Goal: Communication & Community: Answer question/provide support

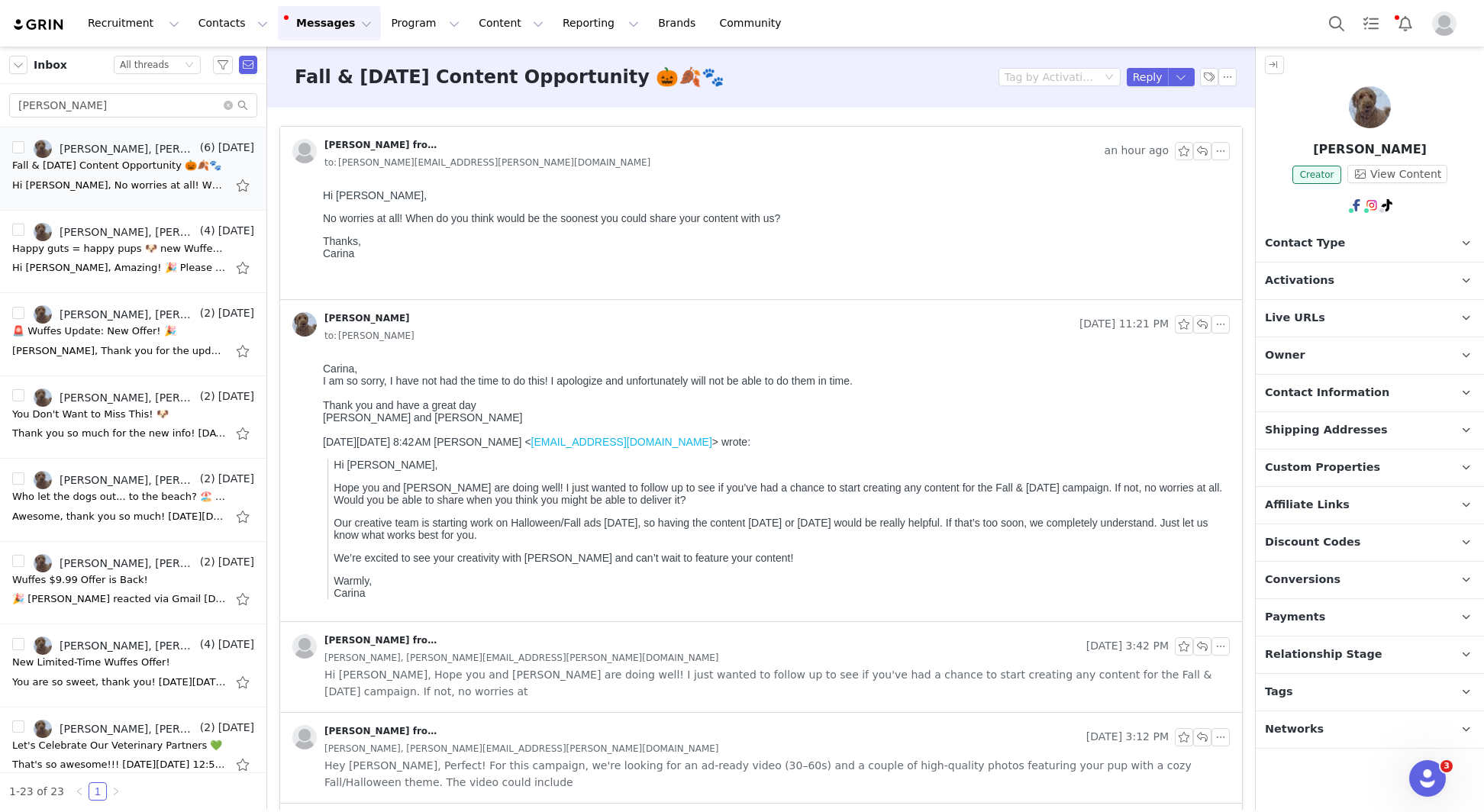
scroll to position [44, 0]
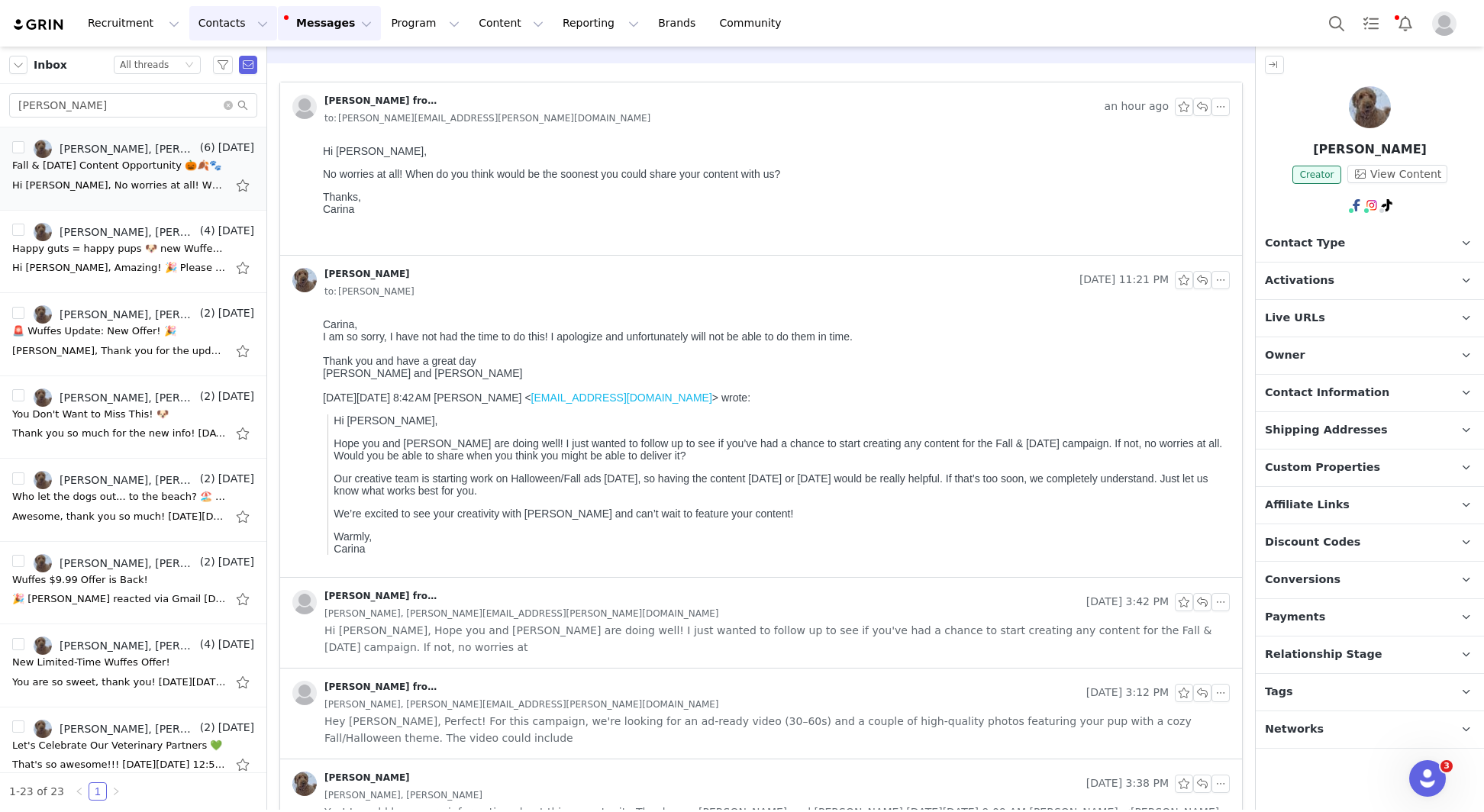
click at [222, 28] on button "Contacts Contacts" at bounding box center [233, 23] width 88 height 35
click at [245, 59] on div "Creators" at bounding box center [239, 67] width 103 height 16
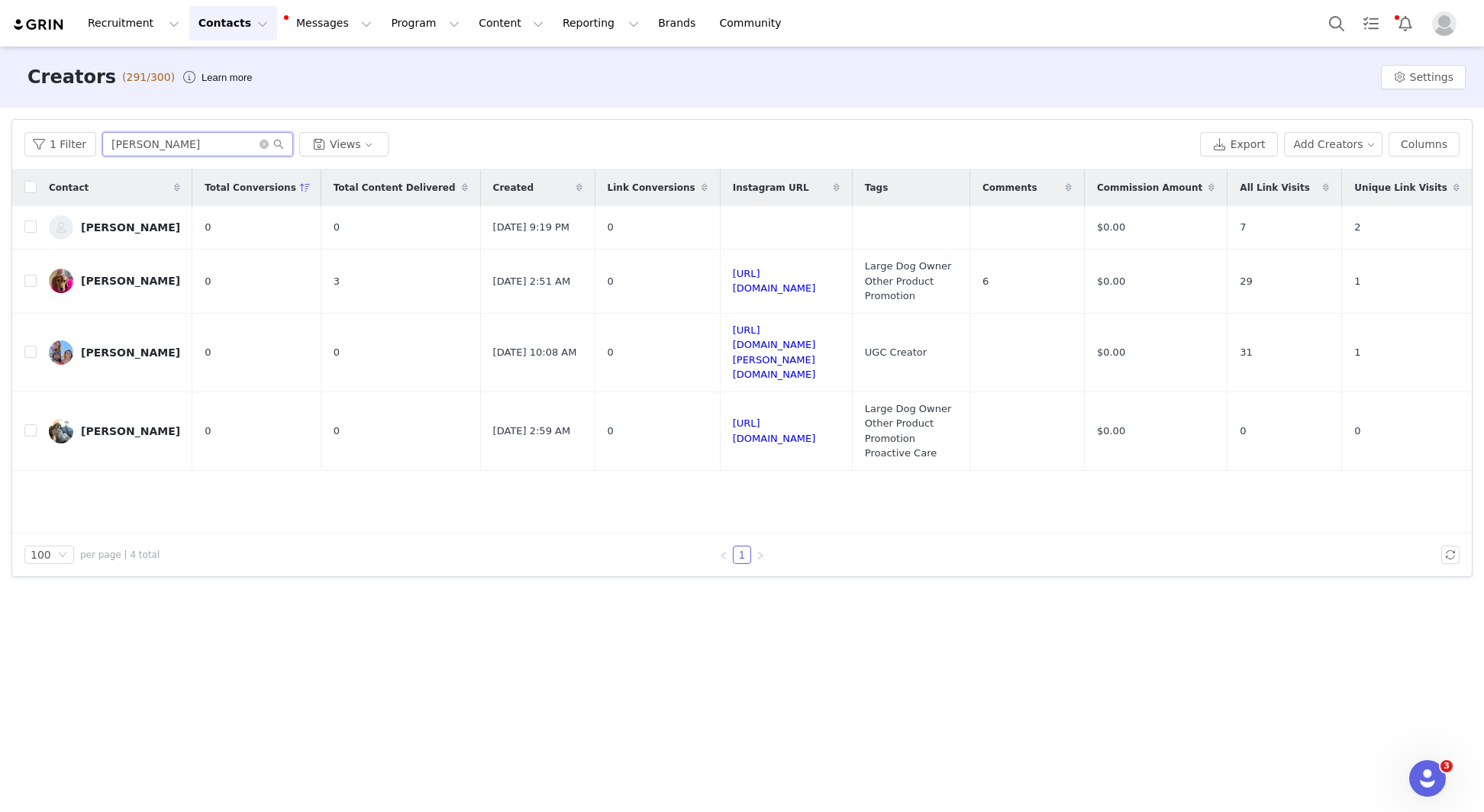
click at [199, 142] on input "amy" at bounding box center [198, 144] width 191 height 25
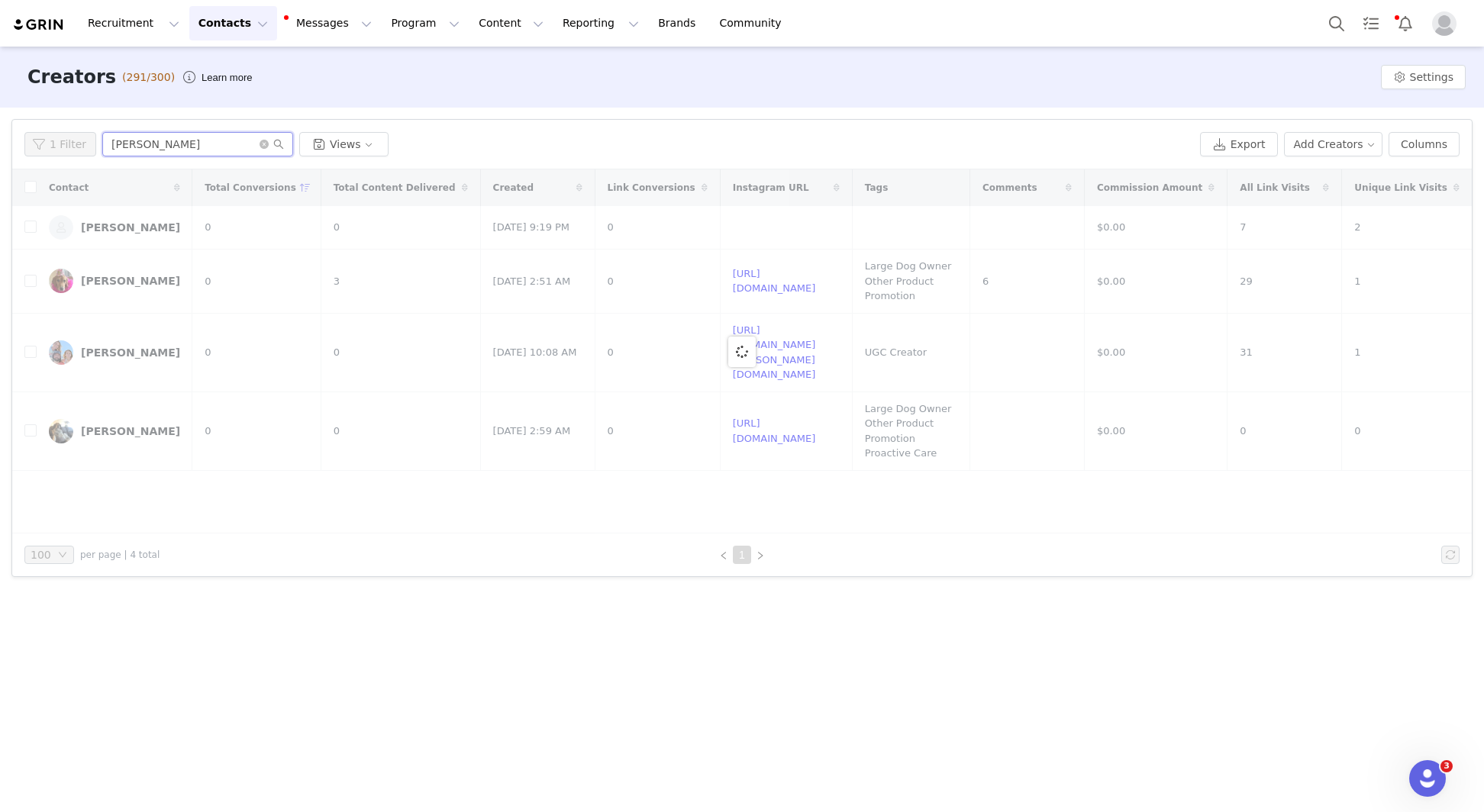
type input "josh"
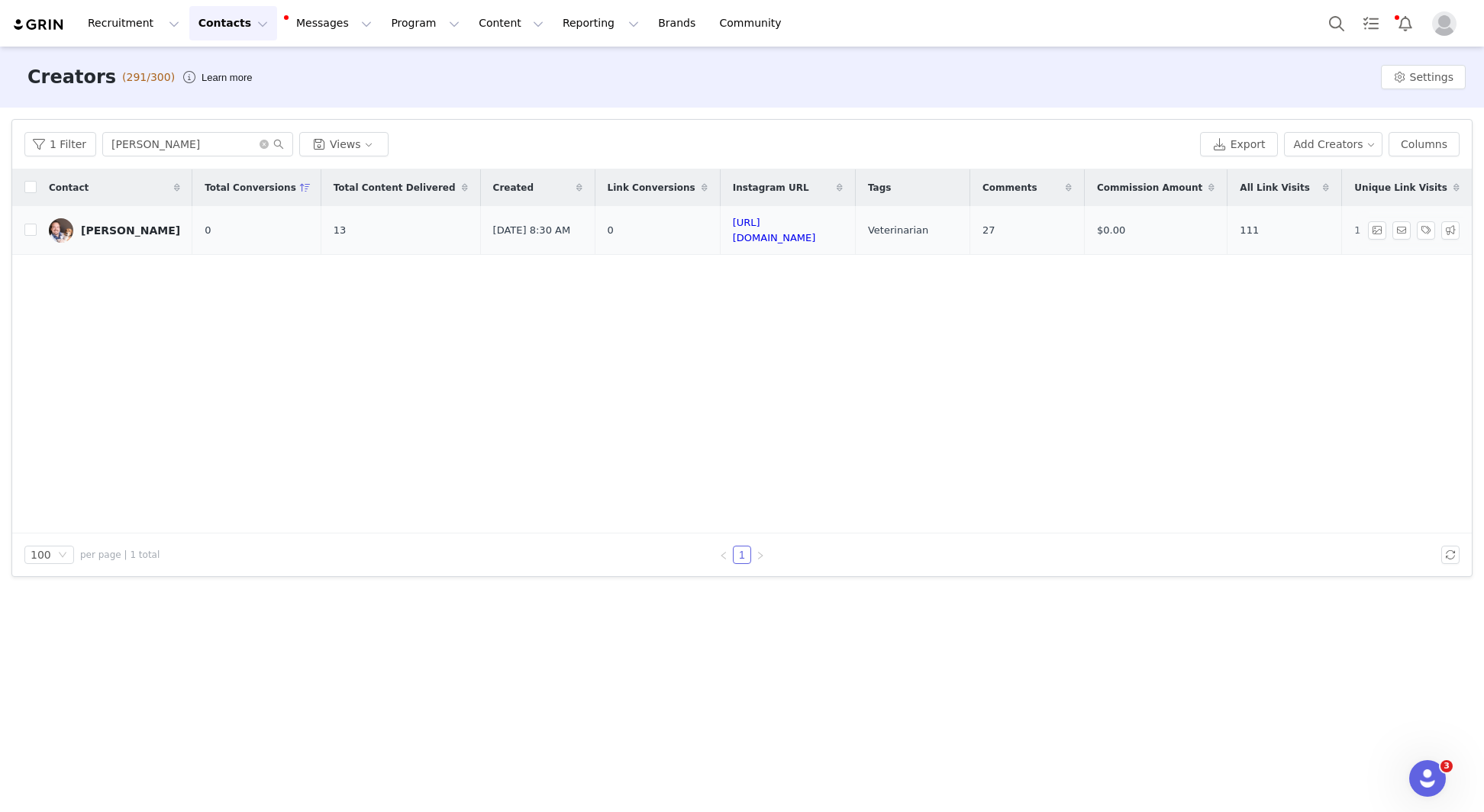
click at [151, 226] on div "Dr. Joshua Rosen" at bounding box center [130, 230] width 99 height 12
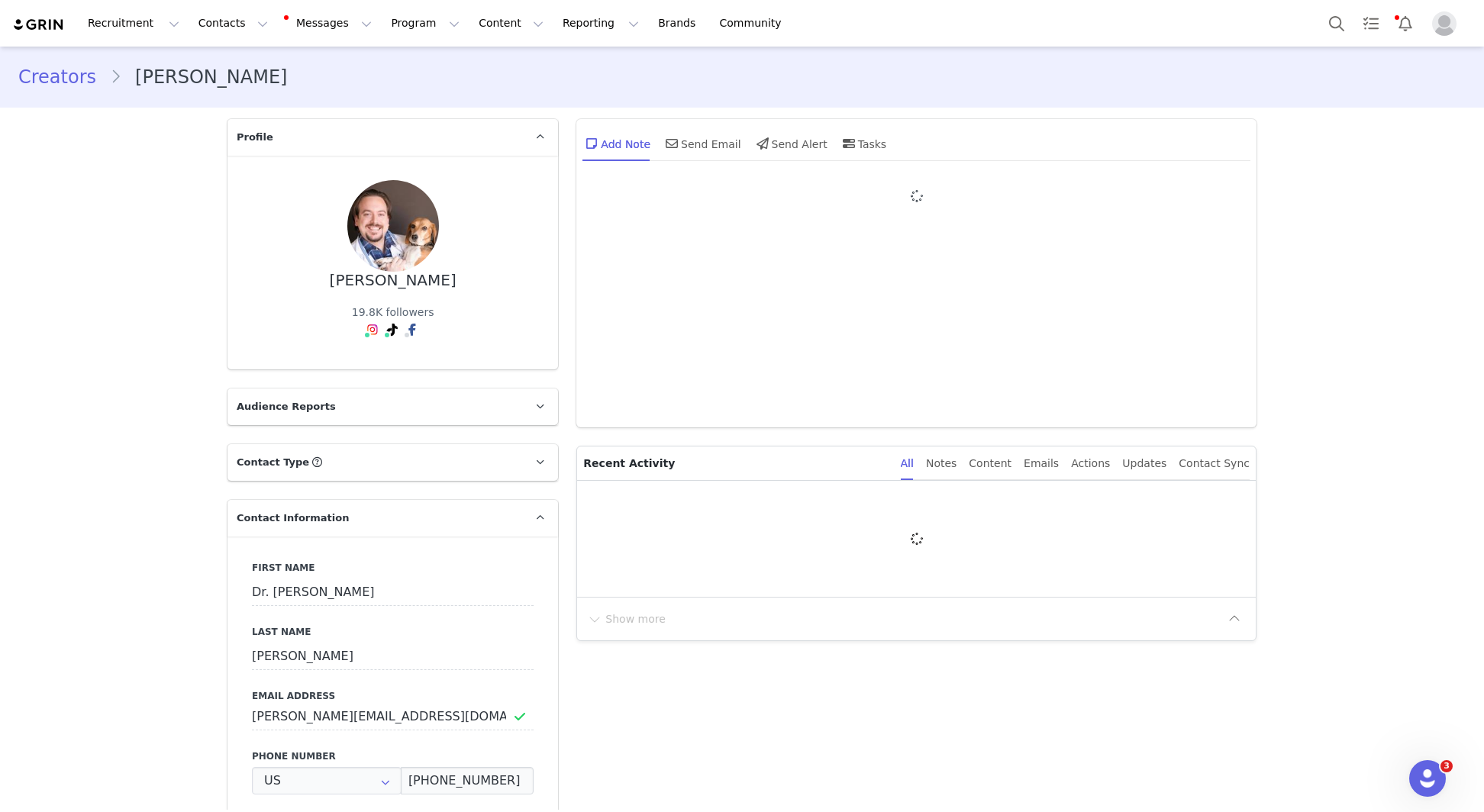
type input "+1 ([GEOGRAPHIC_DATA])"
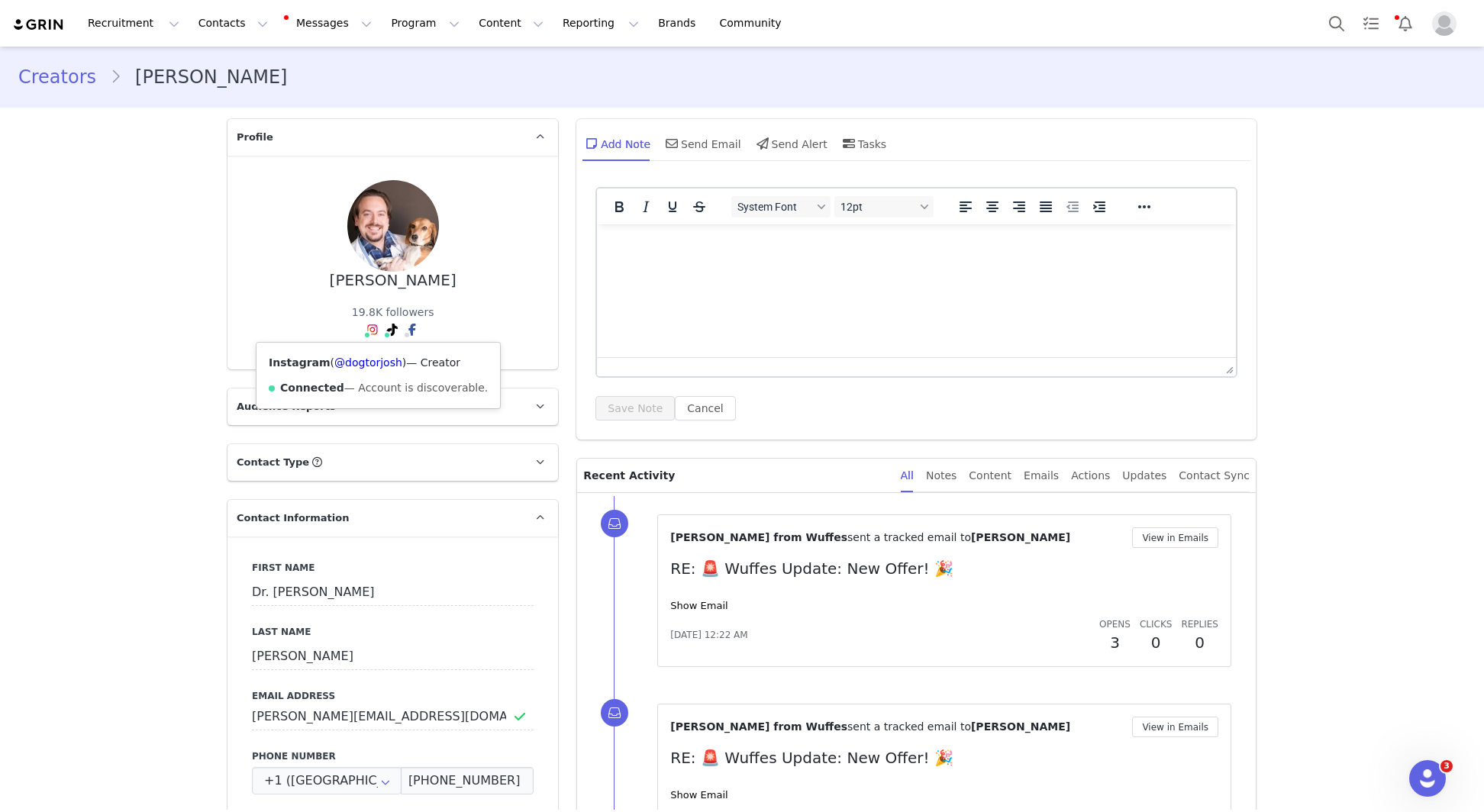
click at [371, 337] on span at bounding box center [372, 330] width 19 height 19
click at [370, 364] on link "@dogtorjosh" at bounding box center [368, 363] width 68 height 12
click at [474, 24] on button "Content Content" at bounding box center [511, 23] width 83 height 35
click at [502, 57] on link "Creator Content" at bounding box center [498, 67] width 121 height 29
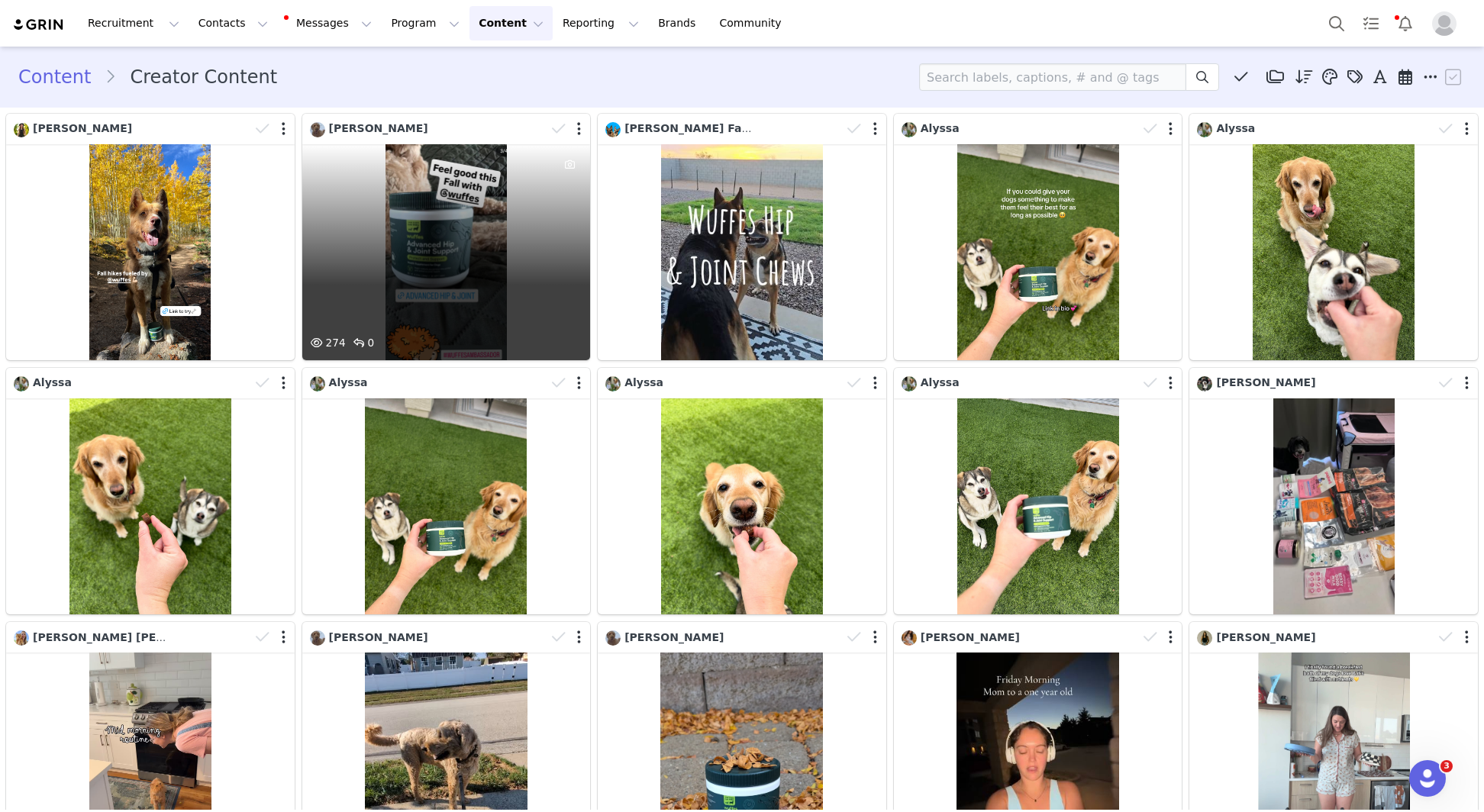
click at [480, 311] on div "274 0" at bounding box center [447, 252] width 289 height 216
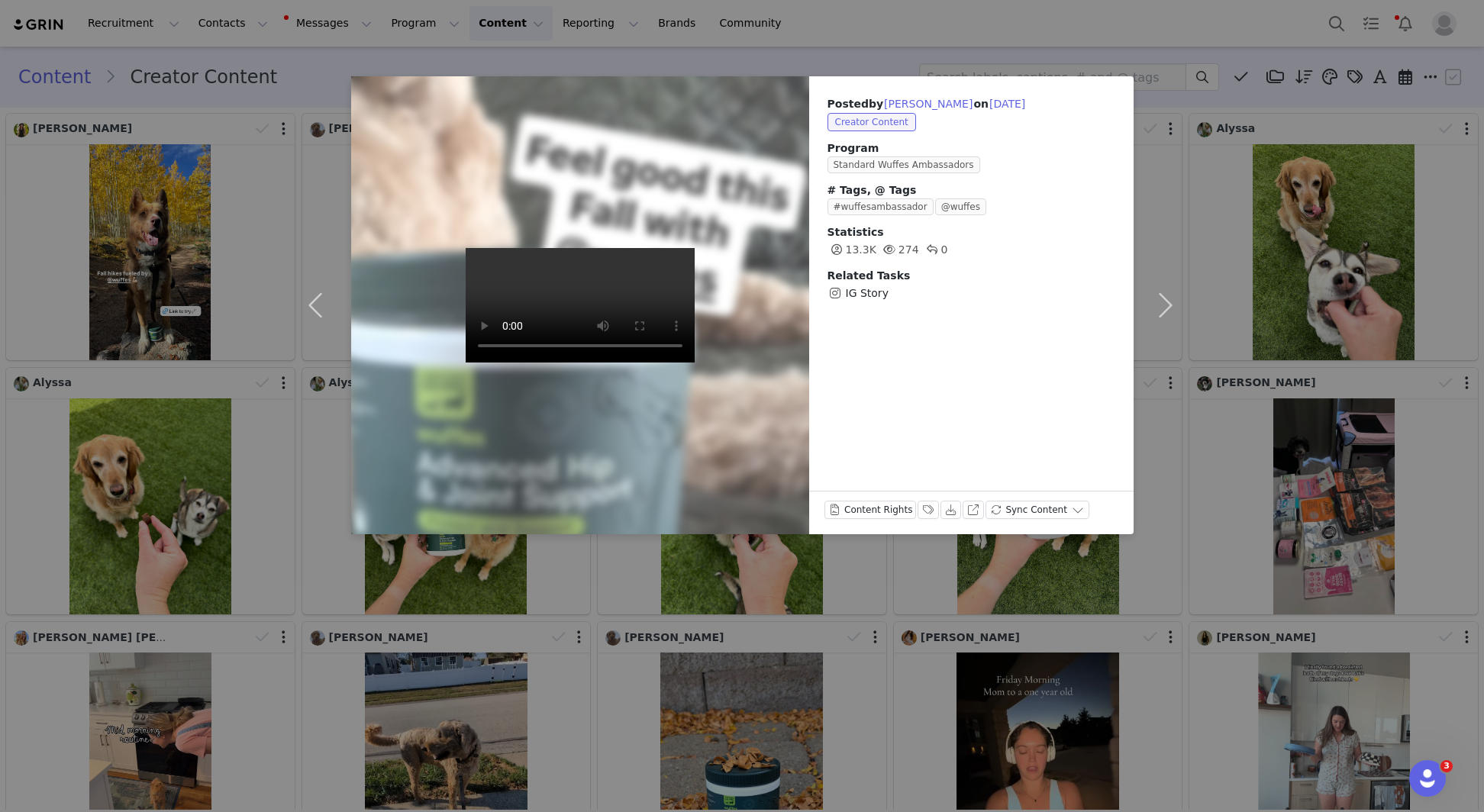
click at [771, 790] on div "Posted by Lauren Salak on Sep 29, 2025 Creator Content Program Standard Wuffes …" at bounding box center [742, 406] width 1484 height 812
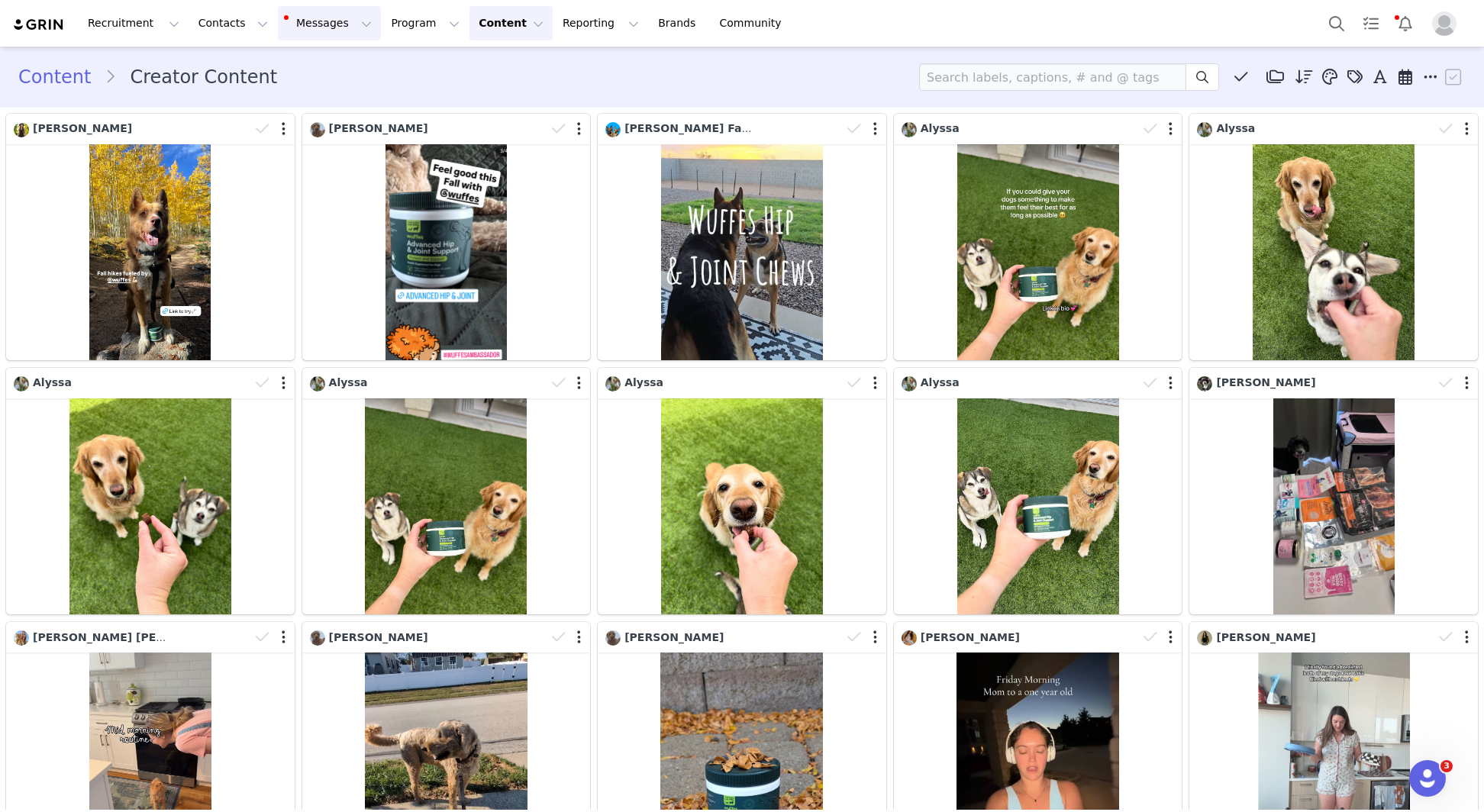
drag, startPoint x: 304, startPoint y: 17, endPoint x: 344, endPoint y: 48, distance: 50.6
click at [304, 17] on button "Messages Messages" at bounding box center [329, 23] width 103 height 35
click at [368, 102] on div "Inbox 9" at bounding box center [322, 96] width 103 height 16
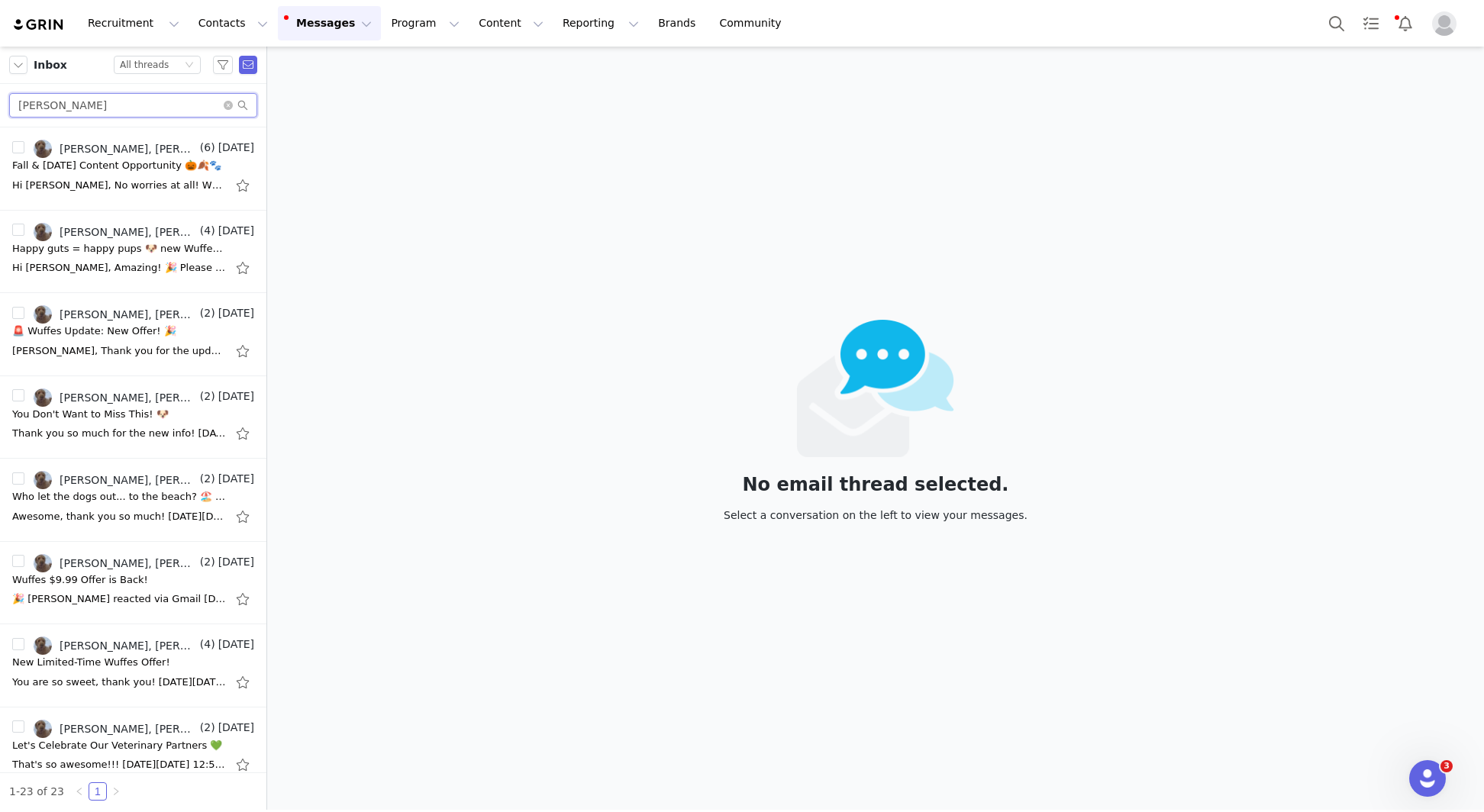
click at [100, 109] on input "[PERSON_NAME]" at bounding box center [132, 105] width 248 height 25
click at [144, 173] on div "Hi [PERSON_NAME], No worries at all! When do you think would be the soonest you…" at bounding box center [132, 185] width 242 height 25
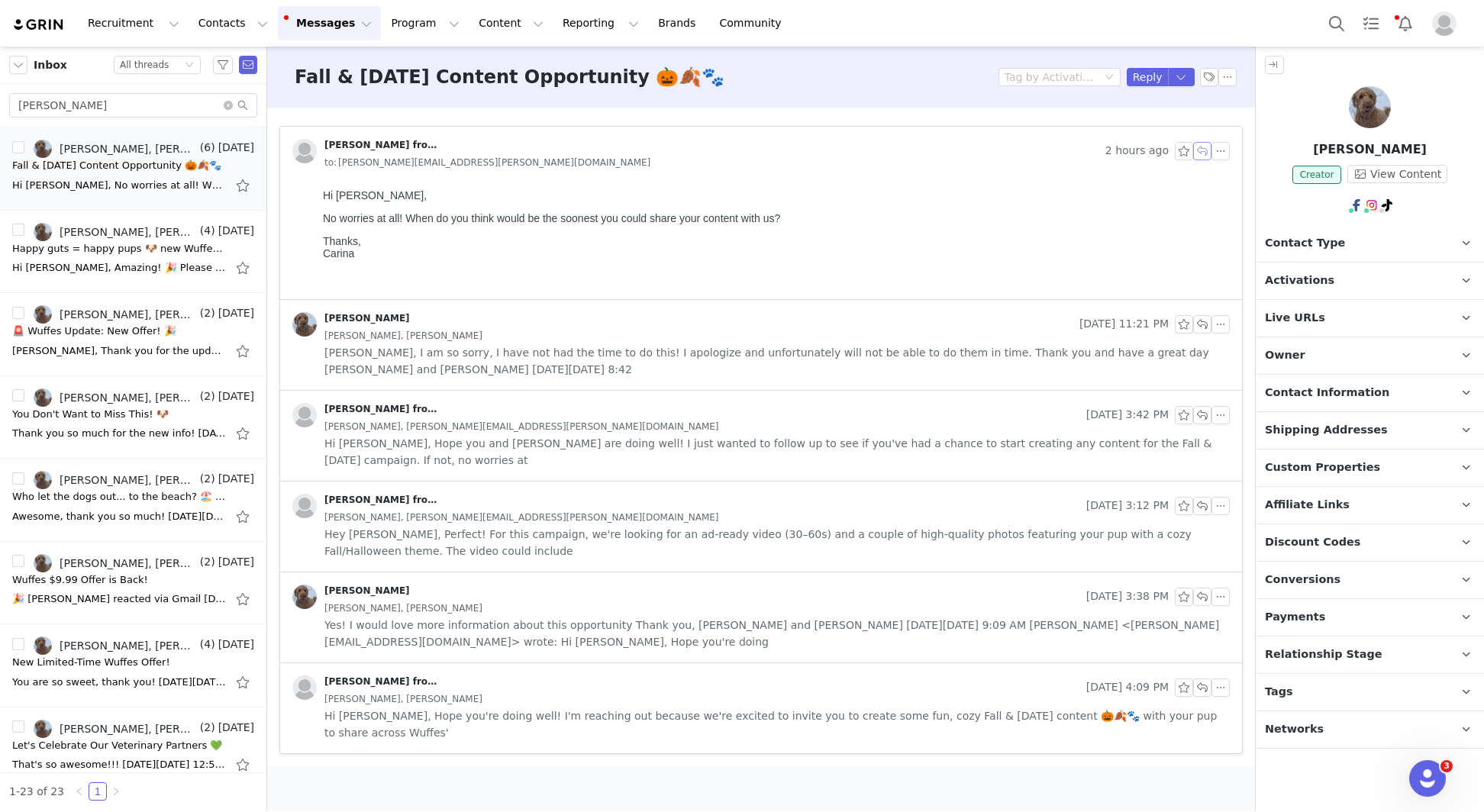
click at [1203, 157] on button "button" at bounding box center [1202, 151] width 19 height 19
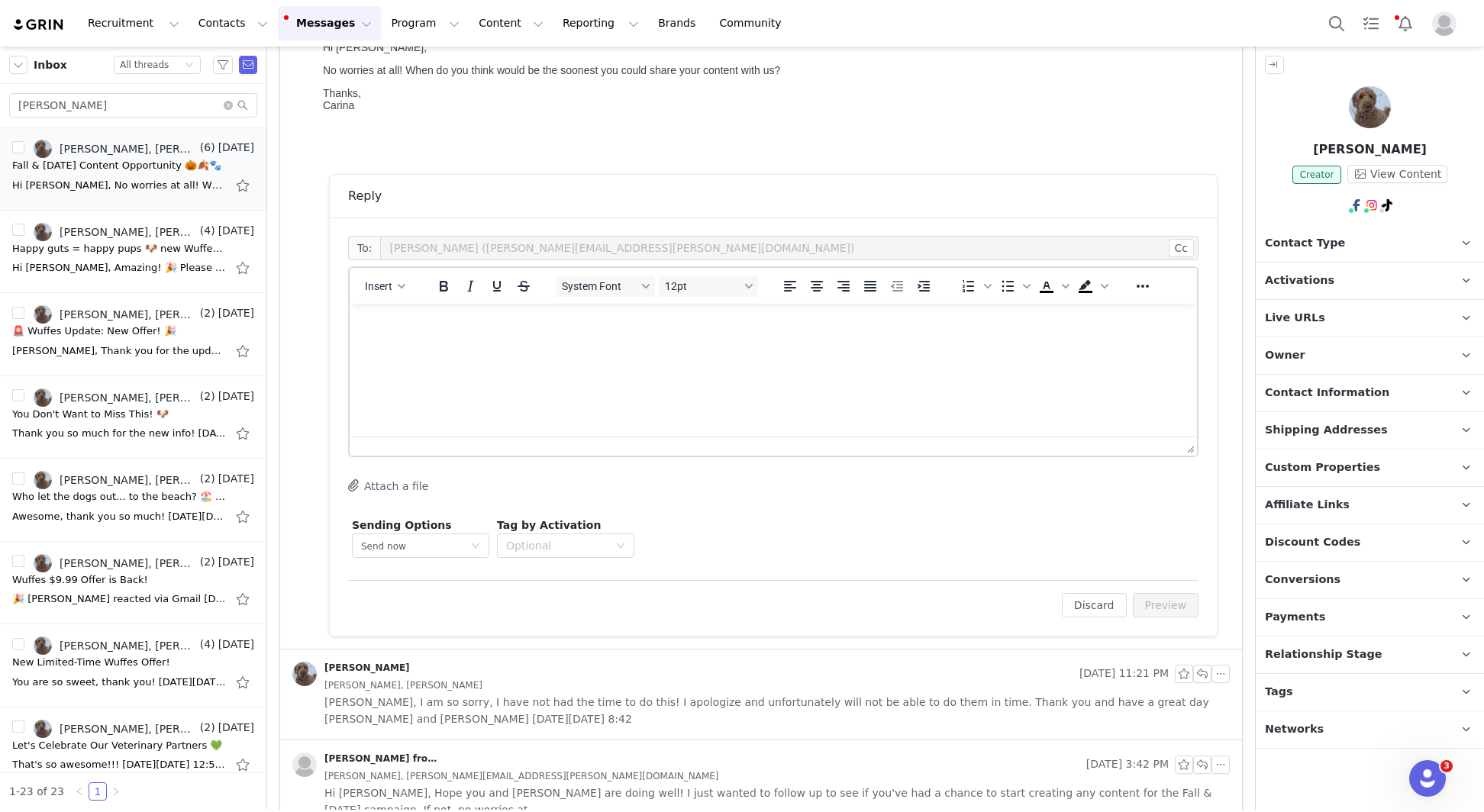
click at [415, 345] on html at bounding box center [774, 325] width 848 height 41
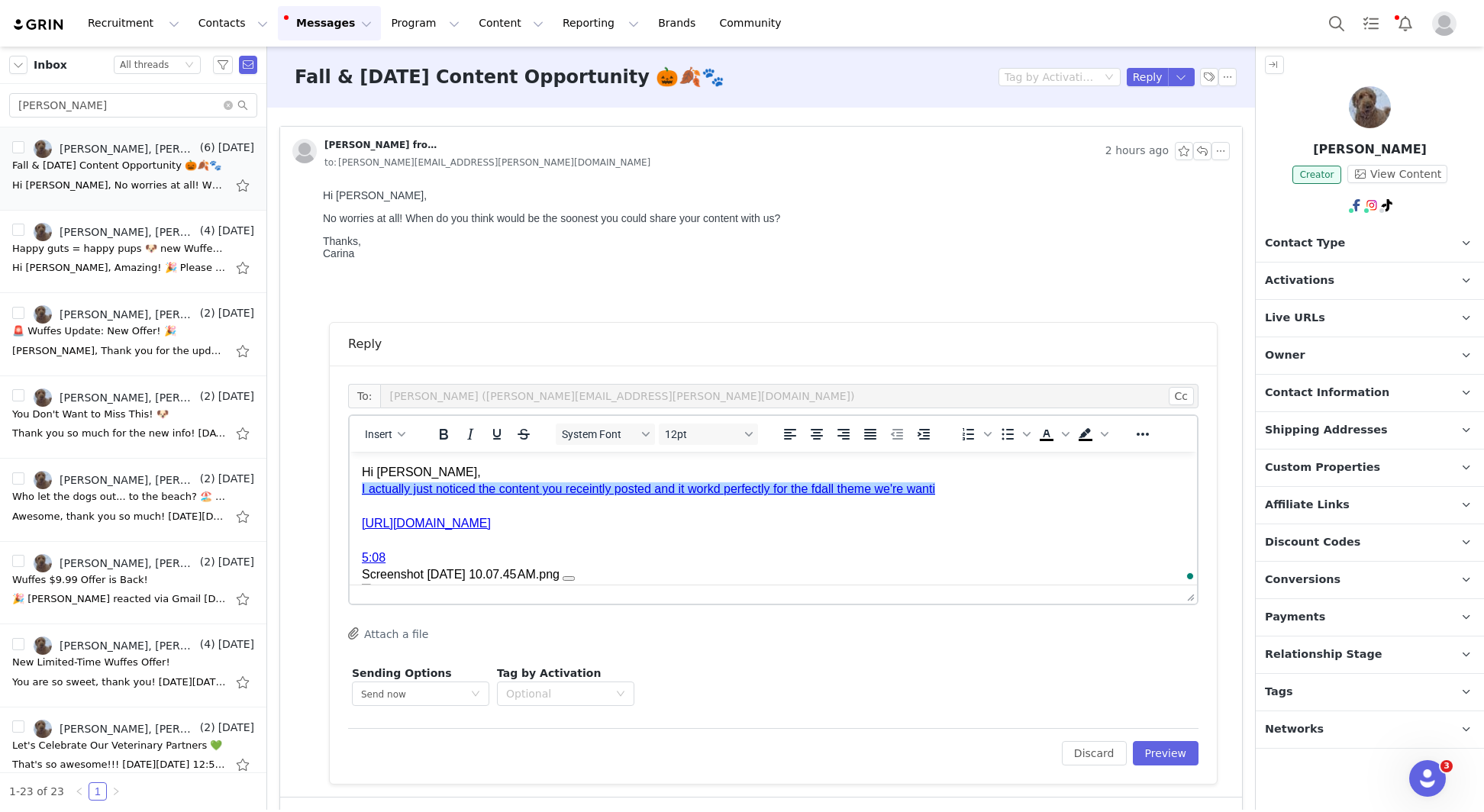
scroll to position [148, 0]
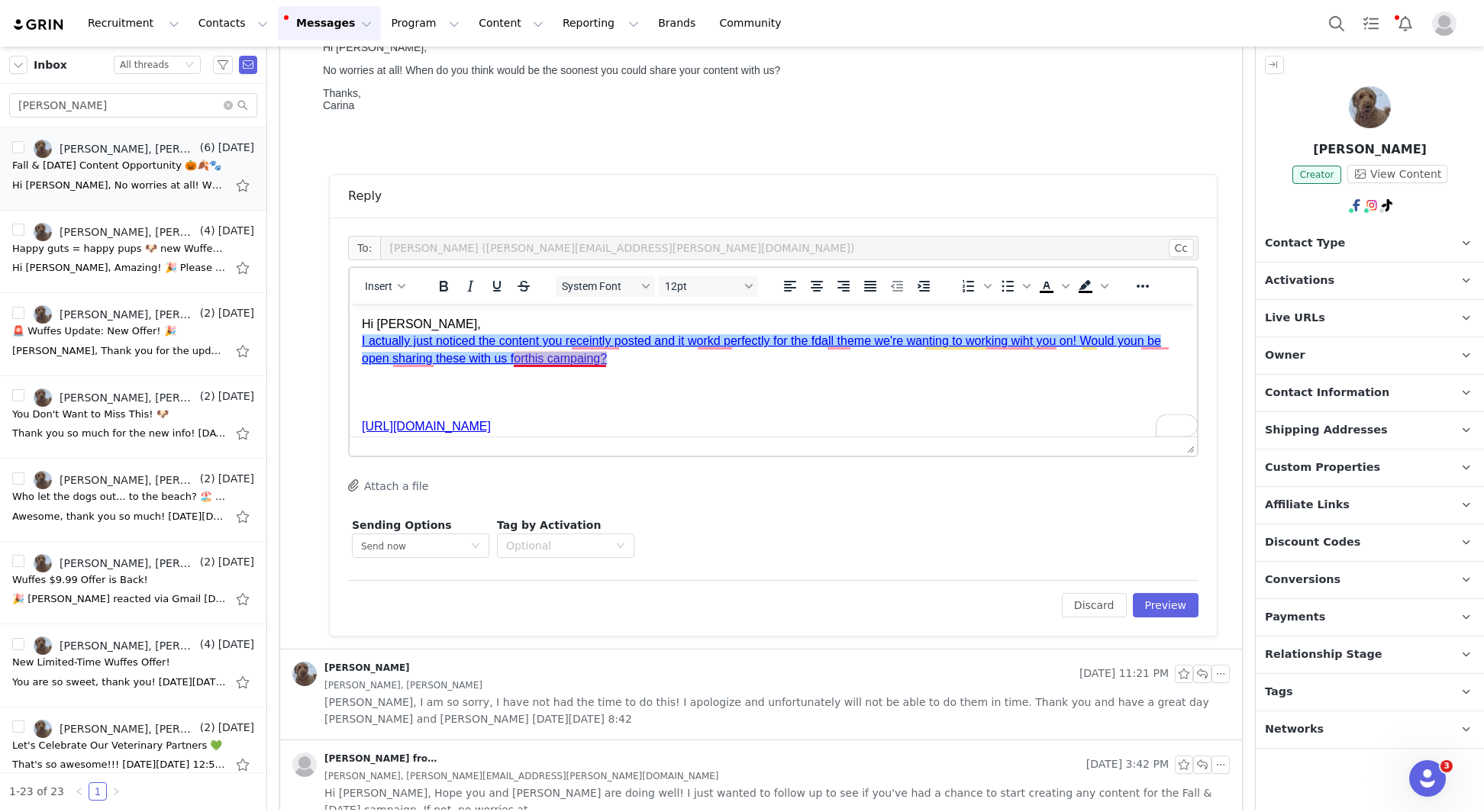
click at [589, 354] on link "I actually just noticed the content you receintly posted and it workd perfectly…" at bounding box center [761, 349] width 799 height 30
click at [1143, 290] on icon "Reveal or hide additional toolbar items" at bounding box center [1142, 285] width 19 height 19
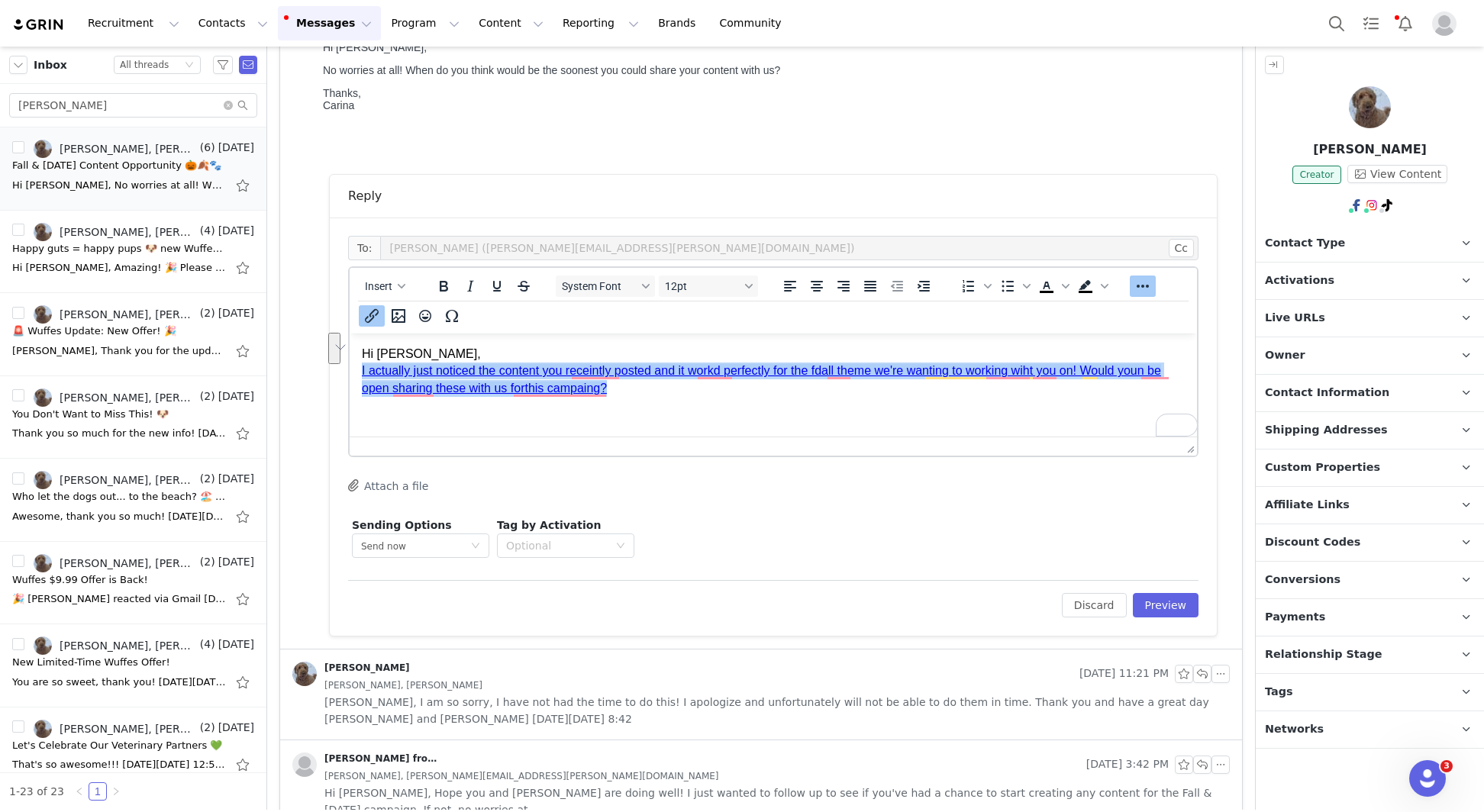
click at [638, 391] on div "I actually just noticed the content you receintly posted and it workd perfectly…" at bounding box center [773, 379] width 823 height 35
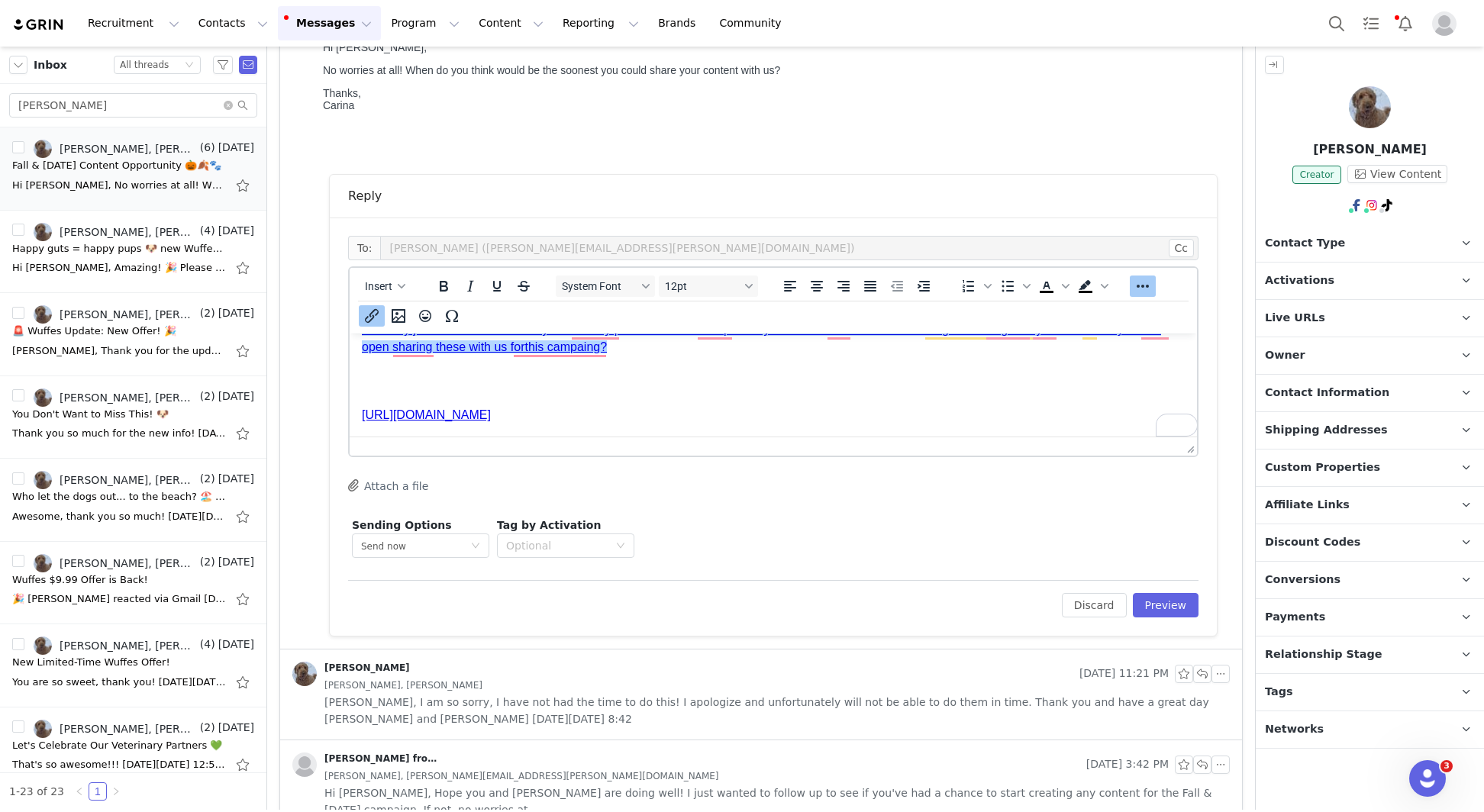
scroll to position [41, 0]
click at [592, 378] on div "To enrich screen reader interactions, please activate Accessibility in Grammarl…" at bounding box center [773, 381] width 823 height 17
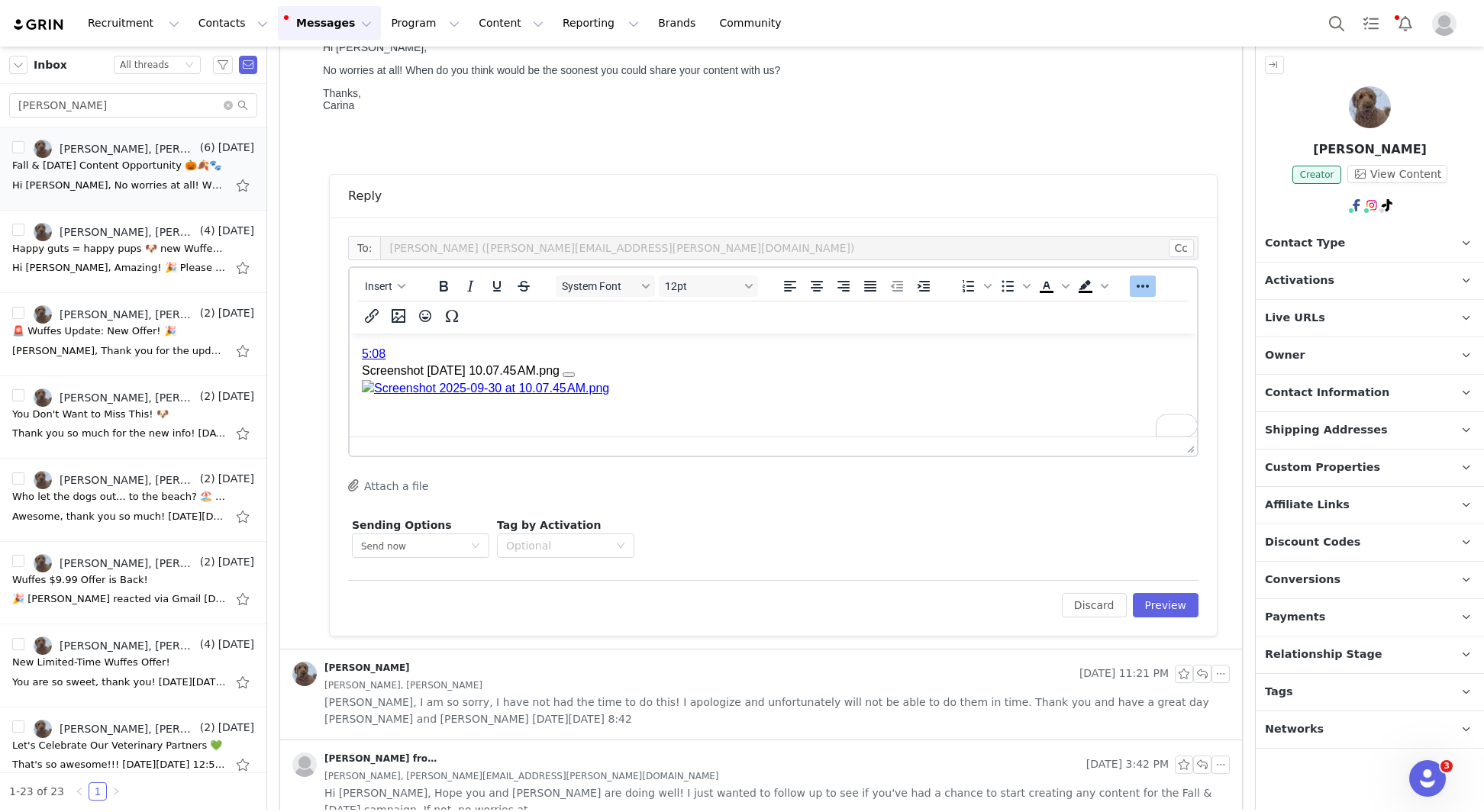
scroll to position [120, 0]
drag, startPoint x: 621, startPoint y: 378, endPoint x: 297, endPoint y: 354, distance: 324.9
click at [350, 354] on html "Hi [PERSON_NAME], I actually just noticed the content you receintly posted and …" at bounding box center [774, 354] width 848 height 281
drag, startPoint x: 650, startPoint y: 345, endPoint x: 411, endPoint y: 354, distance: 239.2
click at [411, 355] on body "Hi [PERSON_NAME], I actually just noticed the content you receintly posted and …" at bounding box center [773, 337] width 823 height 222
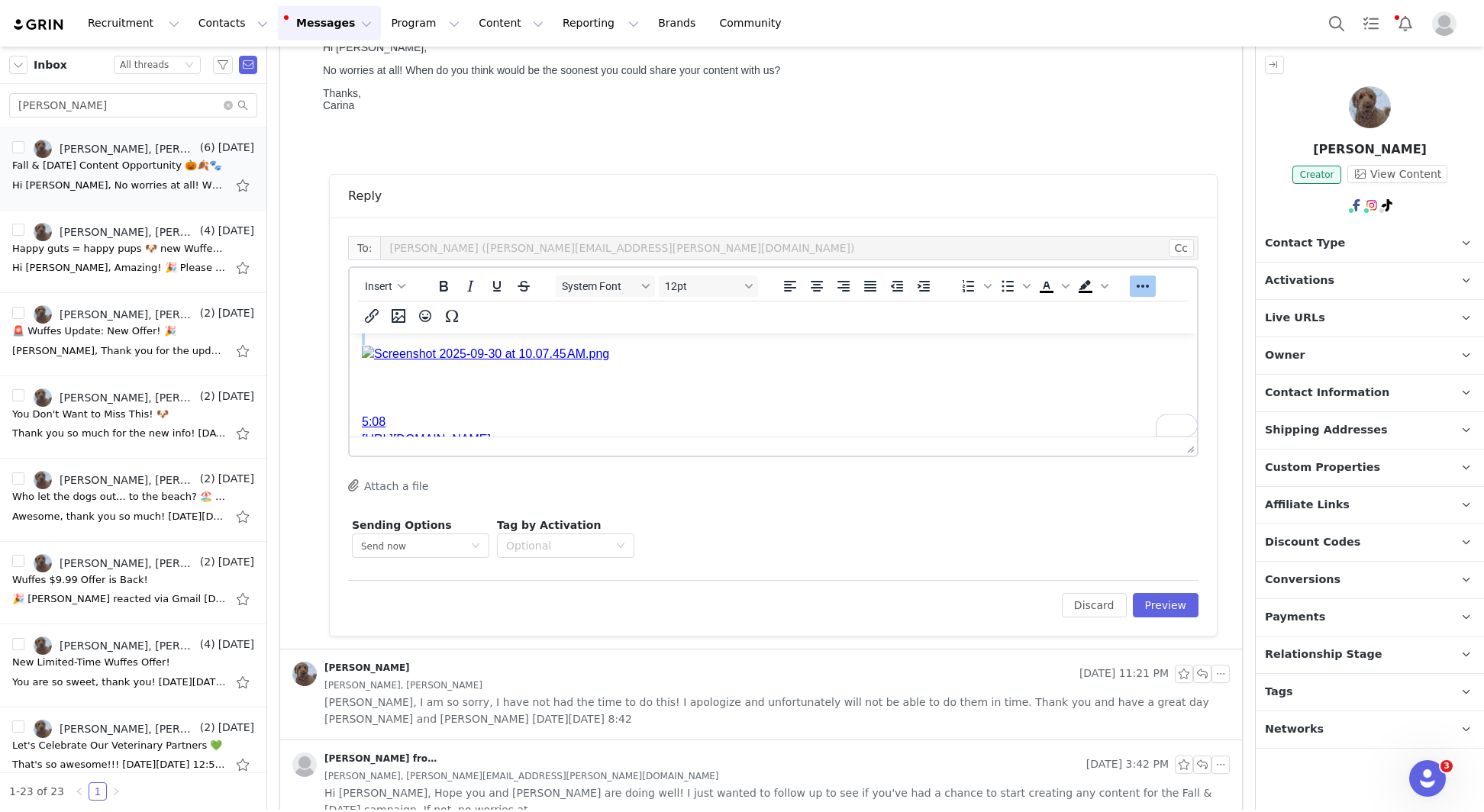
click at [411, 354] on img "To enrich screen reader interactions, please activate Accessibility in Grammarl…" at bounding box center [485, 354] width 247 height 17
drag, startPoint x: 418, startPoint y: 398, endPoint x: 691, endPoint y: 730, distance: 429.8
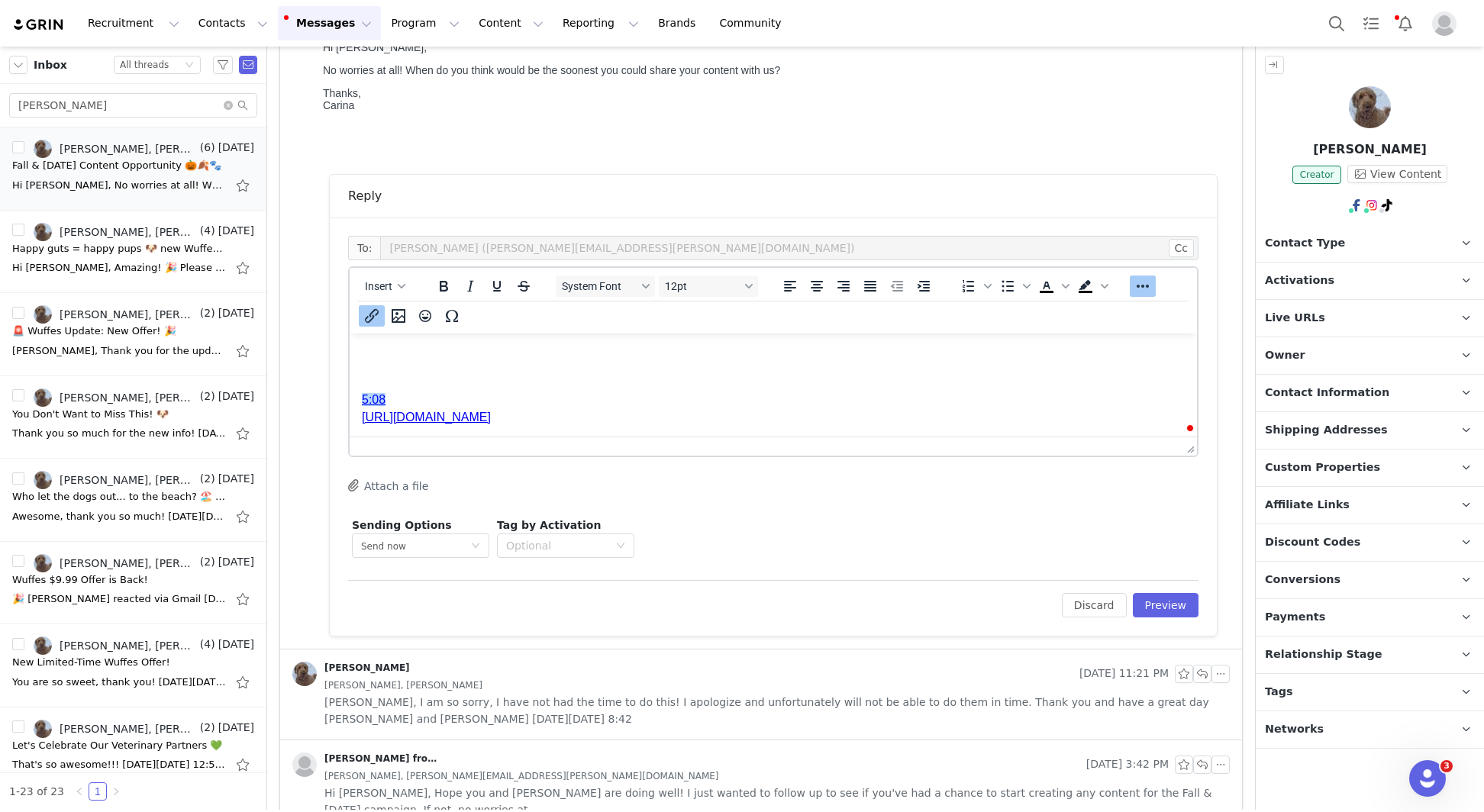
click at [350, 398] on html "Hi Lauren, I actually just noticed the content you receintly posted and it work…" at bounding box center [774, 315] width 848 height 247
click at [811, 419] on div "https://www.instagram.com/stories/dogtor_saskia/3732564253657392616/﻿" at bounding box center [773, 416] width 823 height 17
copy body "Hi Lauren, I actually just noticed the content you receintly posted and it work…"
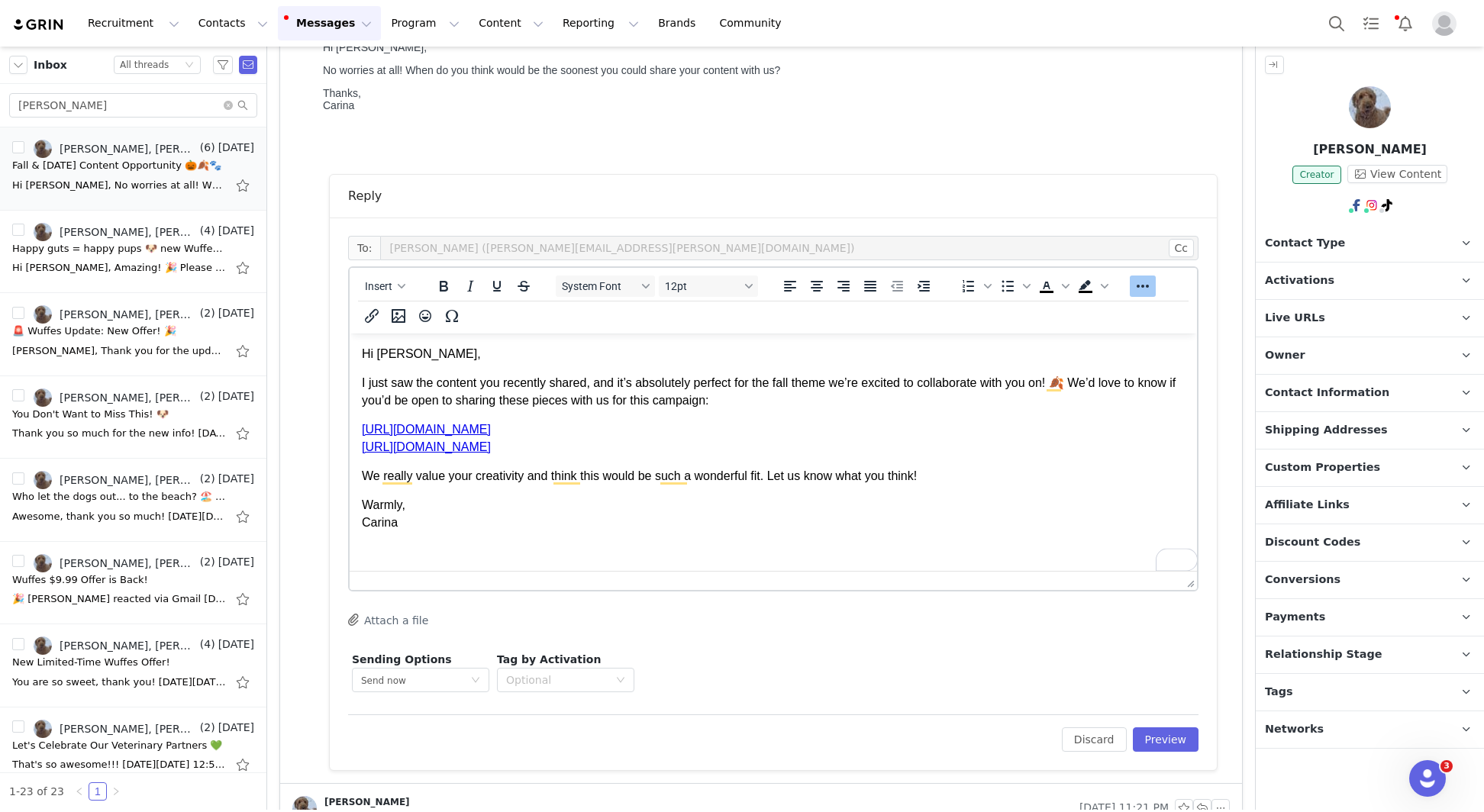
drag, startPoint x: 1189, startPoint y: 442, endPoint x: 1187, endPoint y: 593, distance: 151.0
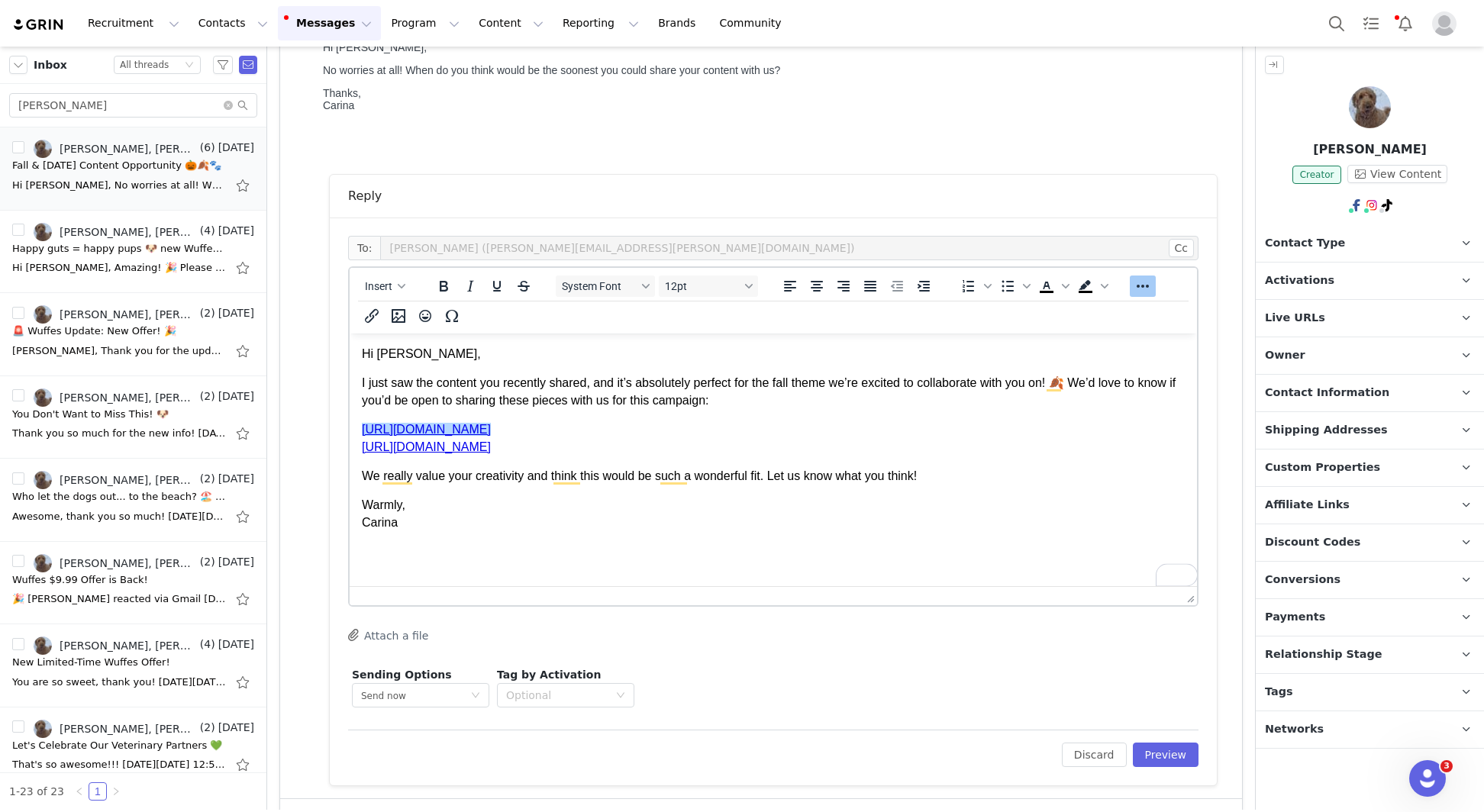
click at [619, 426] on p "https://www.instagram.com/p/DPHnwR-gdCg/﻿ https://www.instagram.com/stories/dog…" at bounding box center [773, 438] width 823 height 35
click at [619, 425] on p "https://www.instagram.com/p/DPHnwR-gdCg/﻿ https://www.instagram.com/stories/dog…" at bounding box center [773, 438] width 823 height 35
click at [491, 430] on link "https://www.instagram.com/p/DPHnwR-gdCg/﻿" at bounding box center [426, 429] width 129 height 13
click at [644, 430] on p "https://www.instagram.com/p/DPHnwR-gdCg/ https://www.instagram.com/stories/dogt…" at bounding box center [773, 438] width 823 height 35
click at [371, 313] on icon "Insert/edit link" at bounding box center [371, 316] width 19 height 19
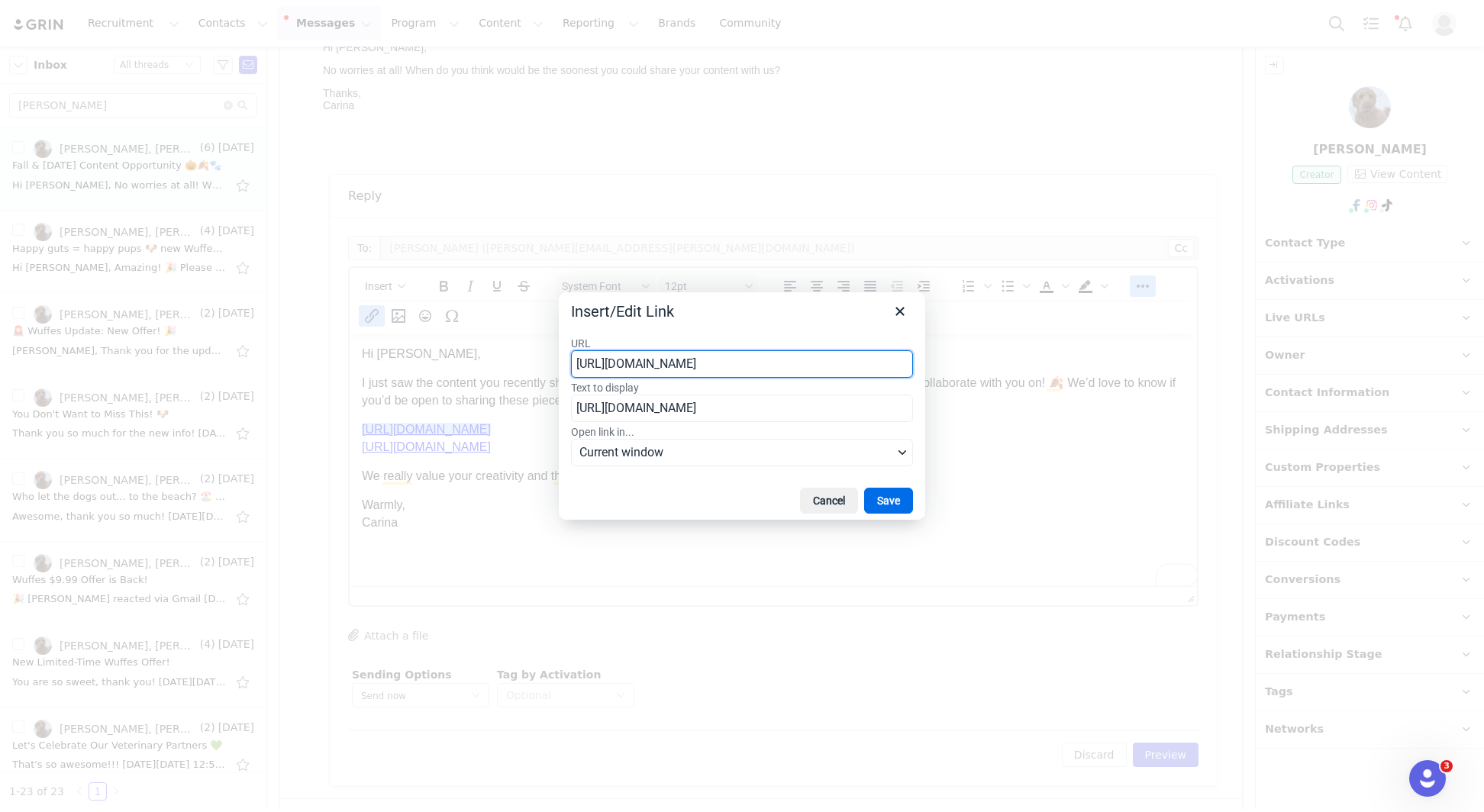
click at [647, 378] on div "URL https://www.instagram.com/p/DPHnwR-gdCg/ Text to display https://www.instag…" at bounding box center [742, 403] width 342 height 133
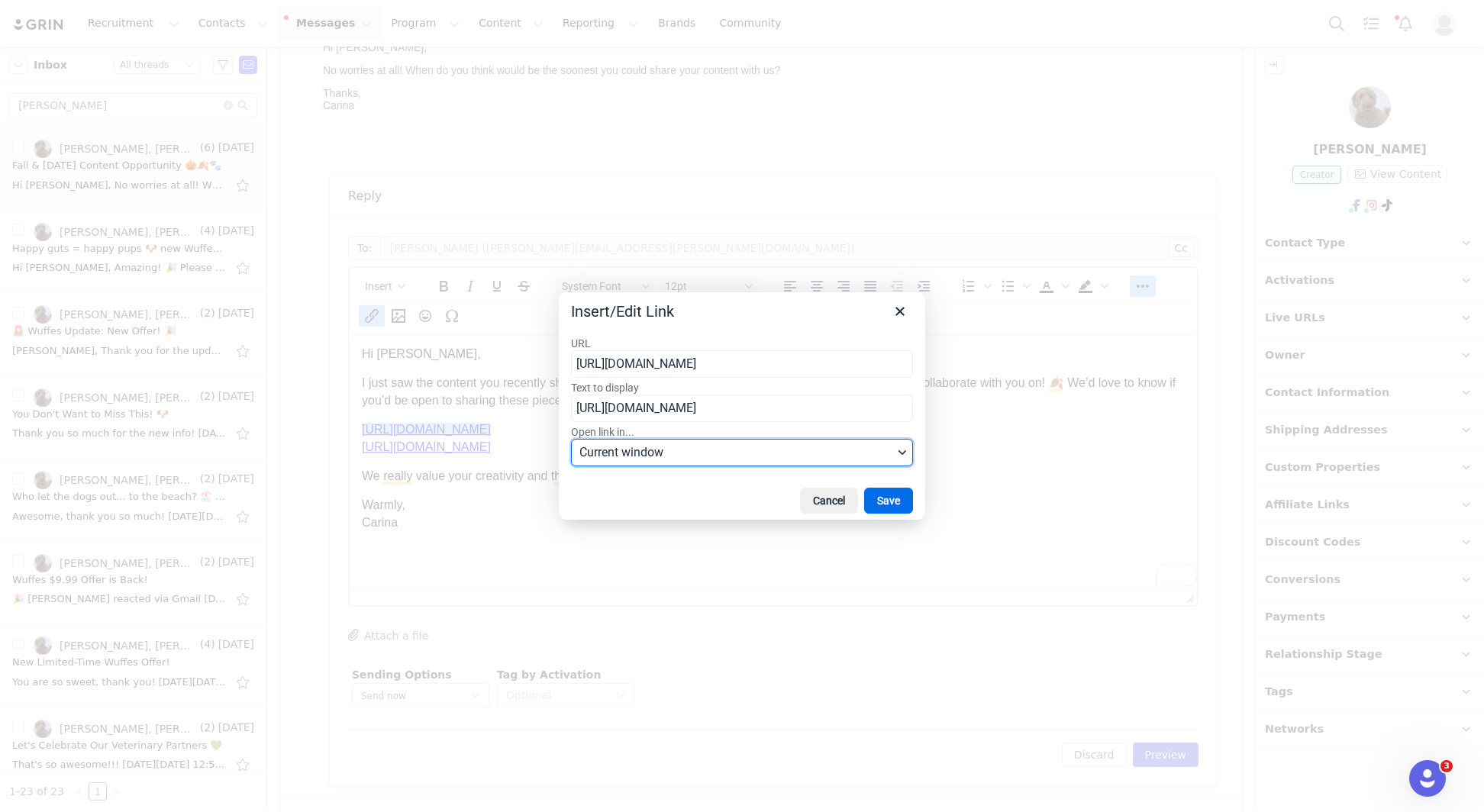
click at [631, 444] on span "Current window" at bounding box center [736, 452] width 314 height 19
click at [641, 507] on div "New window" at bounding box center [640, 506] width 113 height 19
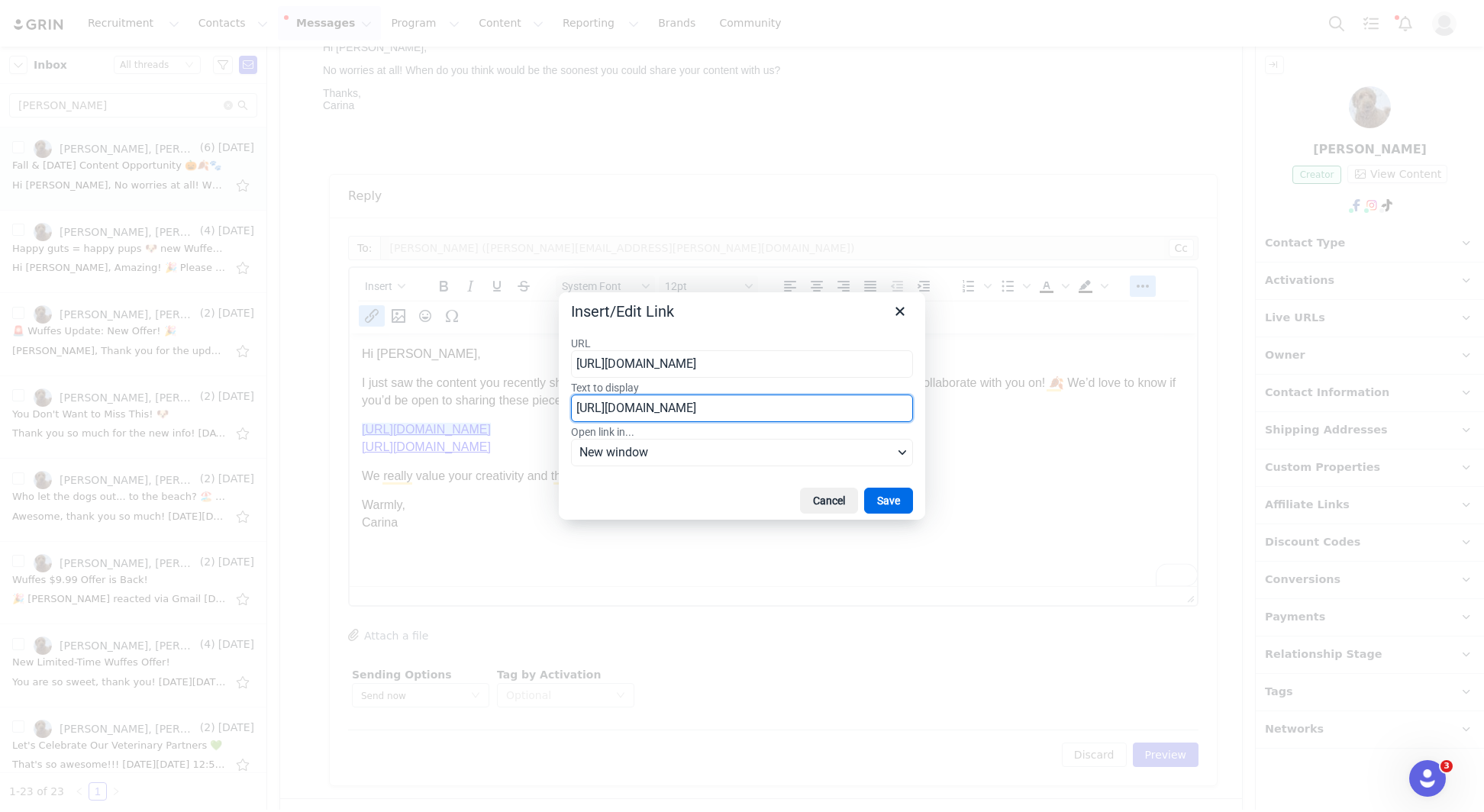
click at [641, 411] on input "https://www.instagram.com/p/DPHnwR-gdCg/" at bounding box center [742, 408] width 342 height 28
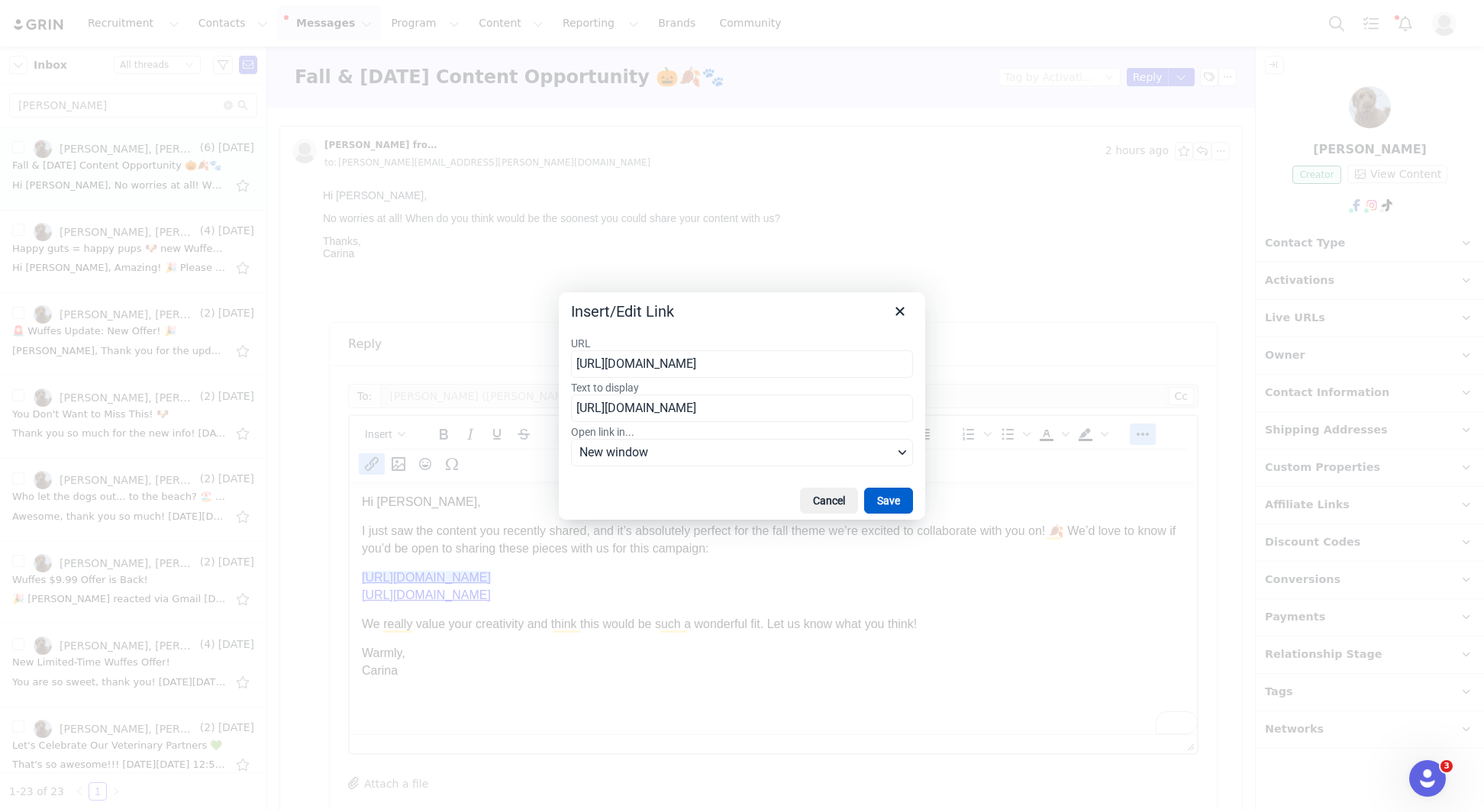
click at [895, 501] on button "Save" at bounding box center [888, 501] width 48 height 26
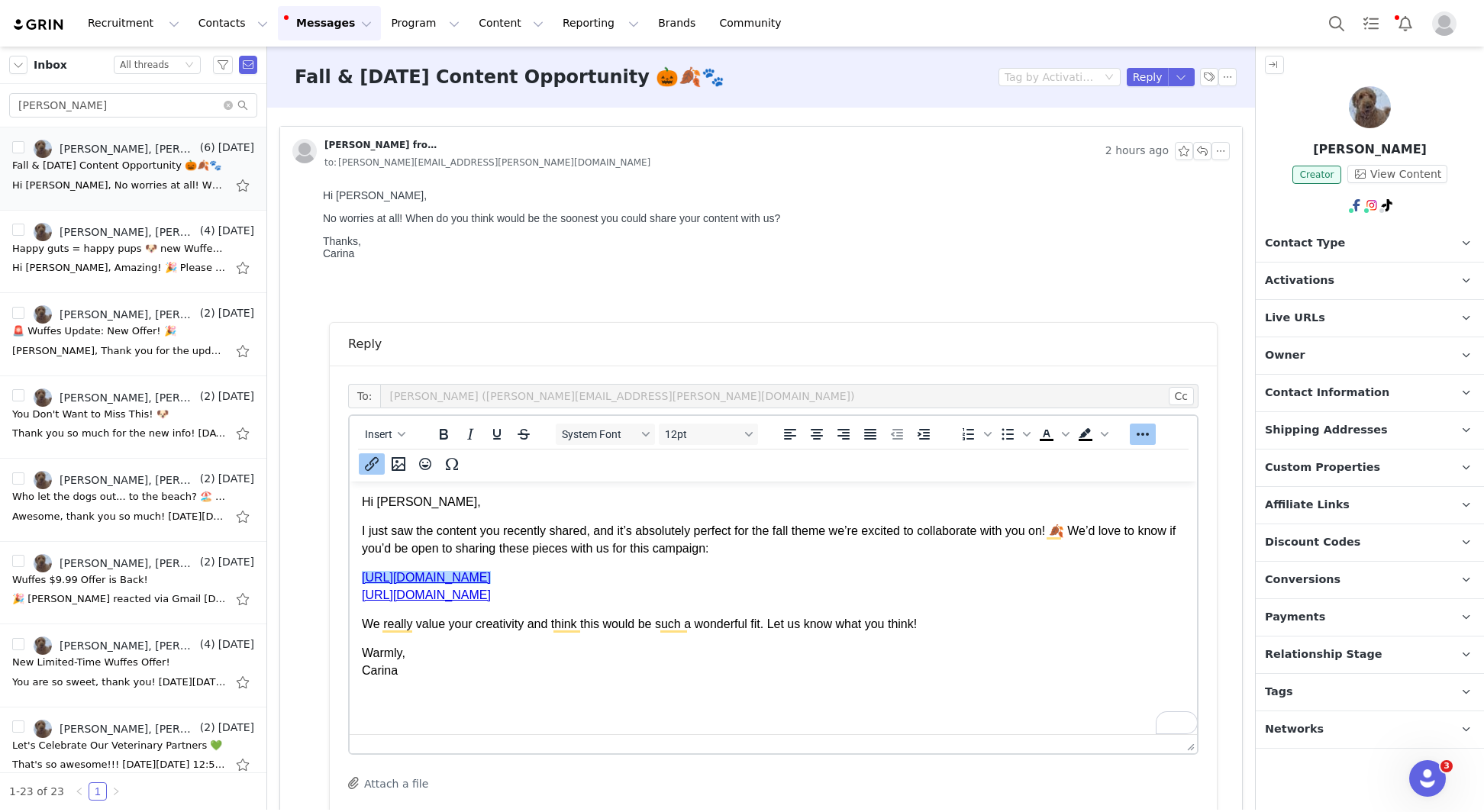
scroll to position [148, 0]
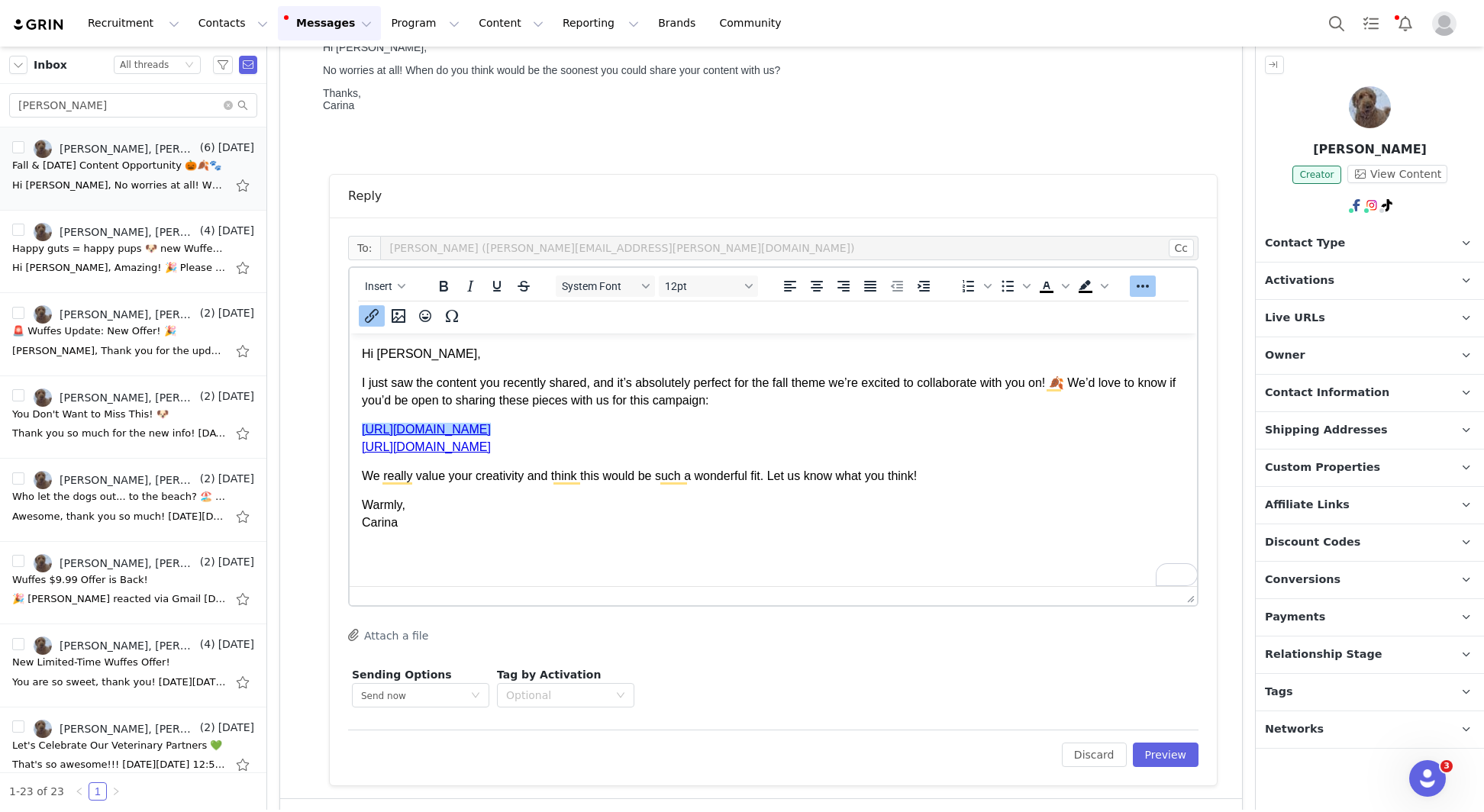
click at [804, 447] on p "[URL][DOMAIN_NAME]﻿ [URL][DOMAIN_NAME]" at bounding box center [773, 438] width 823 height 35
click at [804, 447] on p "https://www.instagram.com/p/DPHnwR-gdCg/ https://www.instagram.com/stories/dogt…" at bounding box center [773, 438] width 823 height 35
copy link "[URL][DOMAIN_NAME]﻿"
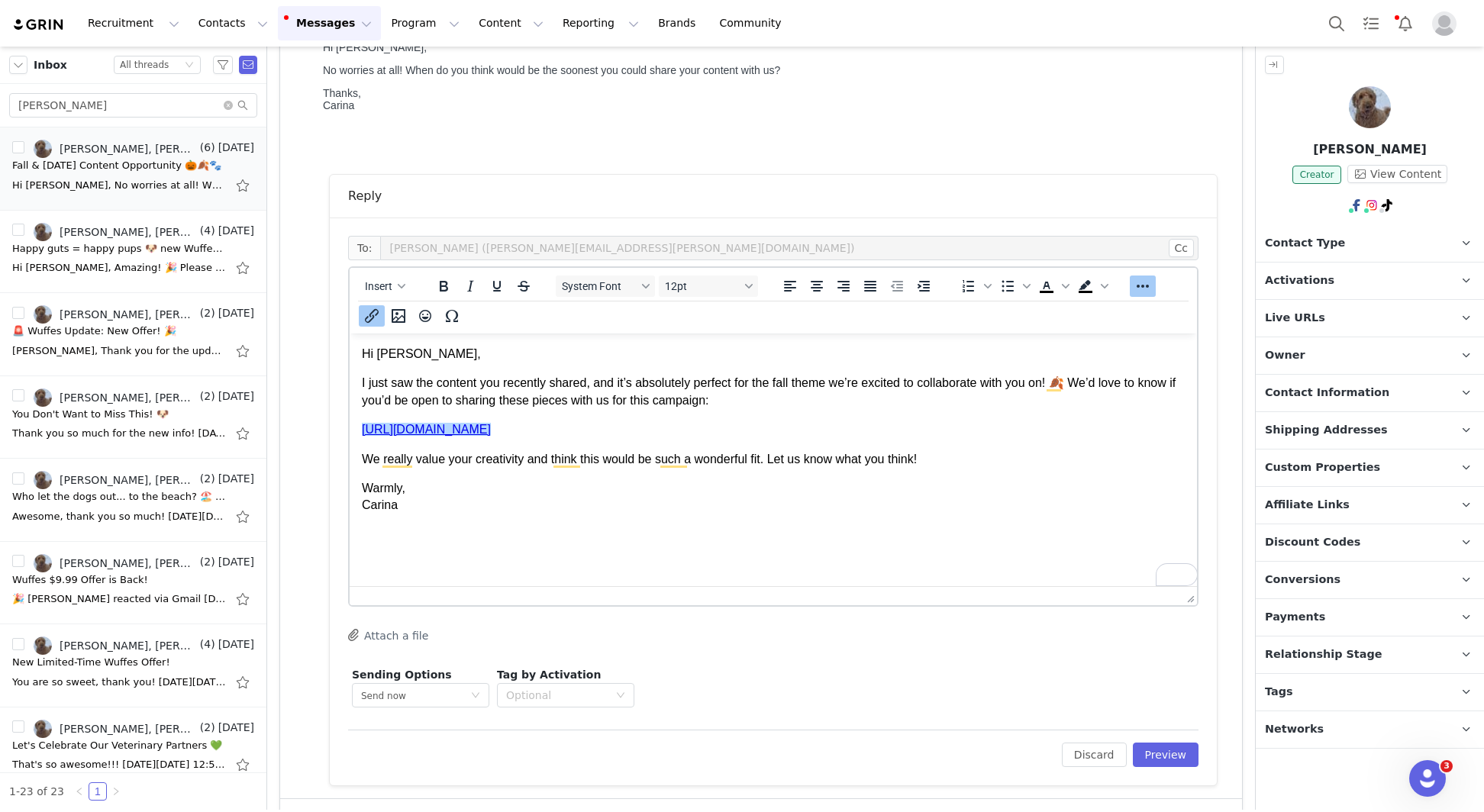
click at [650, 425] on p "[URL][DOMAIN_NAME]﻿" at bounding box center [773, 429] width 823 height 17
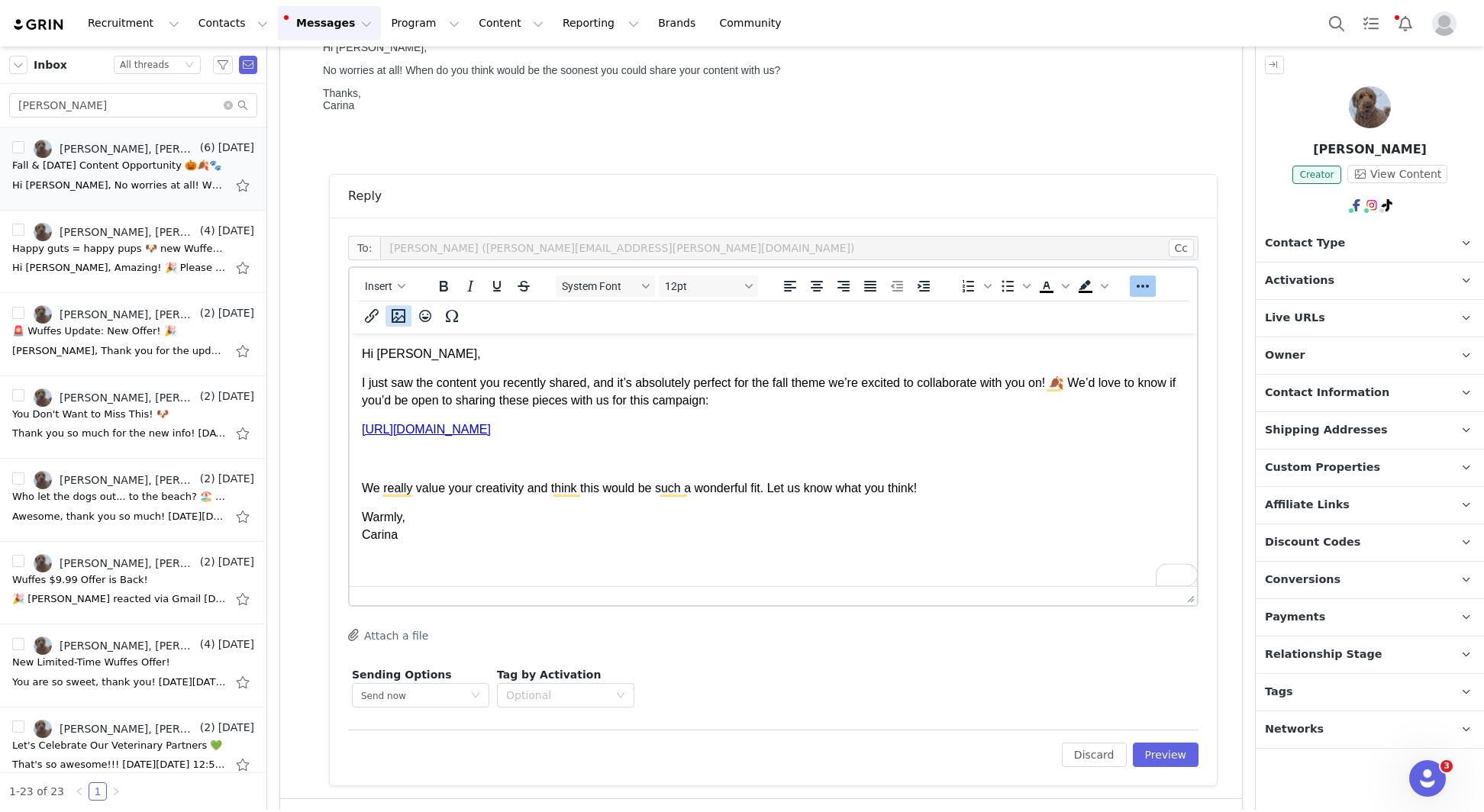
click at [399, 316] on icon "Insert/edit image" at bounding box center [398, 316] width 14 height 14
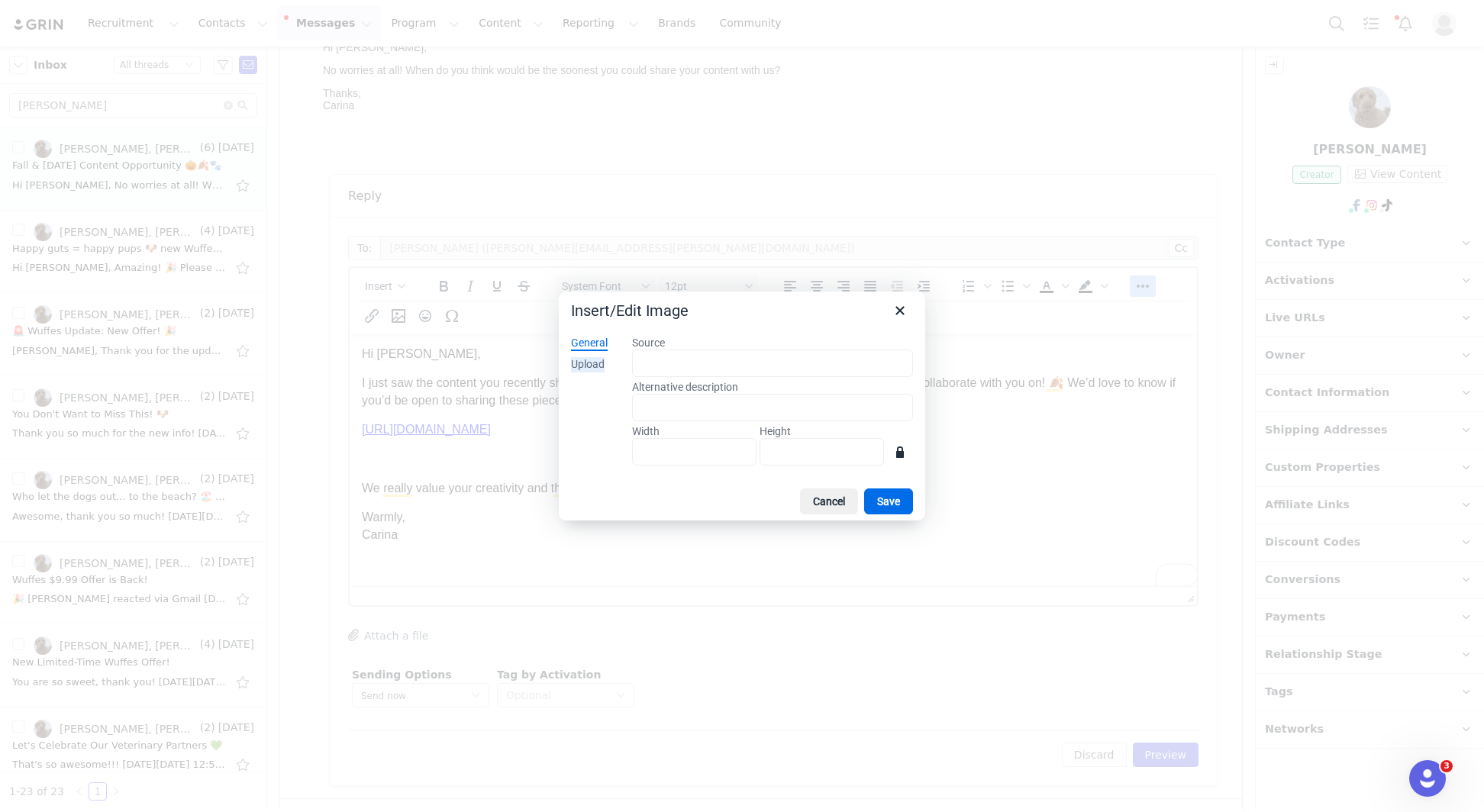
click at [590, 358] on div "Upload" at bounding box center [588, 365] width 34 height 15
click at [757, 408] on button "Browse for an image" at bounding box center [772, 415] width 124 height 26
click at [878, 496] on button "Save" at bounding box center [888, 501] width 48 height 26
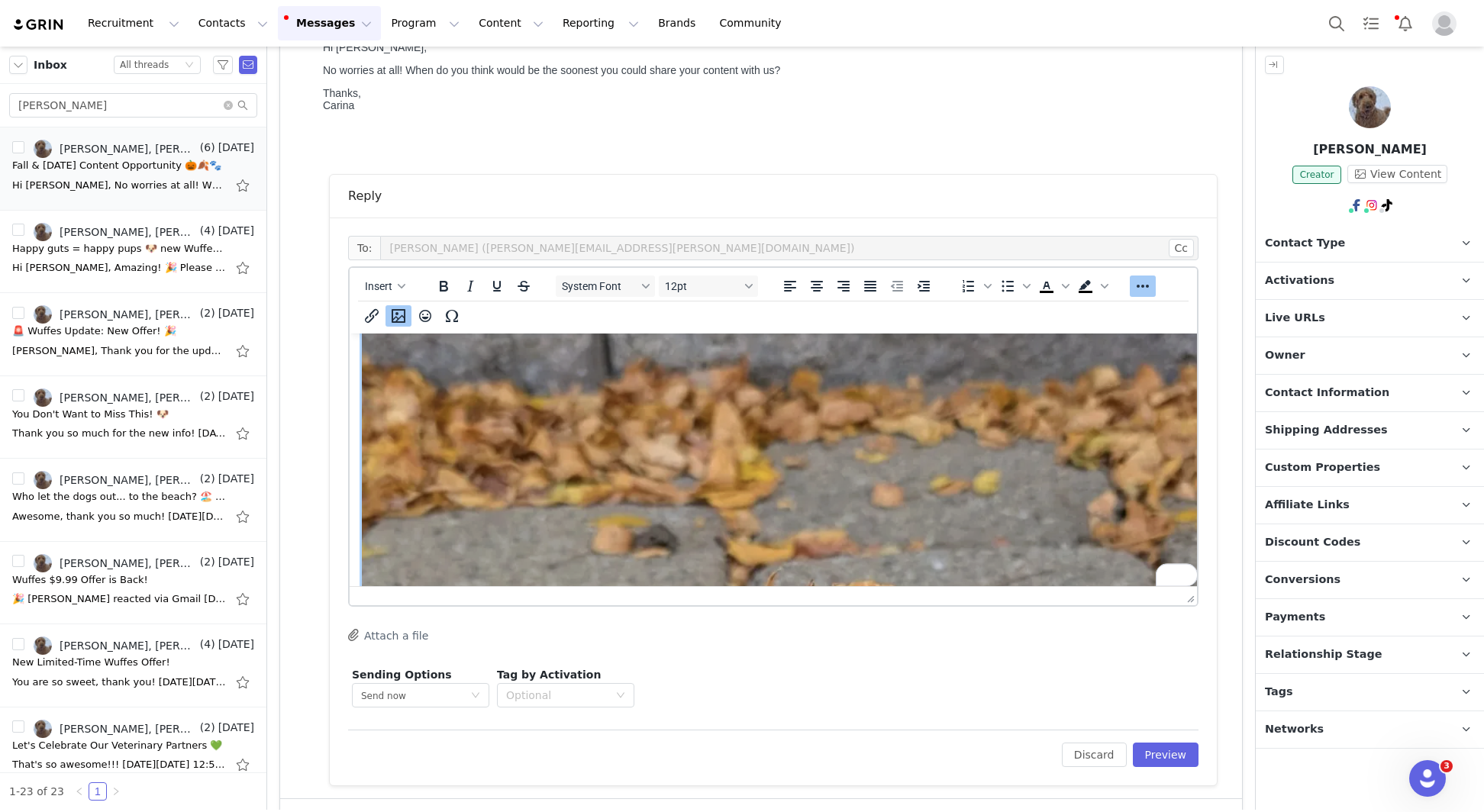
scroll to position [297, 0]
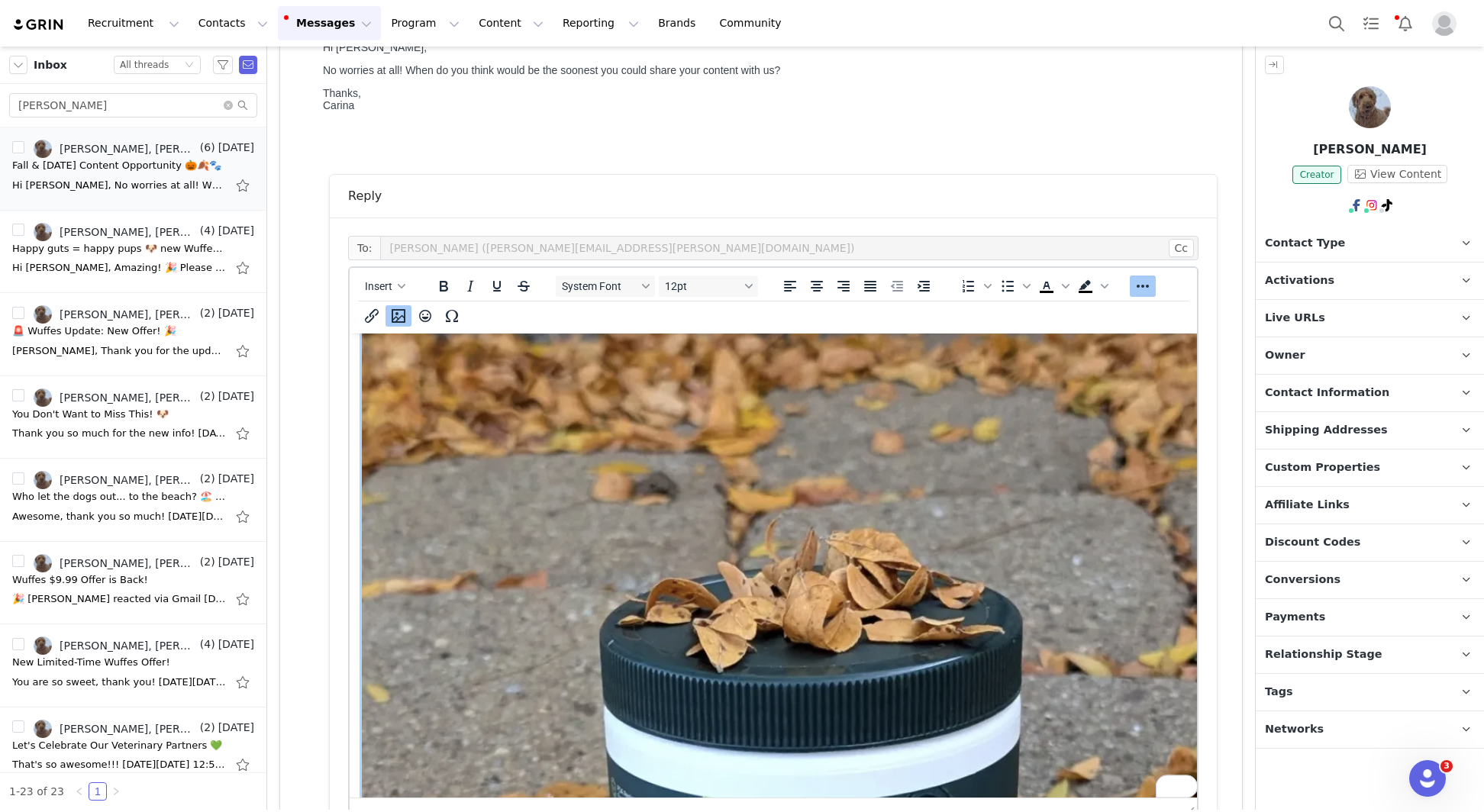
drag, startPoint x: 1194, startPoint y: 600, endPoint x: 1195, endPoint y: 802, distance: 202.0
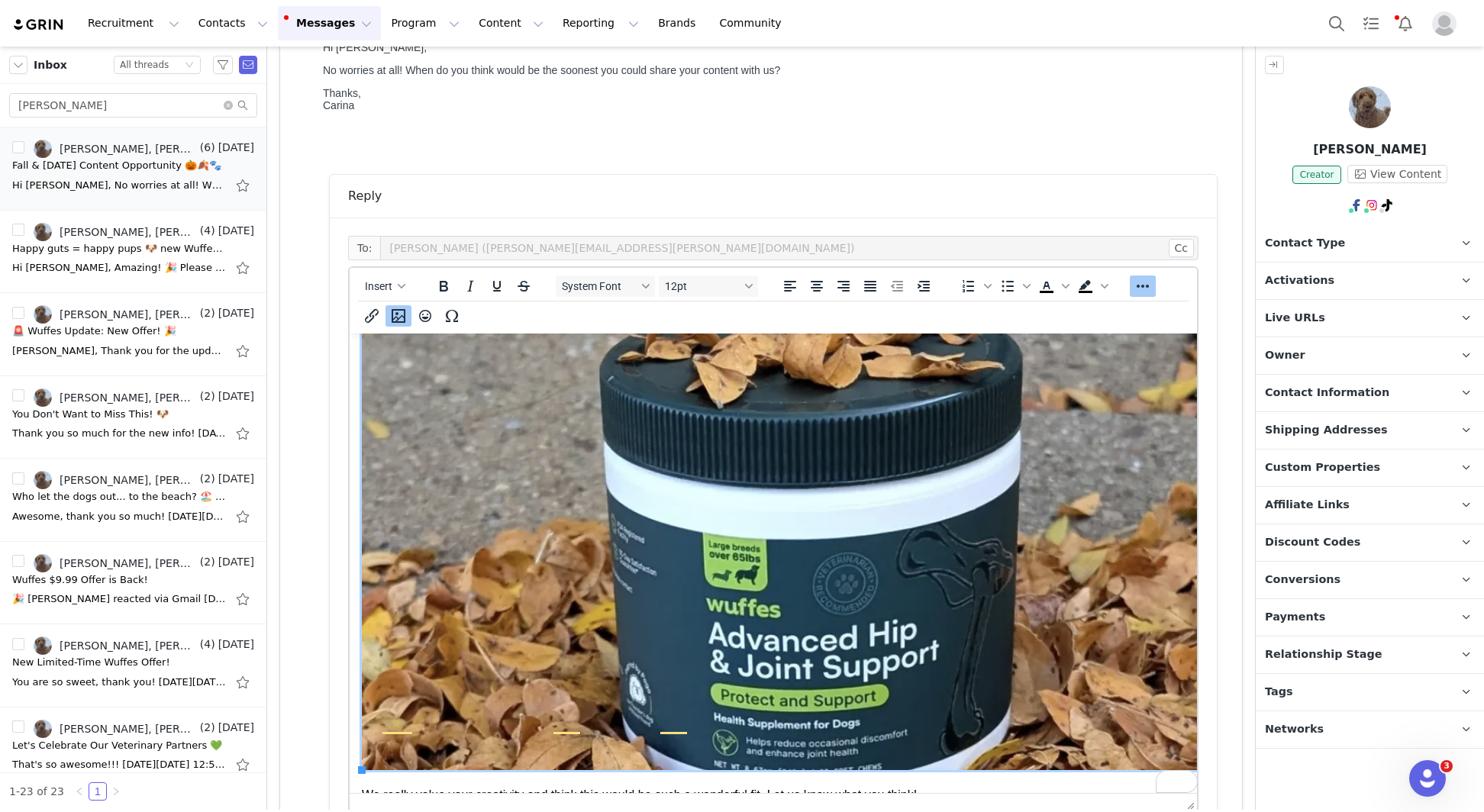
scroll to position [0, 0]
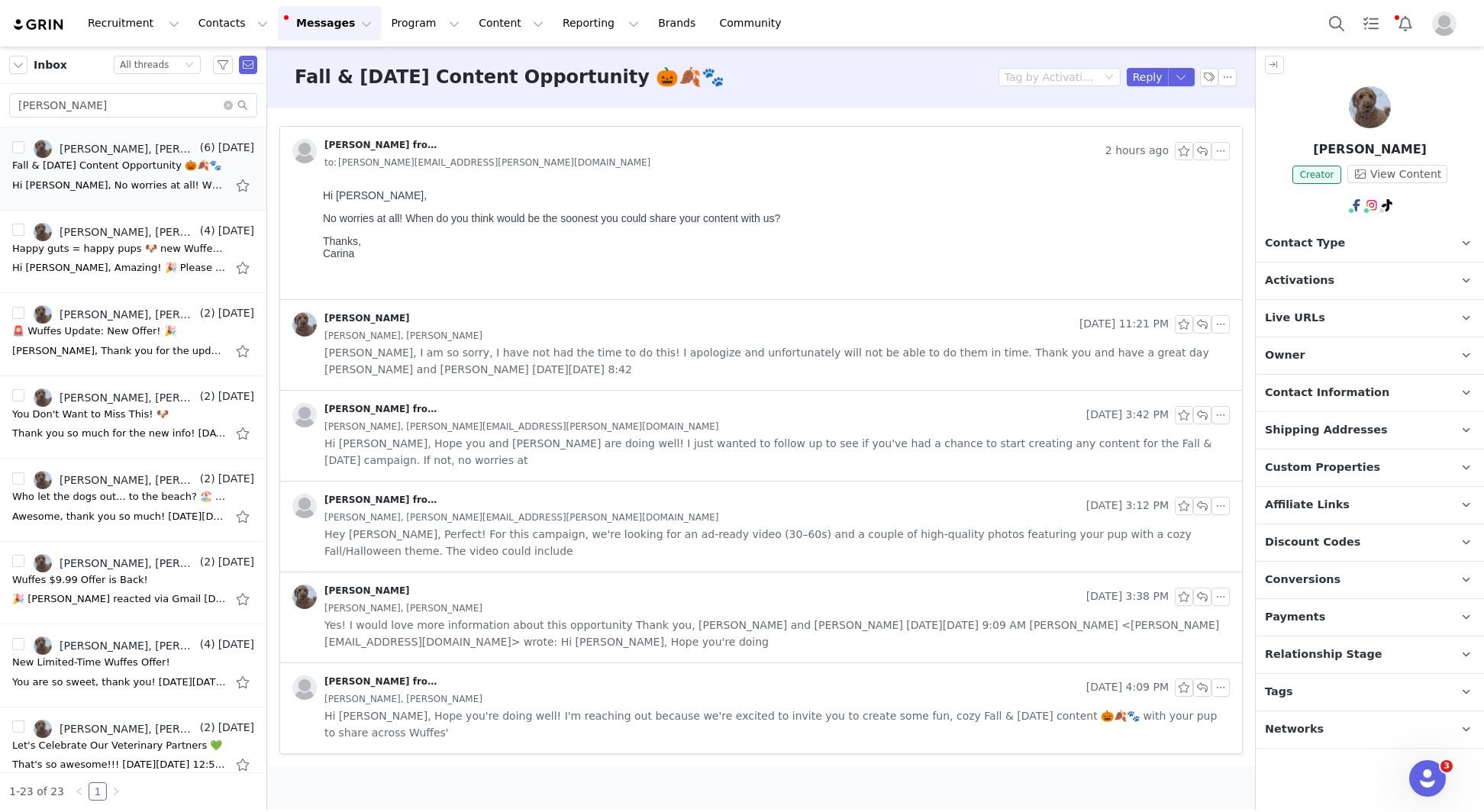
click at [311, 21] on button "Messages Messages" at bounding box center [329, 23] width 103 height 35
click at [86, 105] on input "[PERSON_NAME]" at bounding box center [132, 105] width 248 height 25
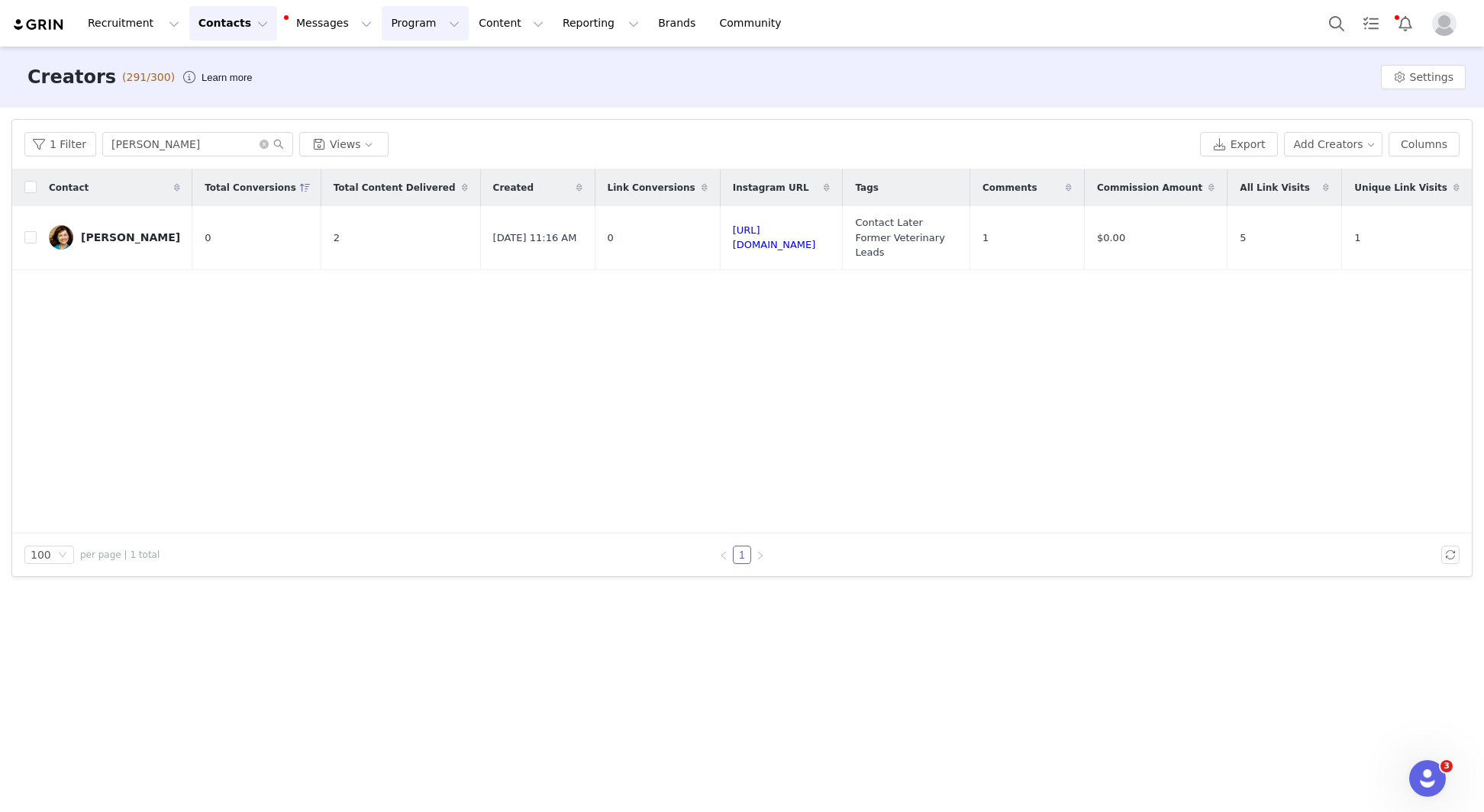
click at [405, 25] on button "Program Program" at bounding box center [425, 23] width 87 height 35
click at [278, 19] on button "Messages Messages" at bounding box center [329, 23] width 103 height 35
click at [469, 35] on button "Content Content" at bounding box center [511, 23] width 83 height 35
click at [478, 57] on link "Creator Content" at bounding box center [498, 67] width 121 height 29
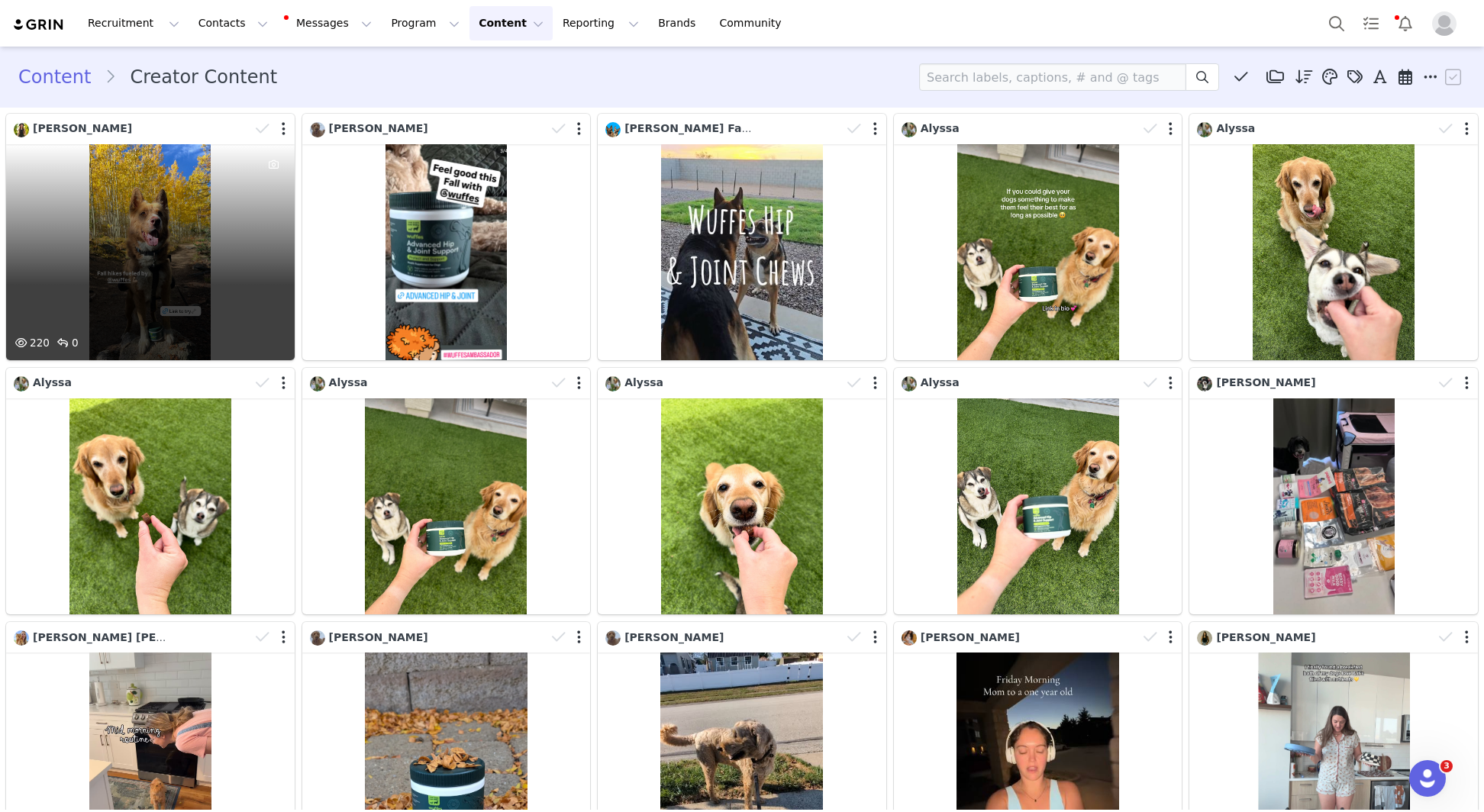
click at [154, 243] on div "220 0" at bounding box center [150, 252] width 289 height 216
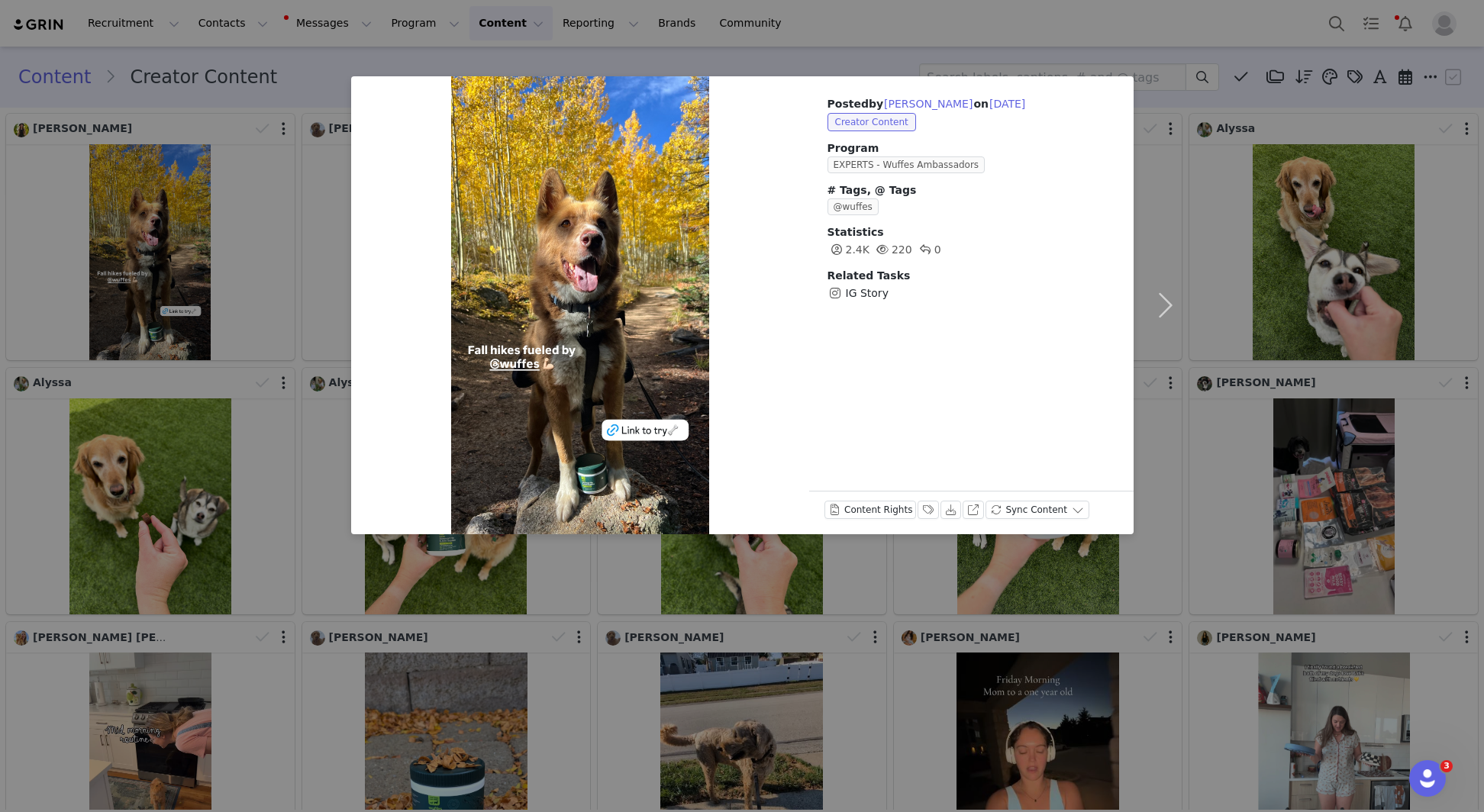
click at [680, 422] on div at bounding box center [580, 305] width 458 height 458
click at [968, 505] on button "View on Instagram" at bounding box center [973, 510] width 22 height 19
click at [235, 237] on div "Posted by [PERSON_NAME] on [DATE] Creator Content Program EXPERTS - Wuffes Amba…" at bounding box center [742, 406] width 1484 height 812
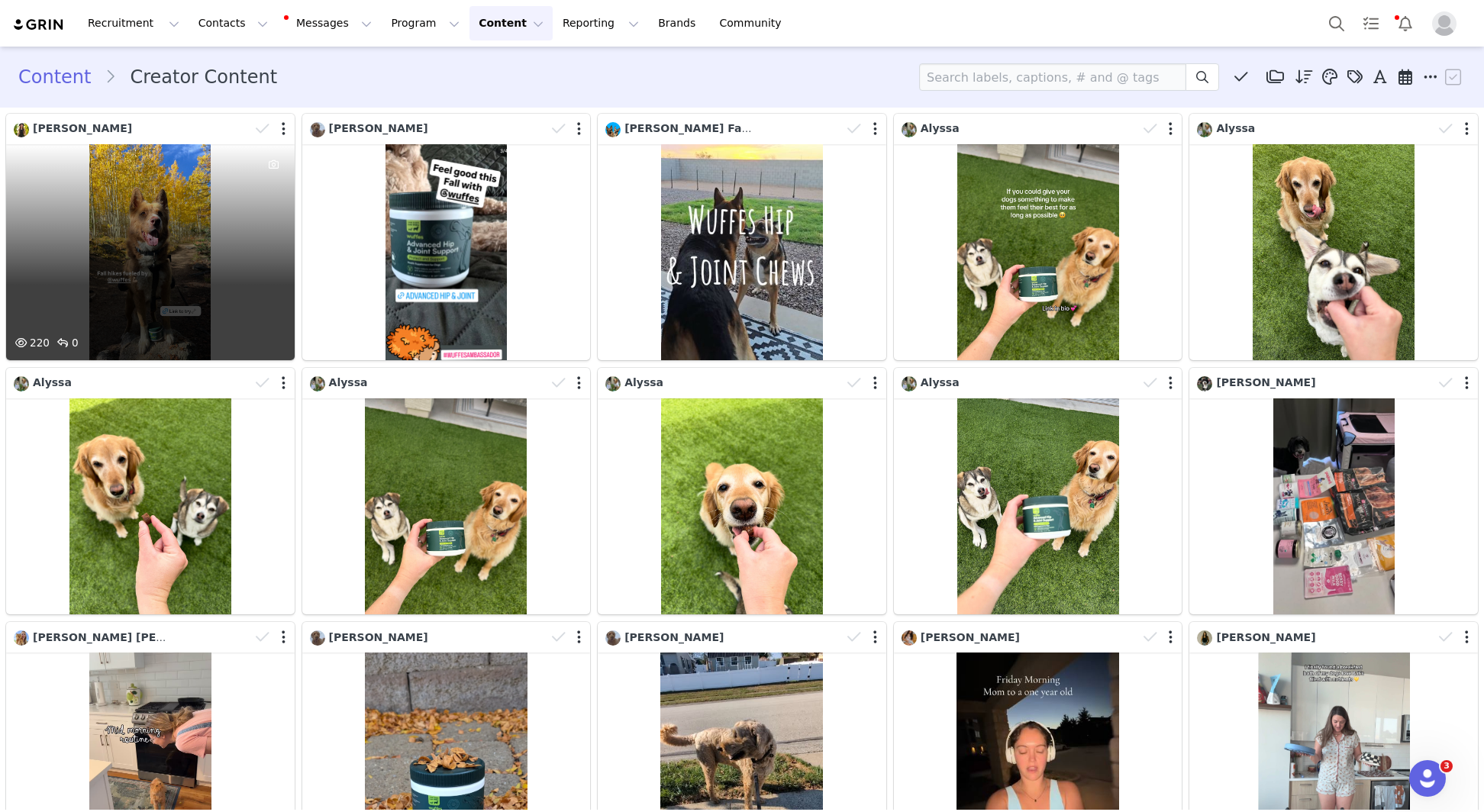
click at [235, 237] on div "220 0" at bounding box center [150, 252] width 289 height 216
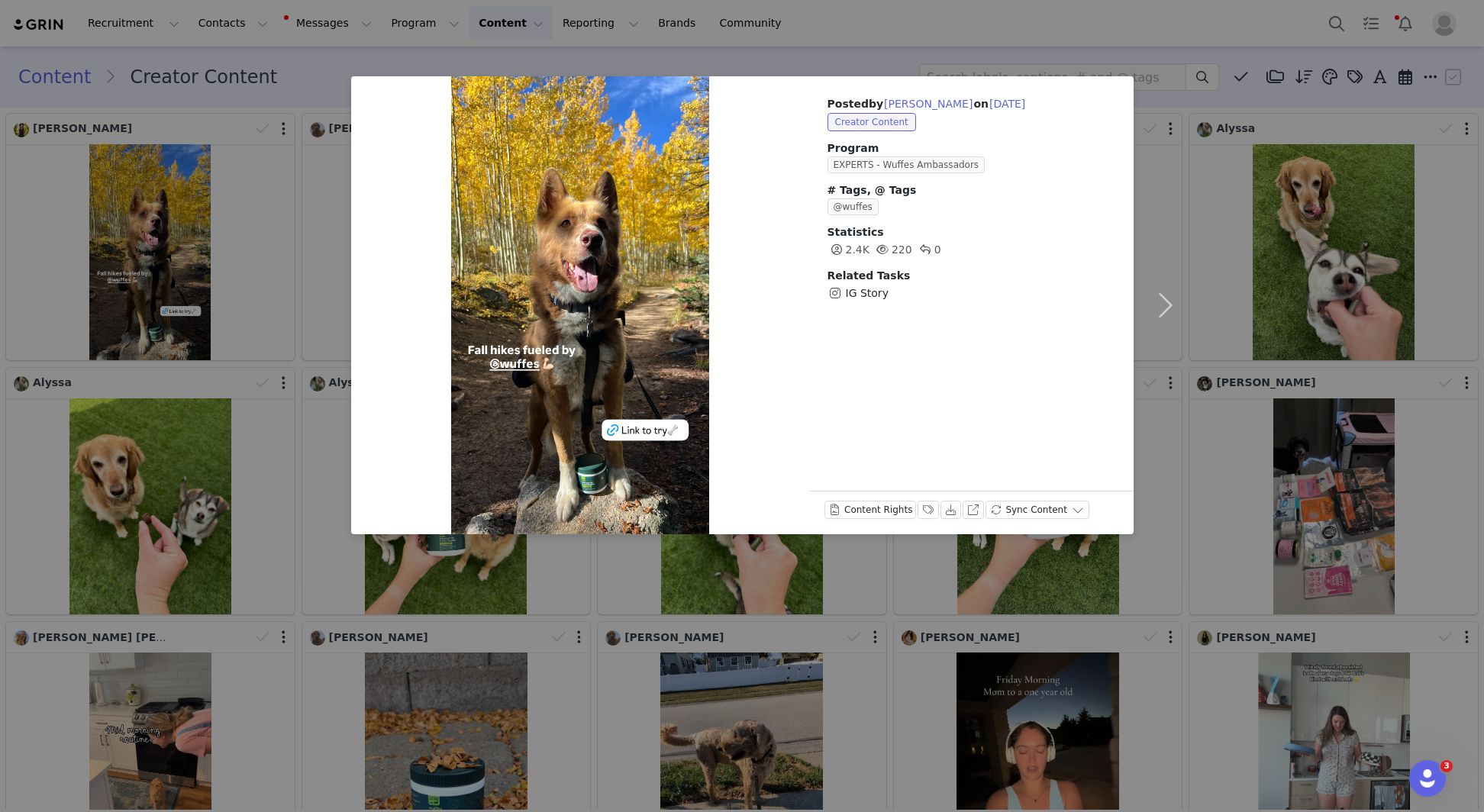
click at [308, 22] on div "Posted by [PERSON_NAME] on [DATE] Creator Content Program EXPERTS - Wuffes Amba…" at bounding box center [742, 406] width 1484 height 812
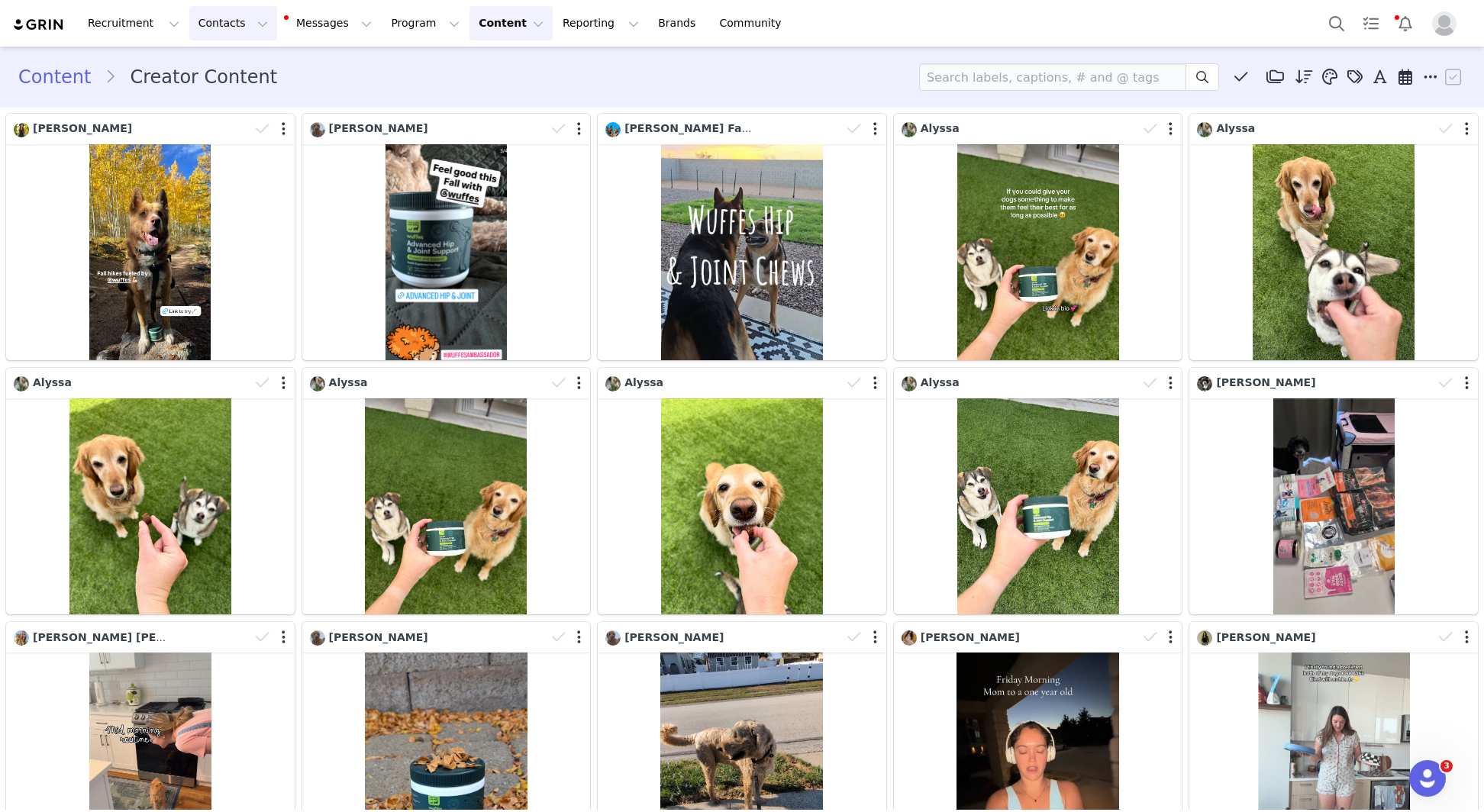
click at [212, 21] on button "Contacts Contacts" at bounding box center [233, 23] width 88 height 35
click at [303, 29] on button "Messages Messages" at bounding box center [329, 23] width 103 height 35
click at [313, 89] on div "9" at bounding box center [314, 96] width 17 height 15
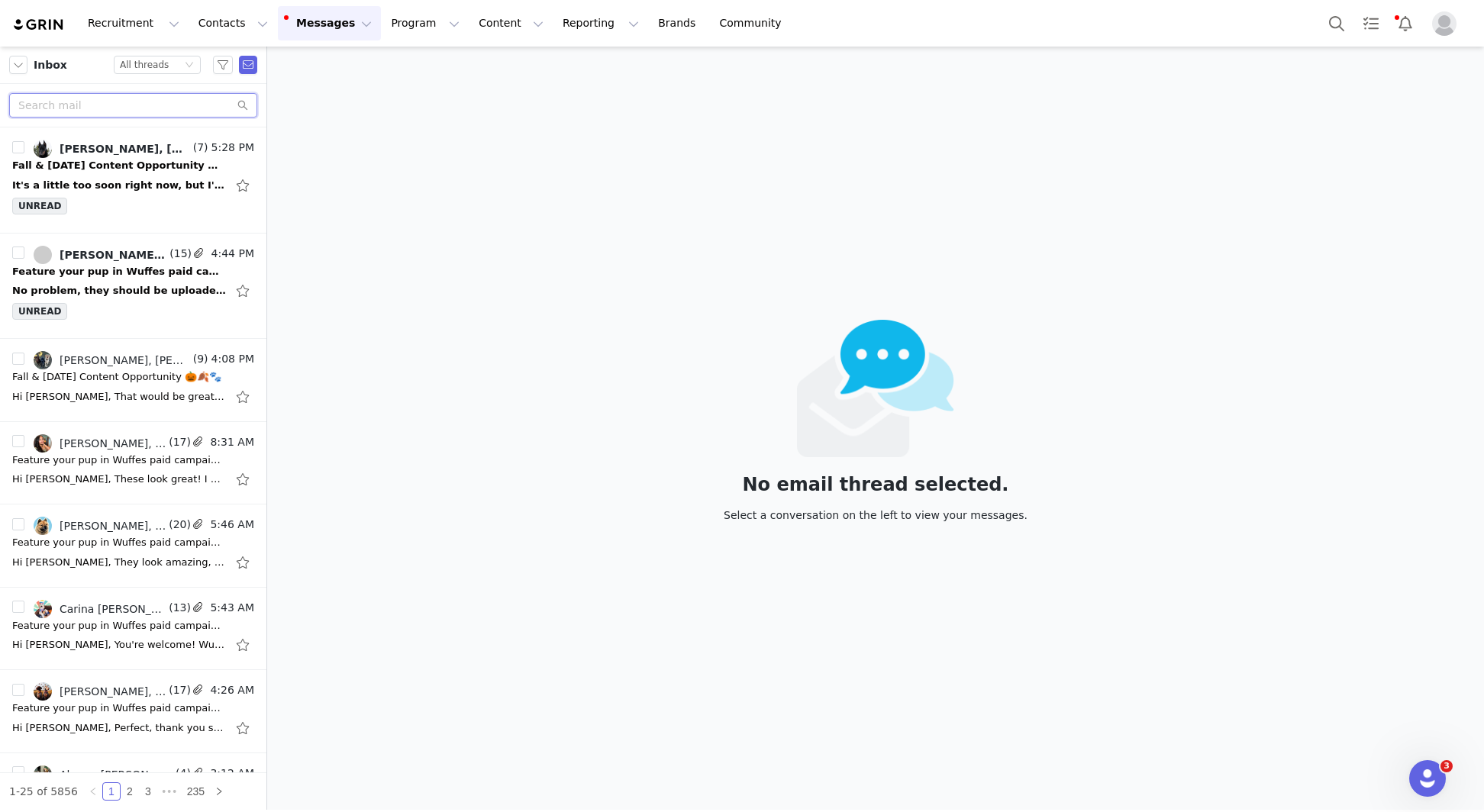
click at [99, 113] on input "text" at bounding box center [132, 105] width 248 height 25
paste input "Idalis"
type input "Idalis"
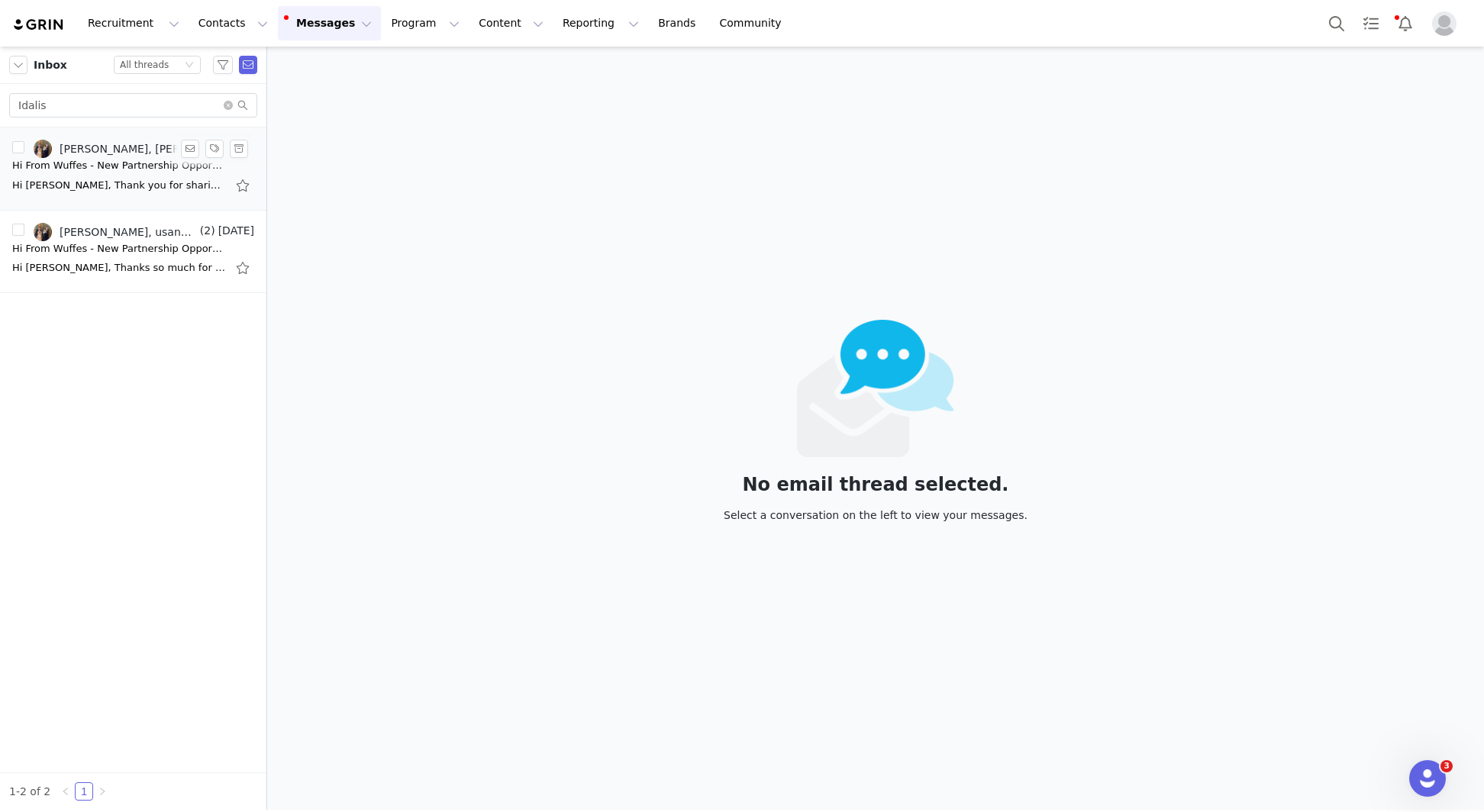
click at [121, 173] on div "Hi [PERSON_NAME], Thank you for sharing the details! Your jars will be shipped …" at bounding box center [132, 185] width 242 height 25
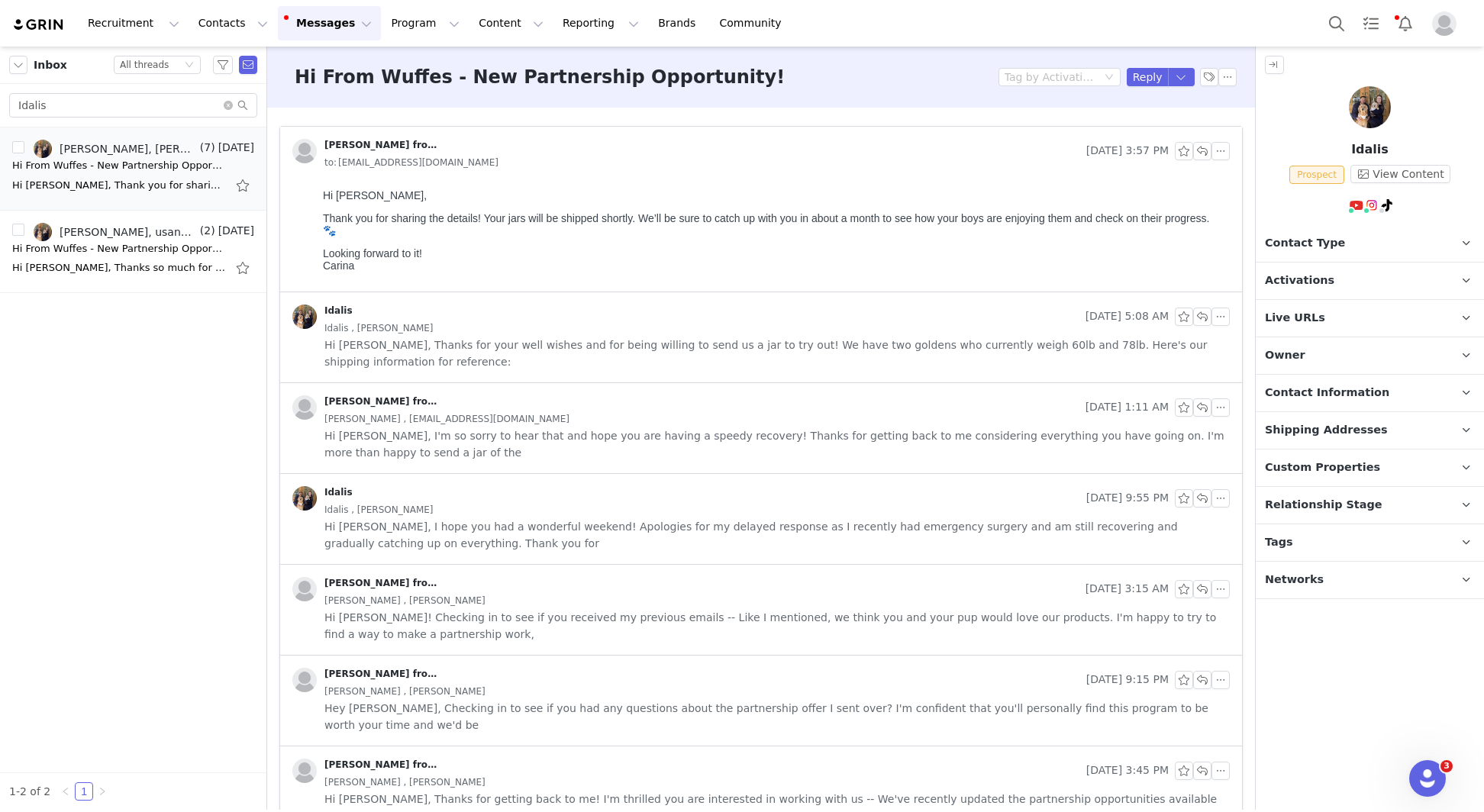
click at [524, 297] on div "Idalis [DATE] 5:08 AM Idalis , [PERSON_NAME] Hi [PERSON_NAME], Thanks for your …" at bounding box center [762, 337] width 962 height 90
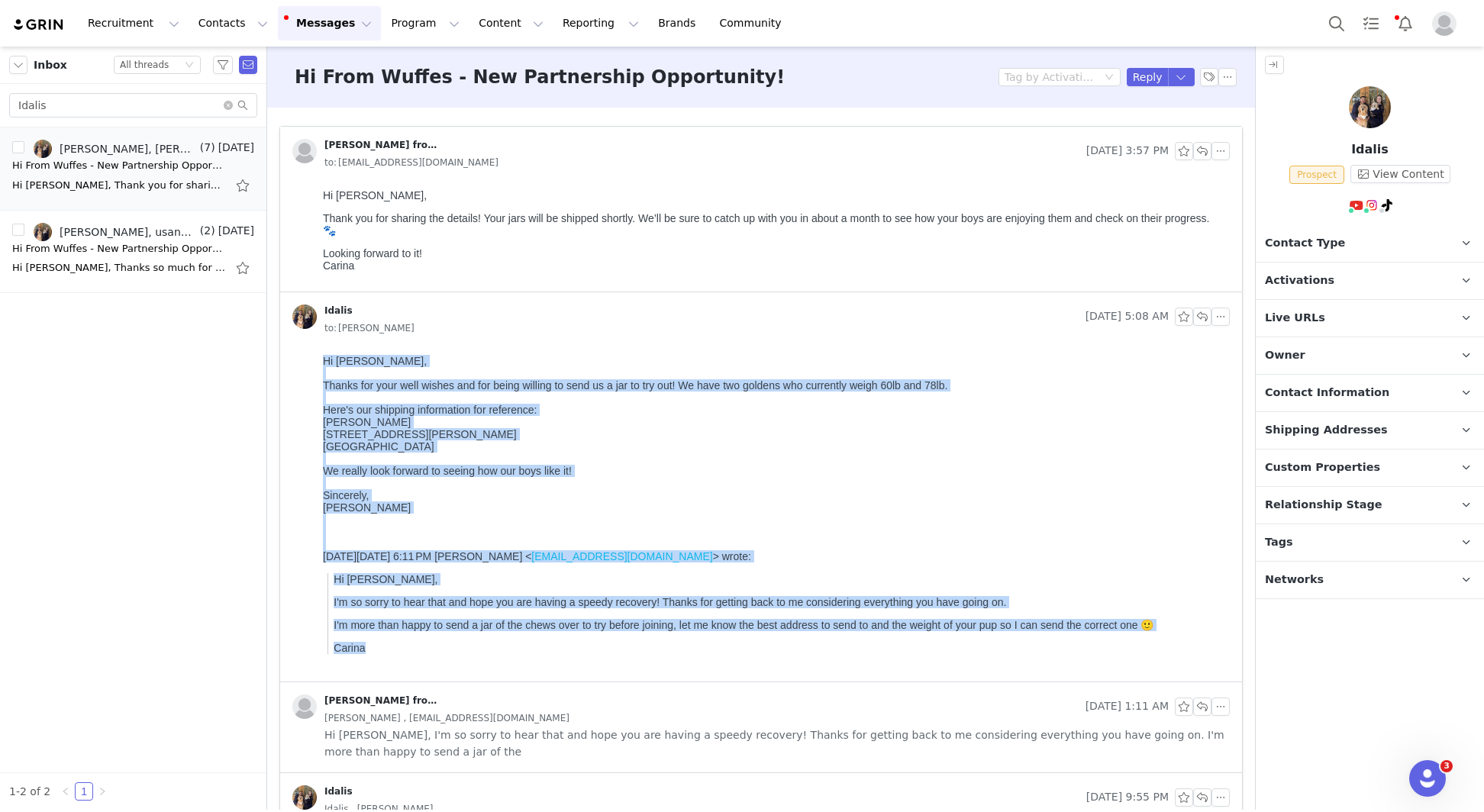
drag, startPoint x: 382, startPoint y: 677, endPoint x: 325, endPoint y: 184, distance: 496.3
click at [325, 349] on html "Hi [PERSON_NAME], Thanks for your well wishes and for being willing to send us …" at bounding box center [774, 515] width 913 height 333
copy body "Hi [PERSON_NAME], Thanks for your well wishes and for being willing to send us …"
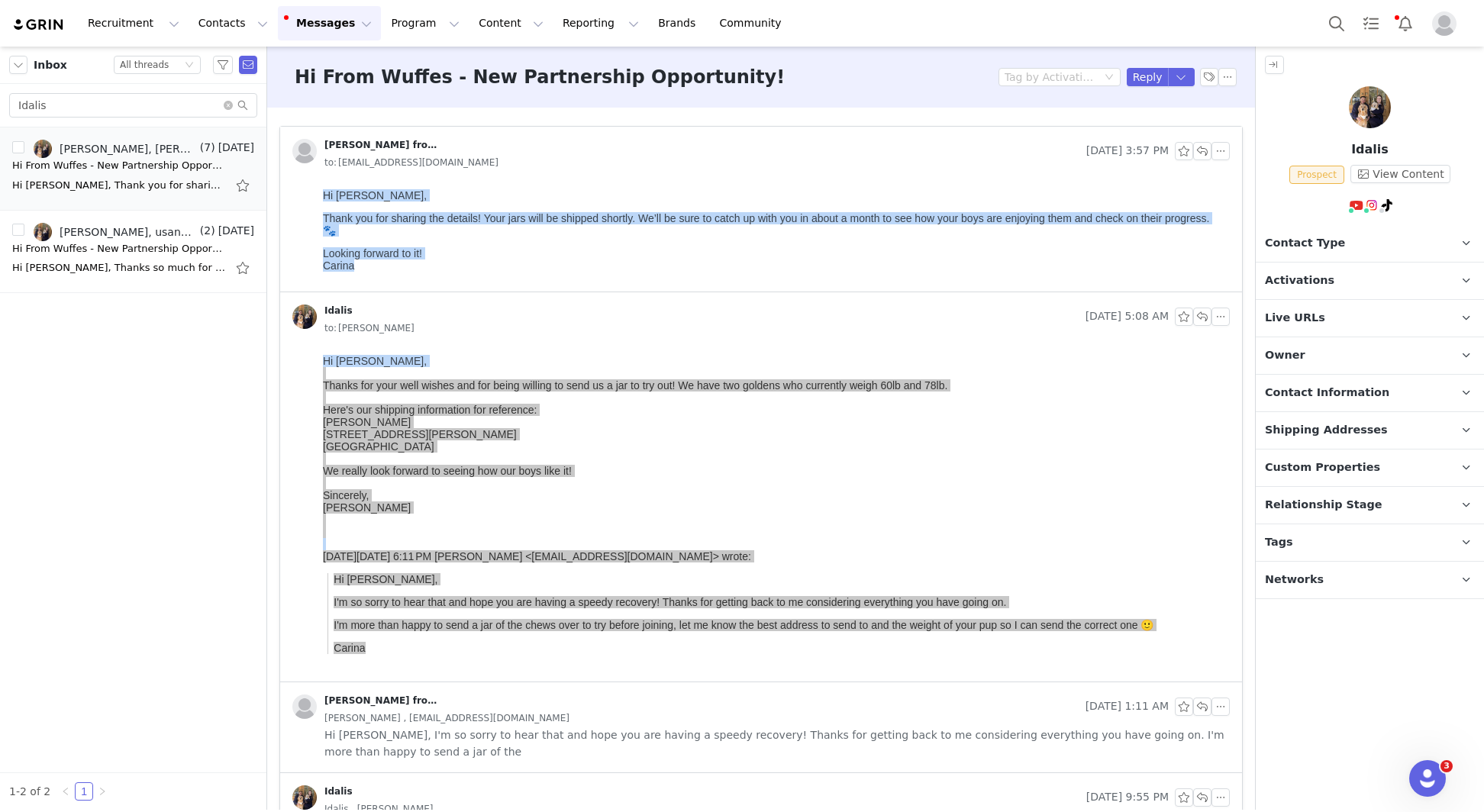
copy body "Hi [PERSON_NAME], Thank you for sharing the details! Your jars will be shipped …"
drag, startPoint x: 394, startPoint y: 275, endPoint x: 663, endPoint y: 324, distance: 273.4
click at [317, 183] on html "Hi Idalis, Thank you for sharing the details! Your jars will be shipped shortly…" at bounding box center [774, 237] width 913 height 109
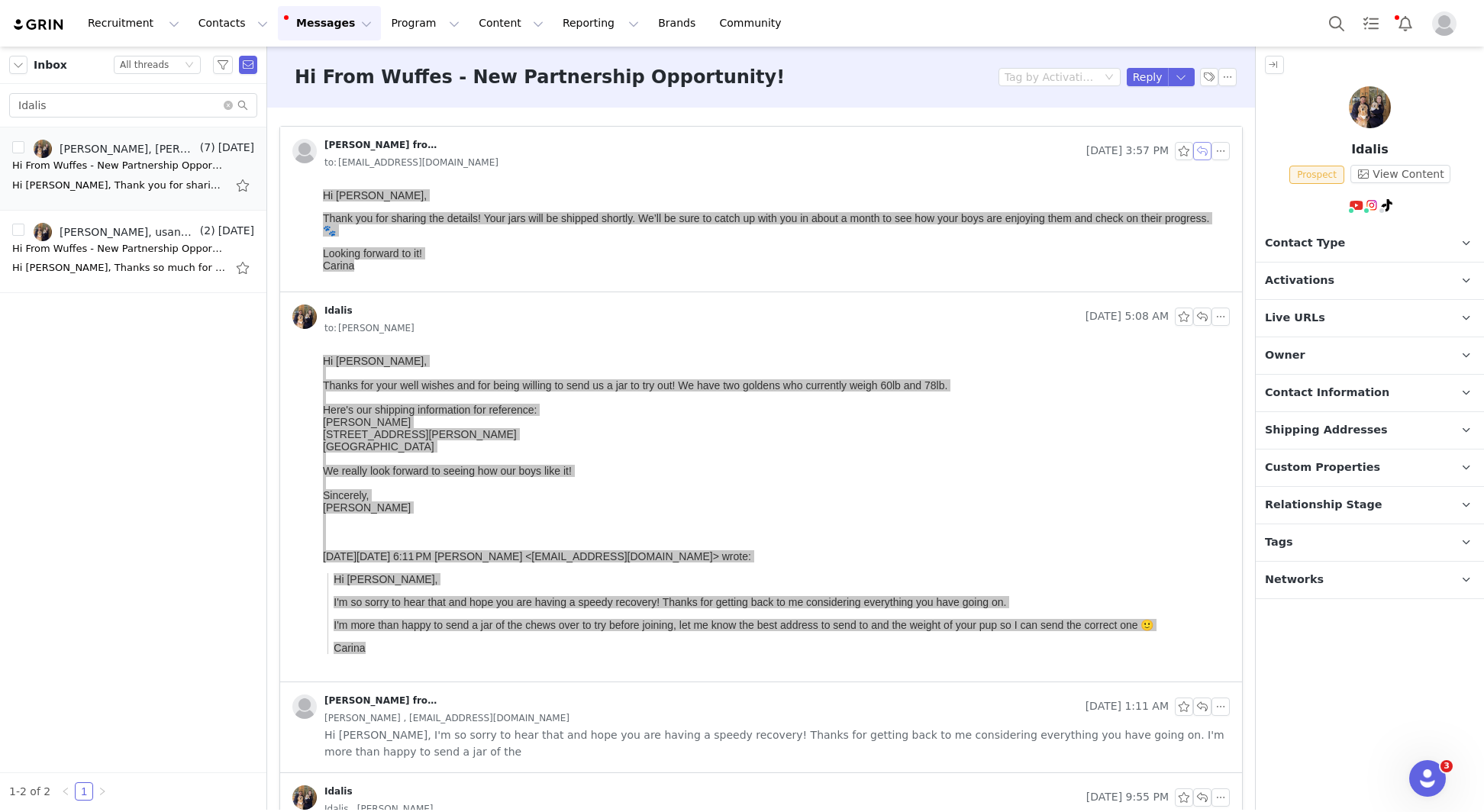
click at [1201, 154] on button "button" at bounding box center [1202, 151] width 19 height 19
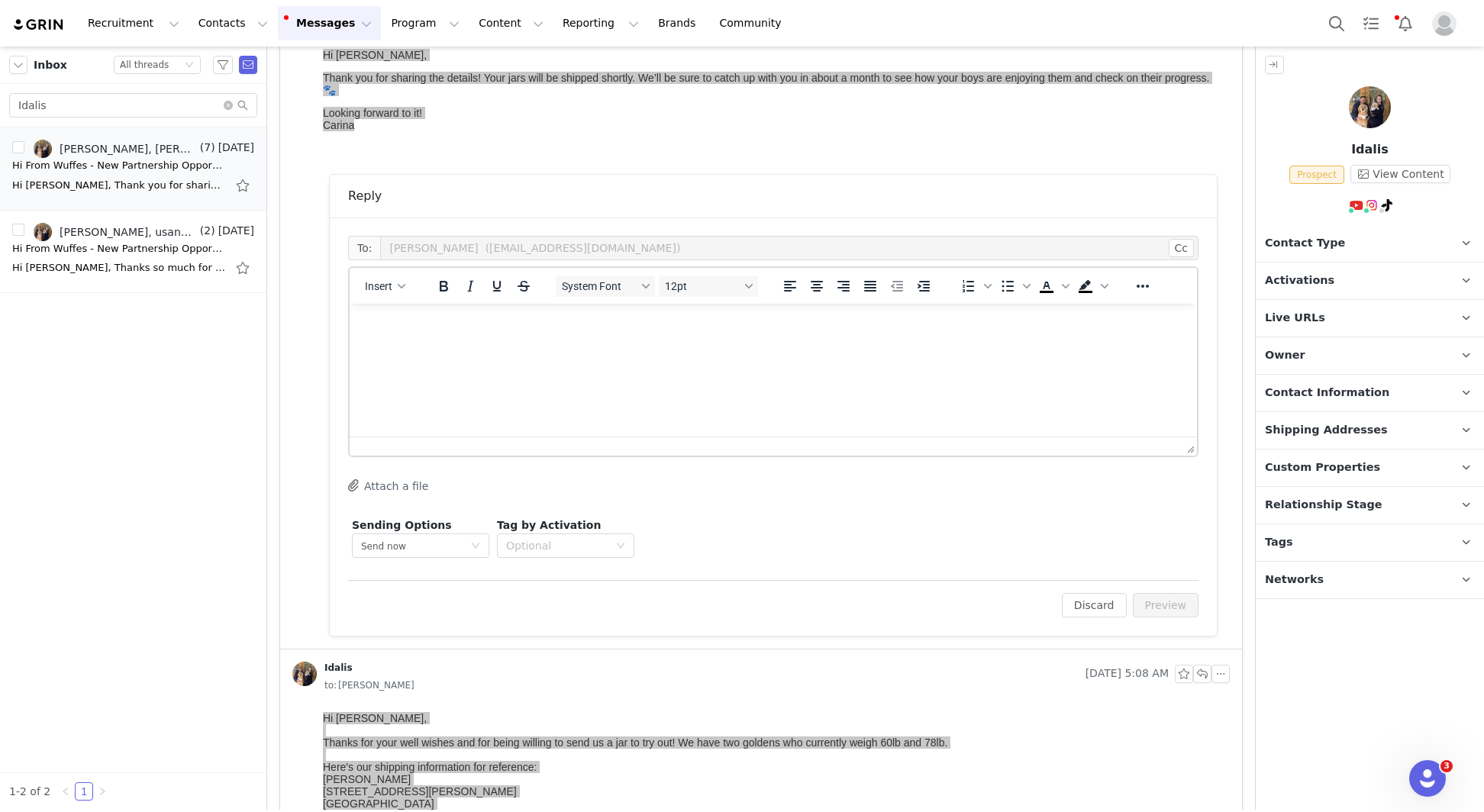
click at [429, 345] on html at bounding box center [774, 325] width 848 height 41
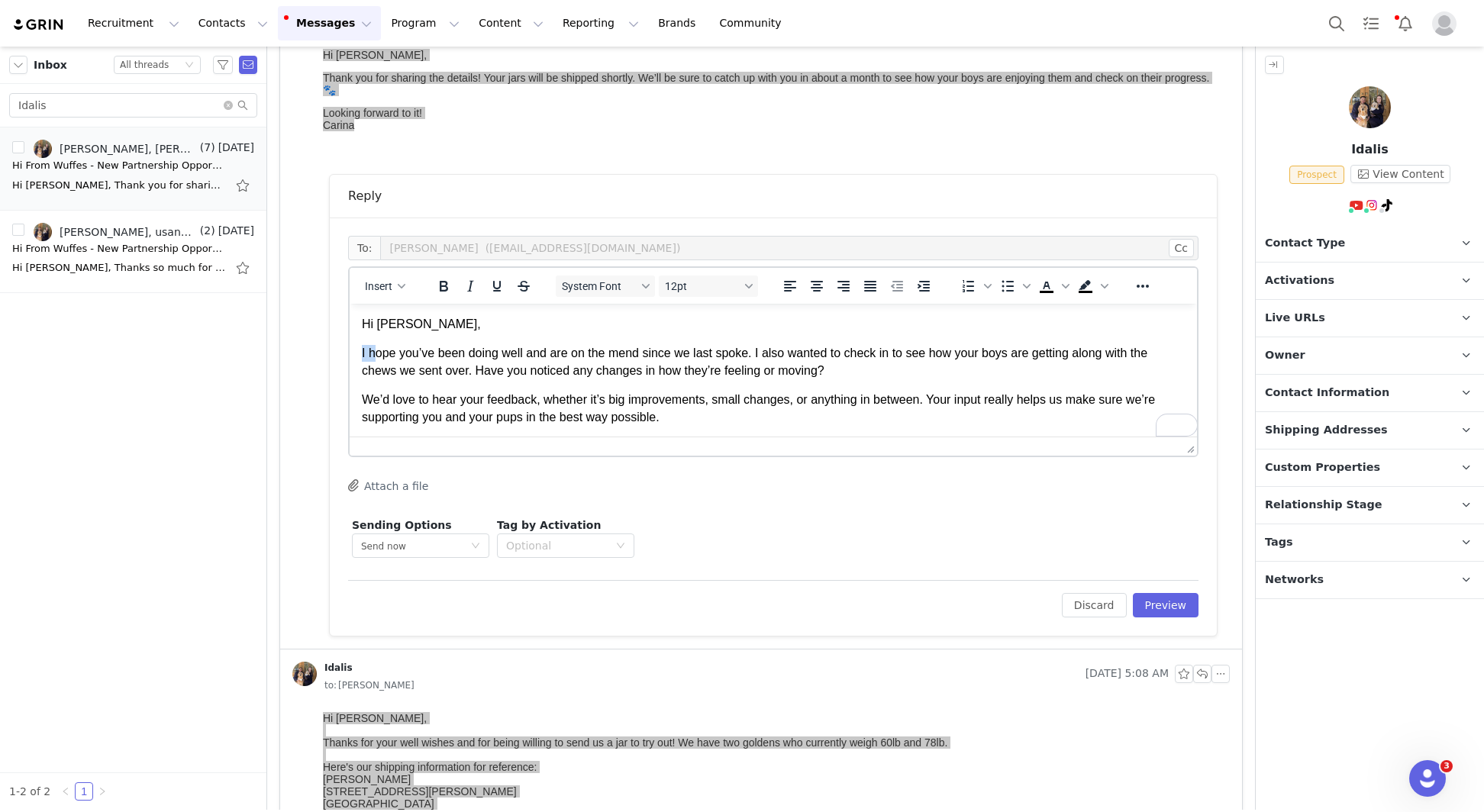
drag, startPoint x: 375, startPoint y: 357, endPoint x: 354, endPoint y: 357, distance: 21.0
click at [354, 357] on html "Hi Idalis, I hope you’ve been doing well and are on the mend since we last spok…" at bounding box center [774, 409] width 848 height 209
click at [1156, 603] on button "Preview" at bounding box center [1166, 605] width 66 height 25
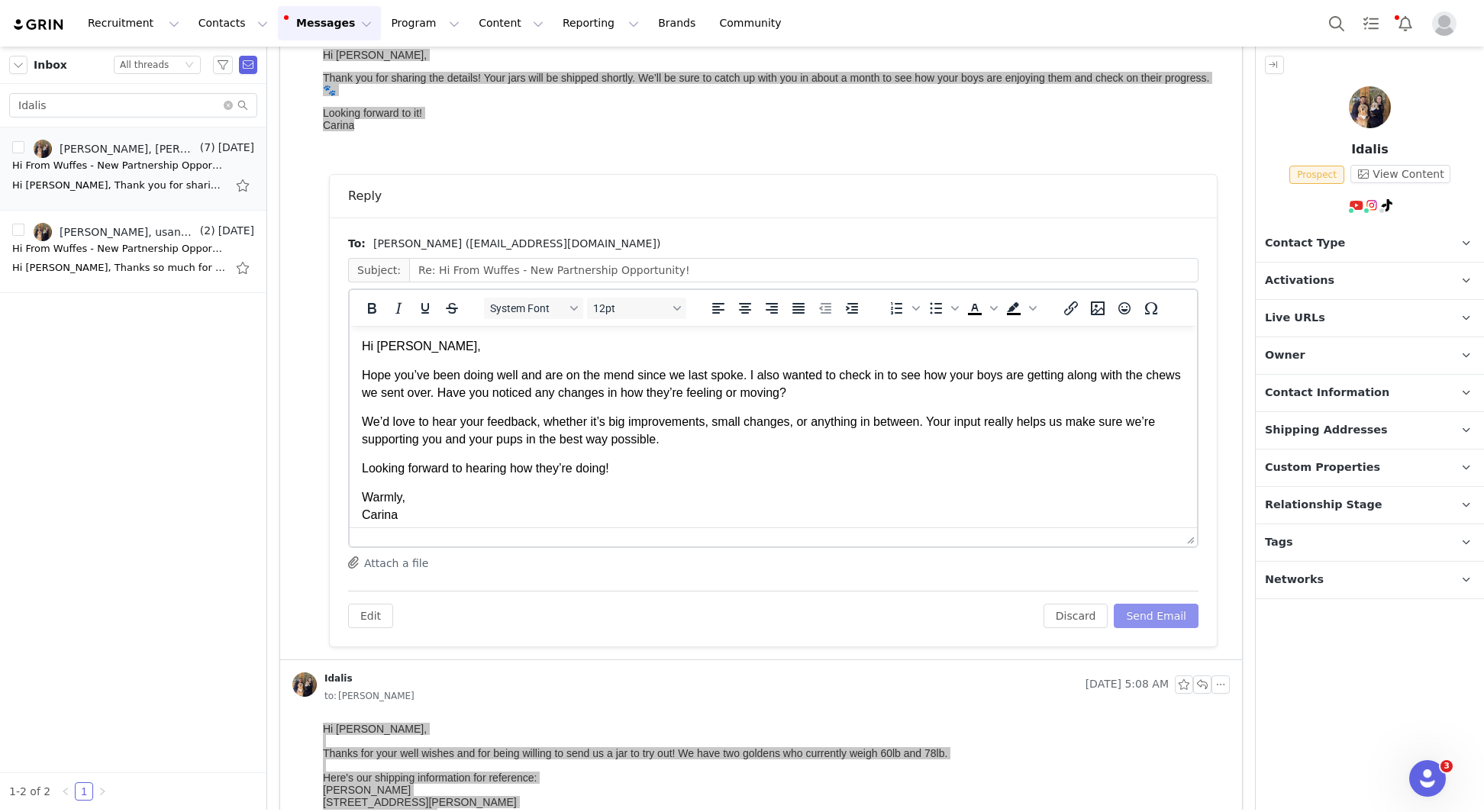
drag, startPoint x: 1187, startPoint y: 474, endPoint x: 1179, endPoint y: 562, distance: 88.4
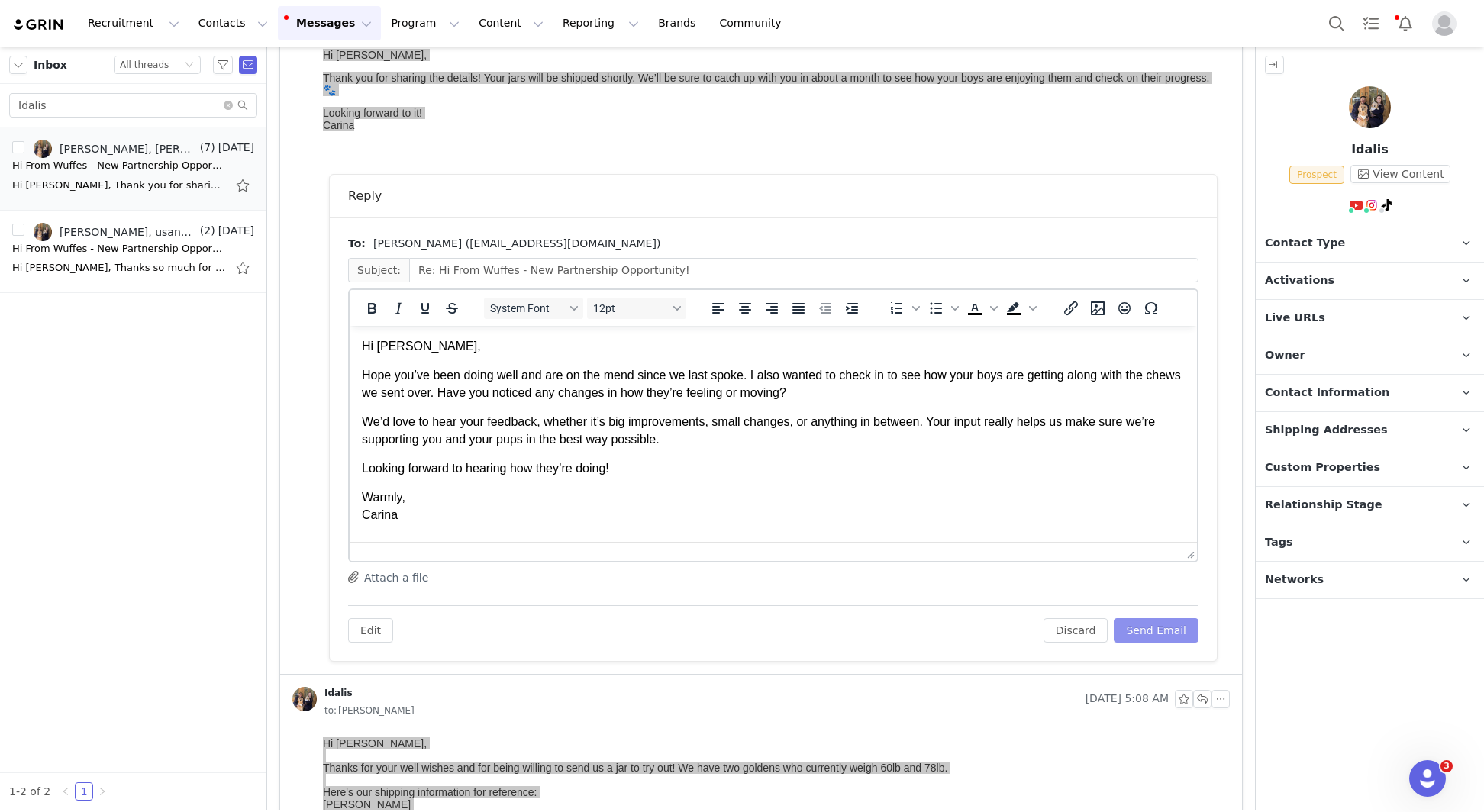
click at [1182, 619] on button "Send Email" at bounding box center [1156, 630] width 85 height 25
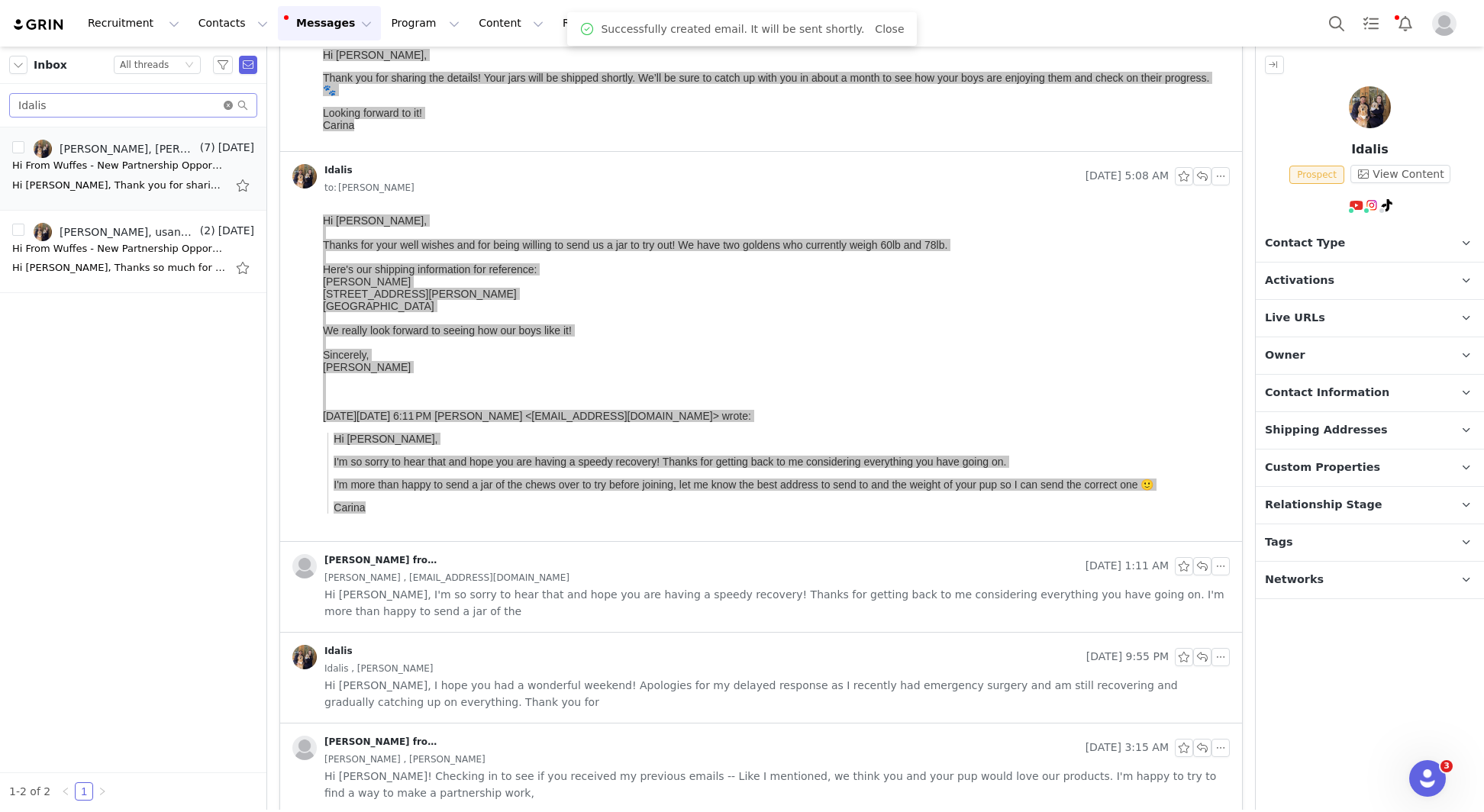
click at [226, 102] on icon "icon: close-circle" at bounding box center [227, 105] width 9 height 9
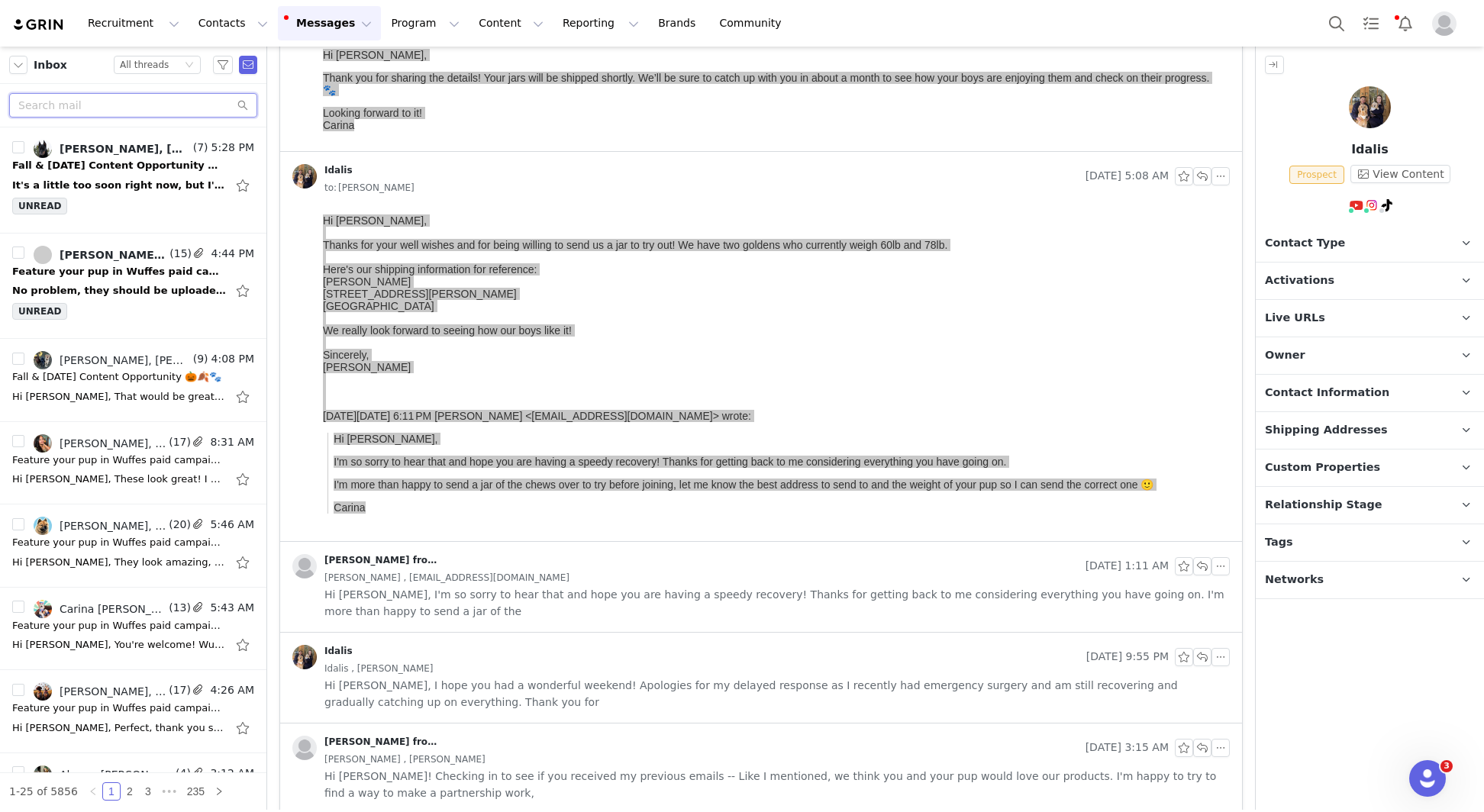
click at [87, 110] on input "text" at bounding box center [132, 105] width 248 height 25
type input "arie"
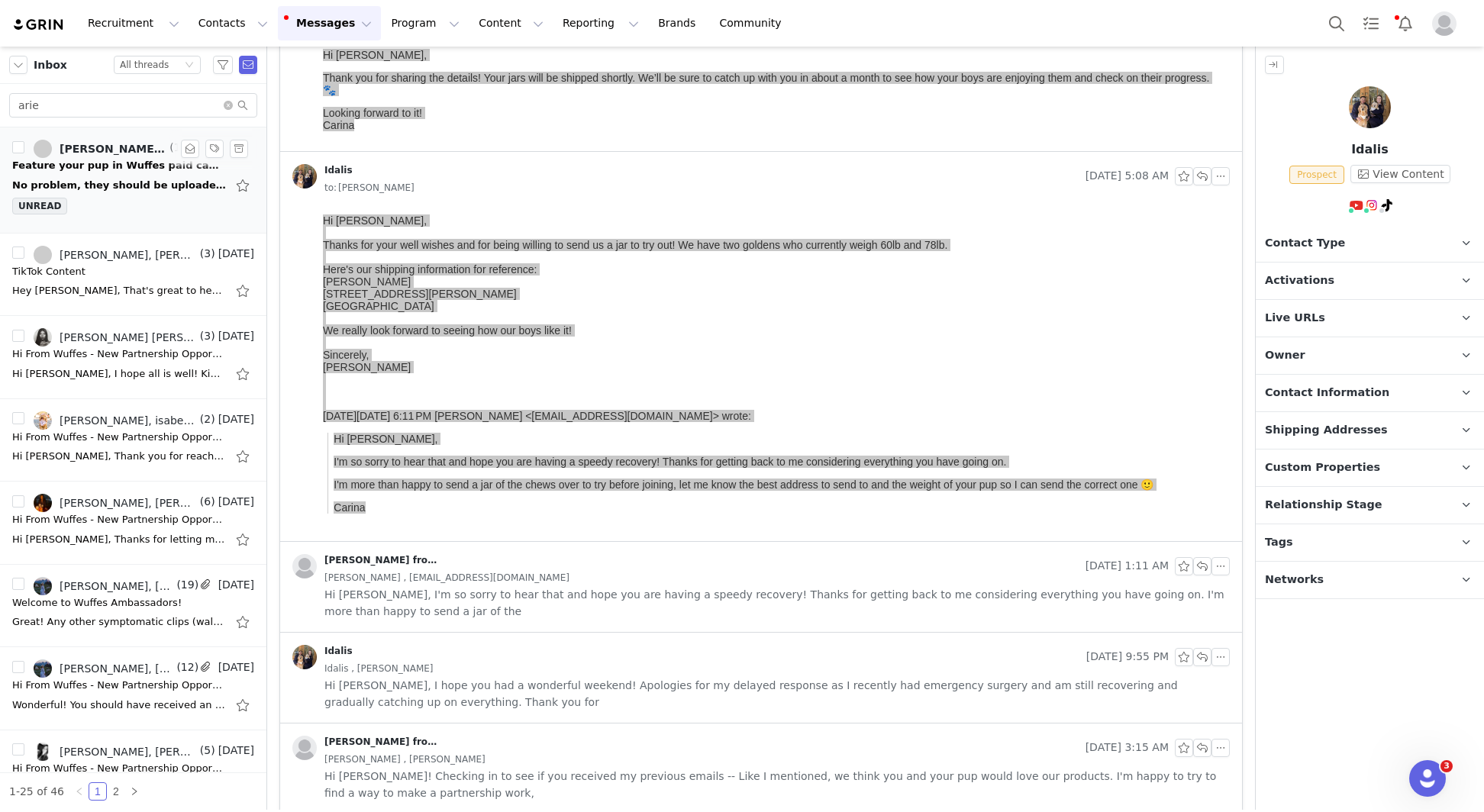
click at [184, 171] on div "Feature your pup in Wuffes paid campaign 🐶" at bounding box center [119, 165] width 213 height 15
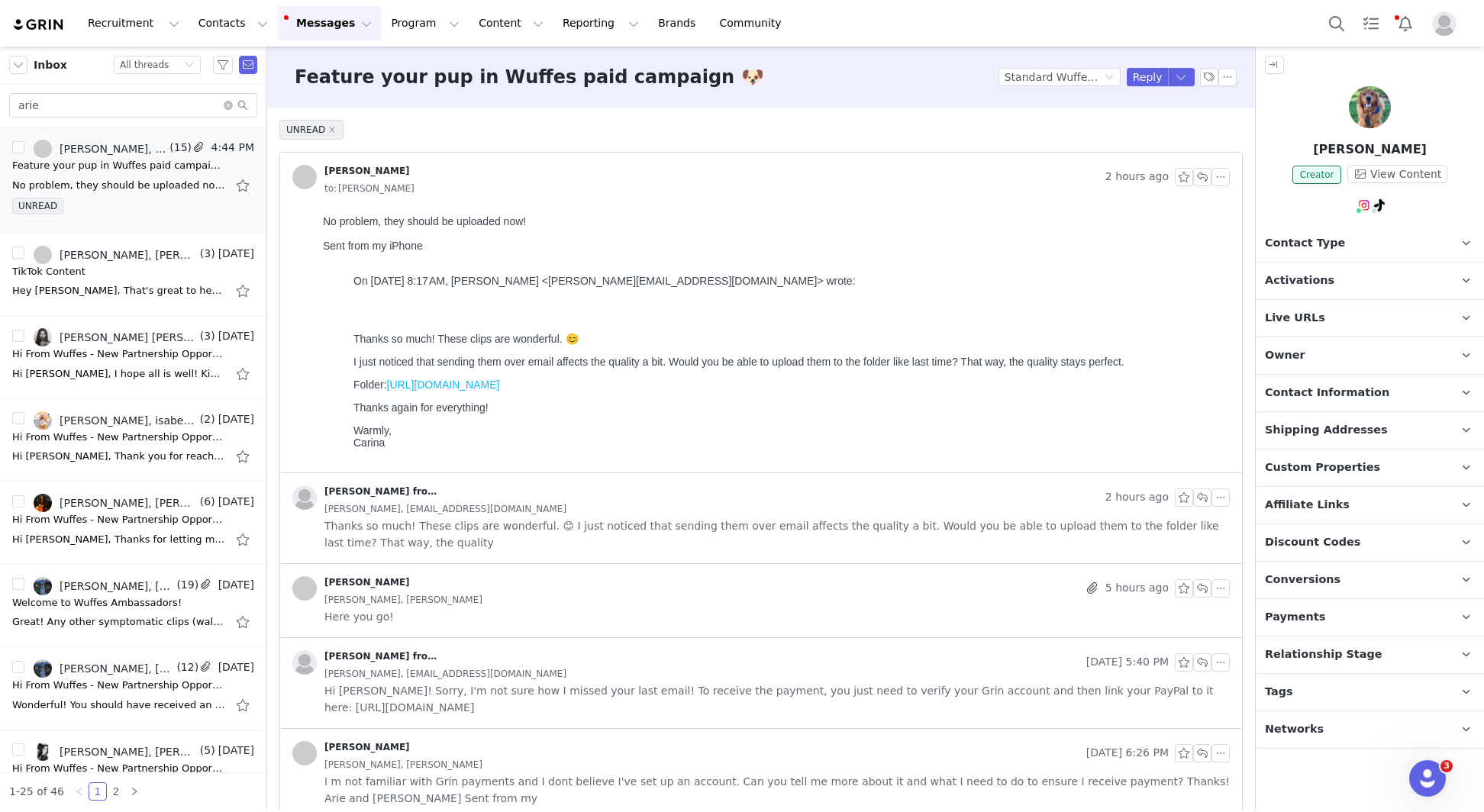
click at [449, 398] on div "﻿ Thanks so much! These clips are wonderful. 😊 I just noticed that sending them…" at bounding box center [774, 379] width 840 height 139
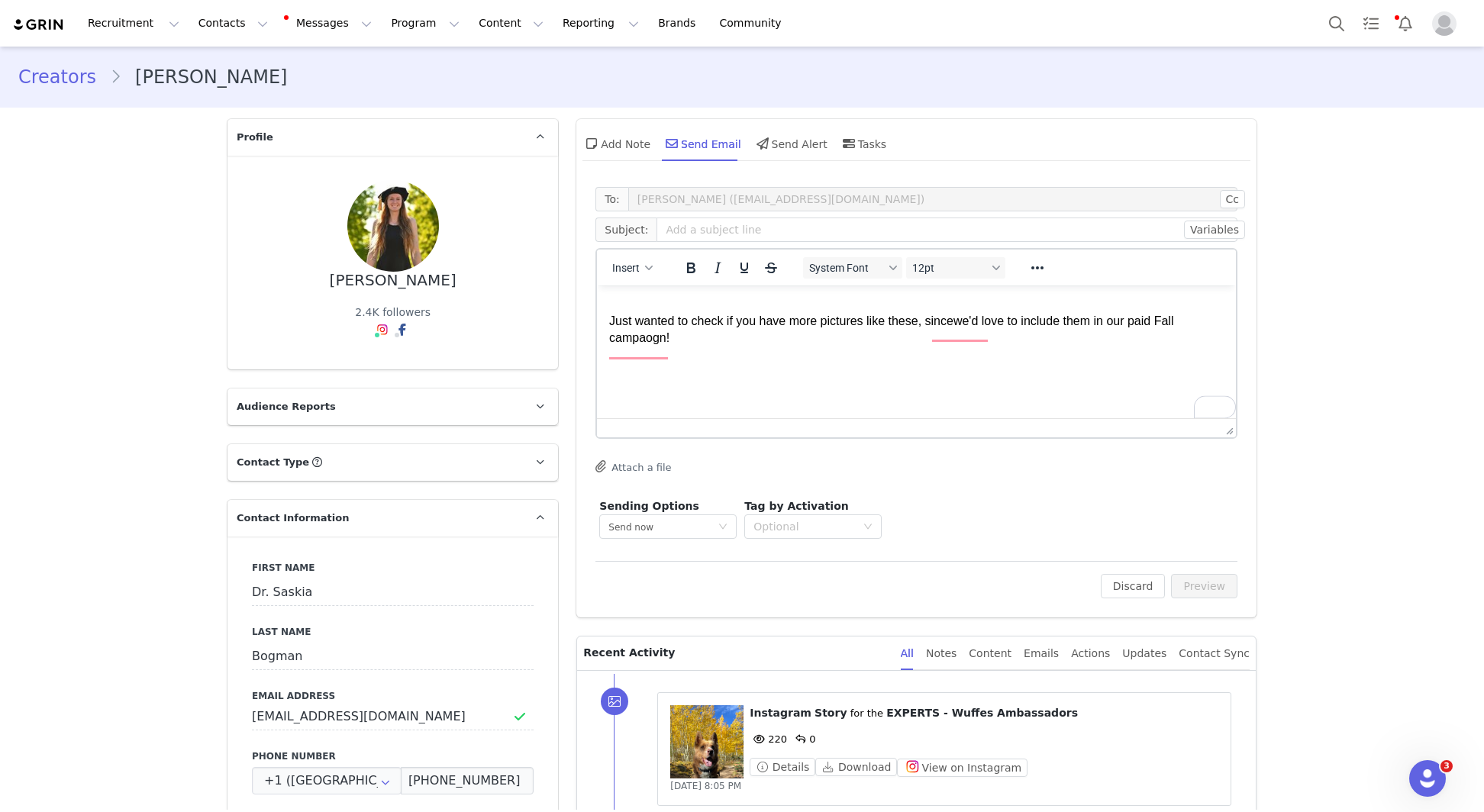
scroll to position [136, 0]
click at [757, 346] on p "Just wanted to check if you have more pictures like these, sincewe'd love to in…" at bounding box center [917, 330] width 615 height 35
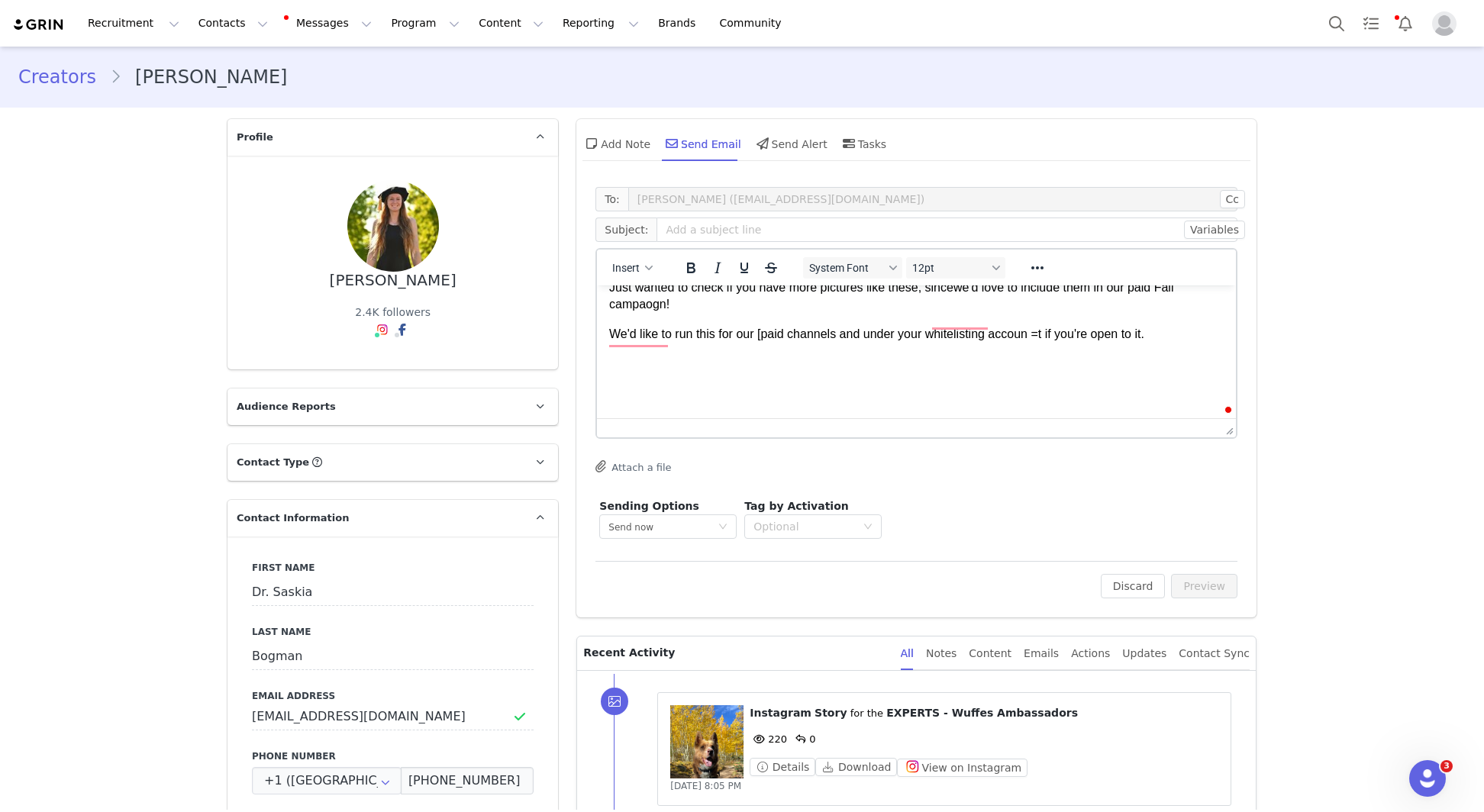
scroll to position [153, 0]
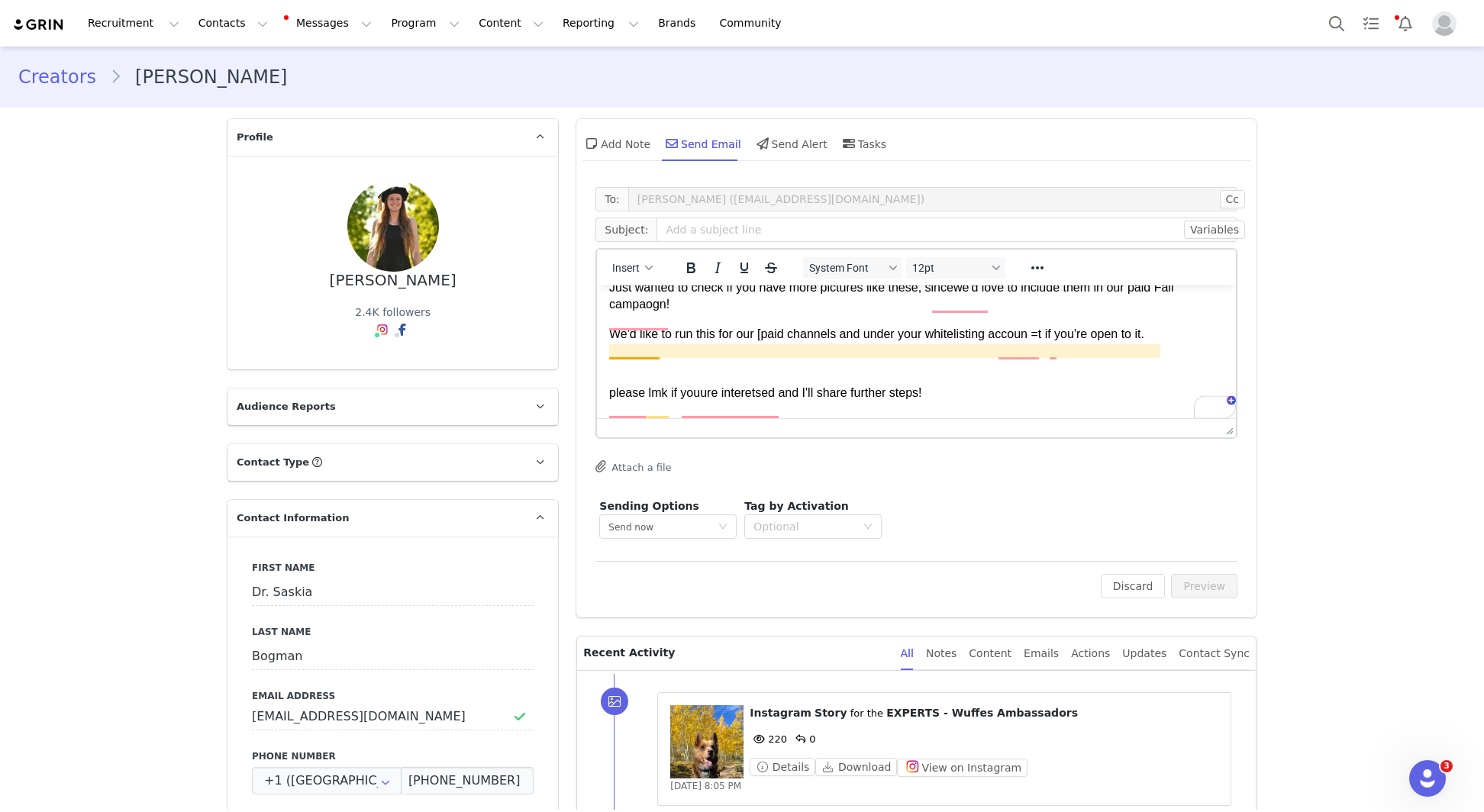
click at [631, 371] on p "To enrich screen reader interactions, please activate Accessibility in Grammarl…" at bounding box center [917, 363] width 615 height 17
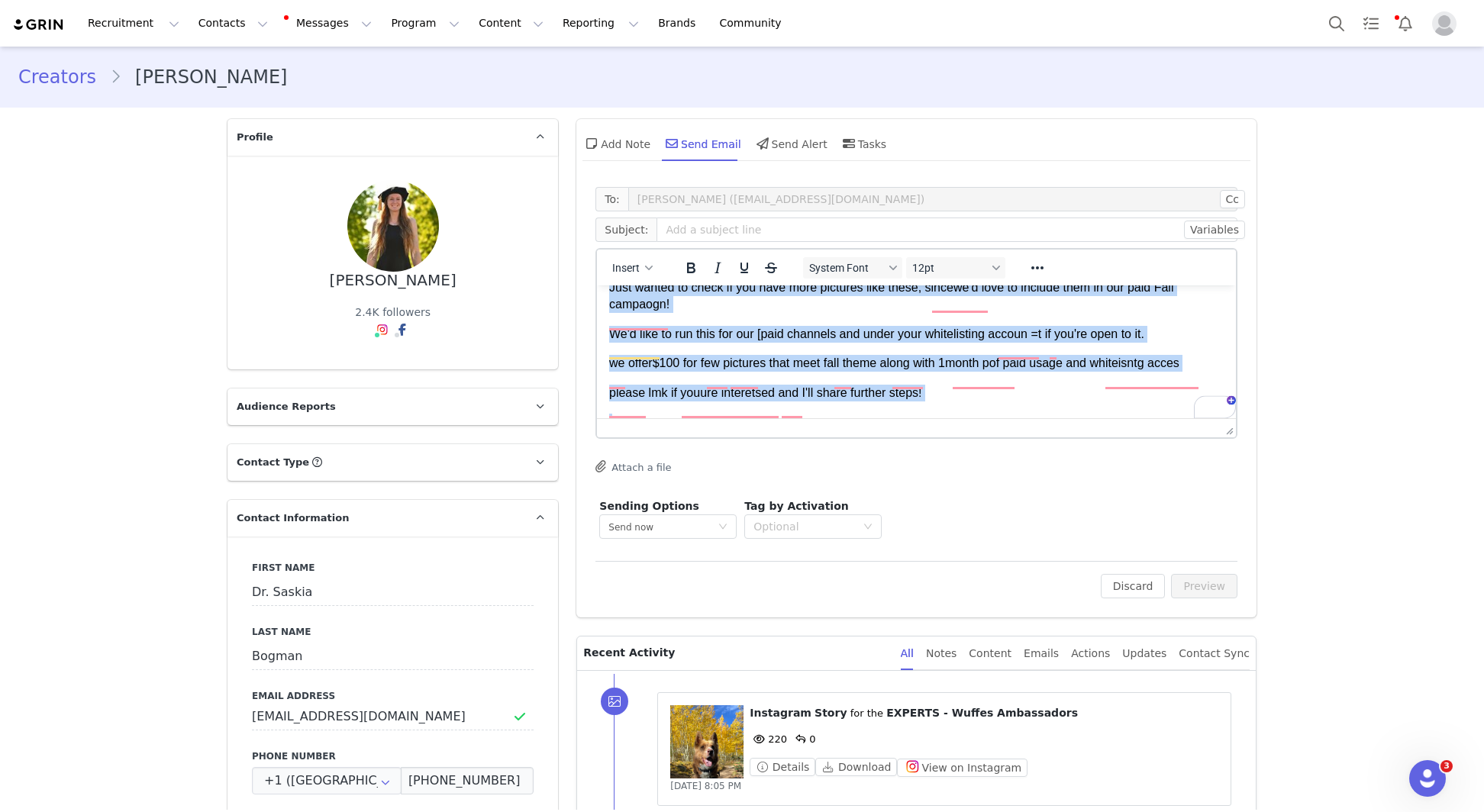
copy body "Hi saskia! Hope you're doign well! I wanted to connect with you about the recen…"
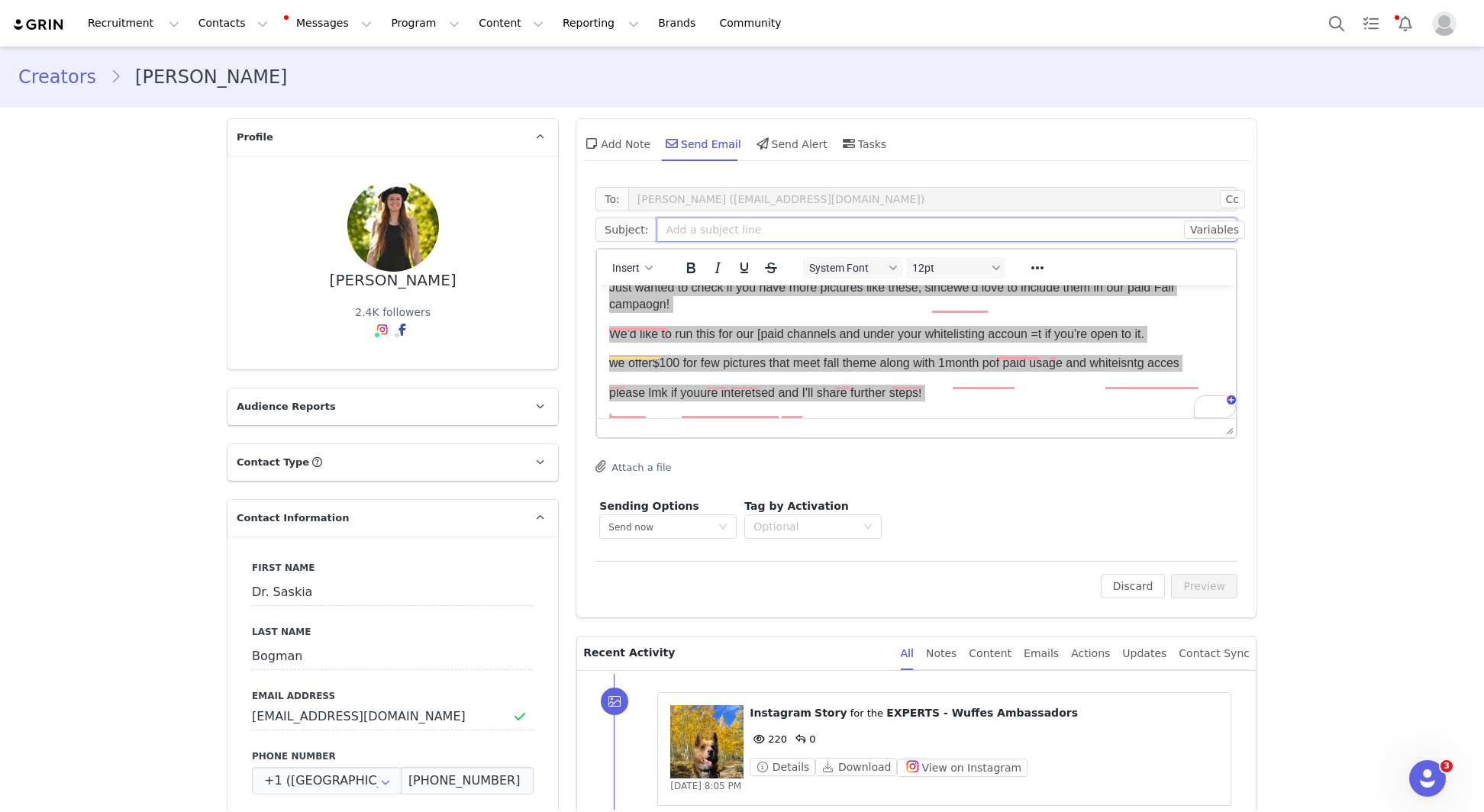
click at [678, 238] on input "text" at bounding box center [947, 229] width 581 height 25
type input "Fall Campaign Collaboration 🌿🍂"
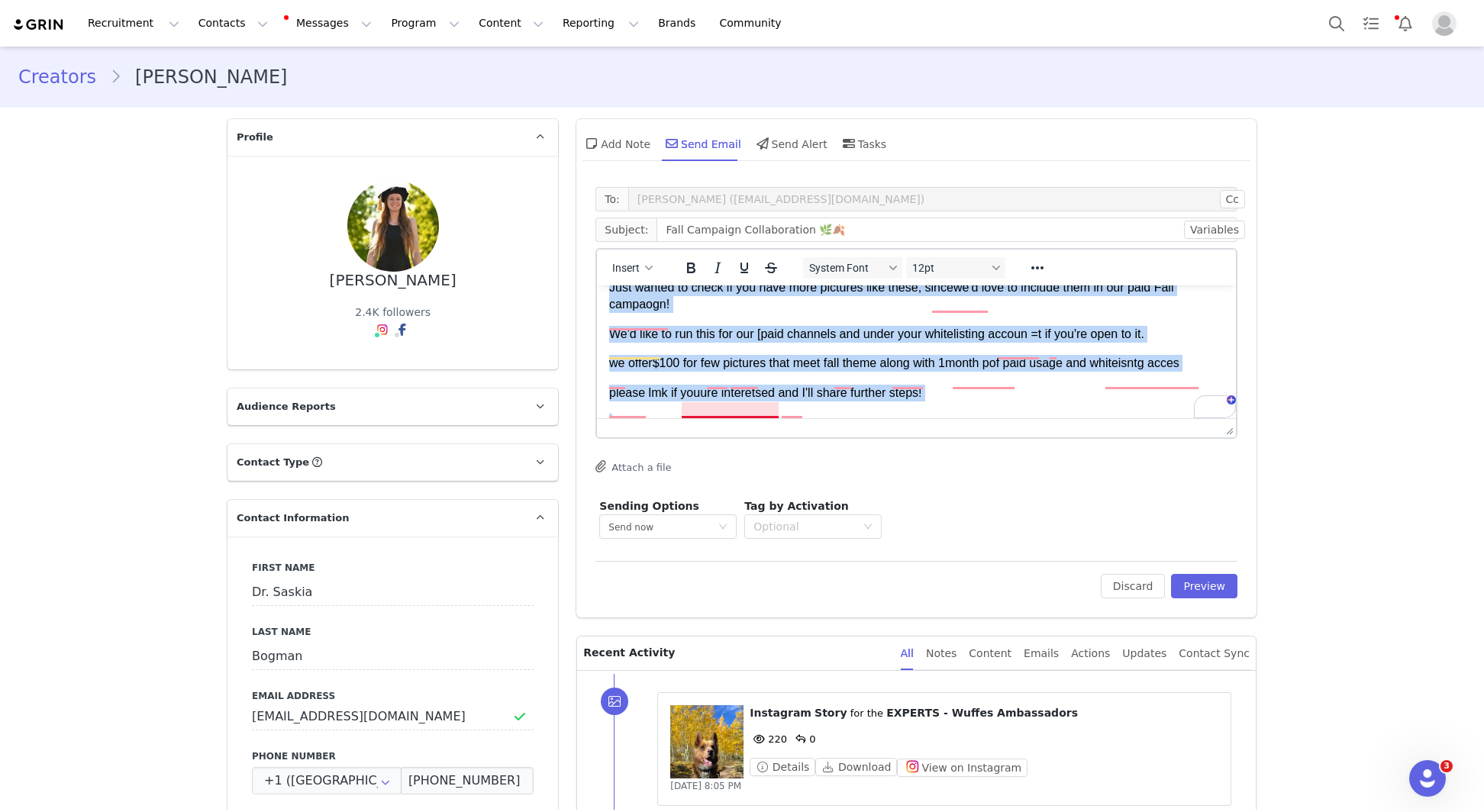
click at [725, 343] on p "We'd like to run this for our [paid channels and under your whitelisting accoun…" at bounding box center [917, 334] width 615 height 17
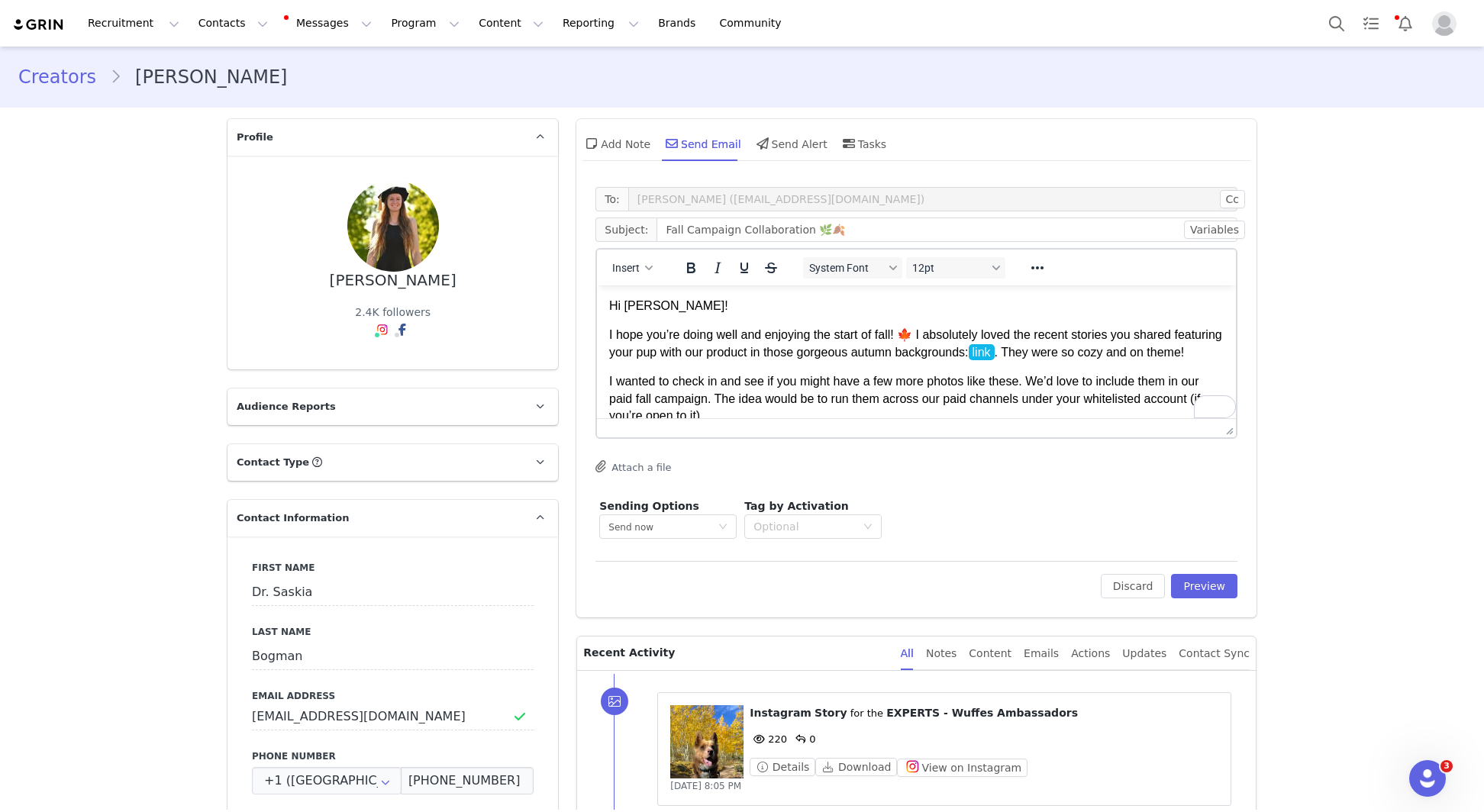
scroll to position [0, 0]
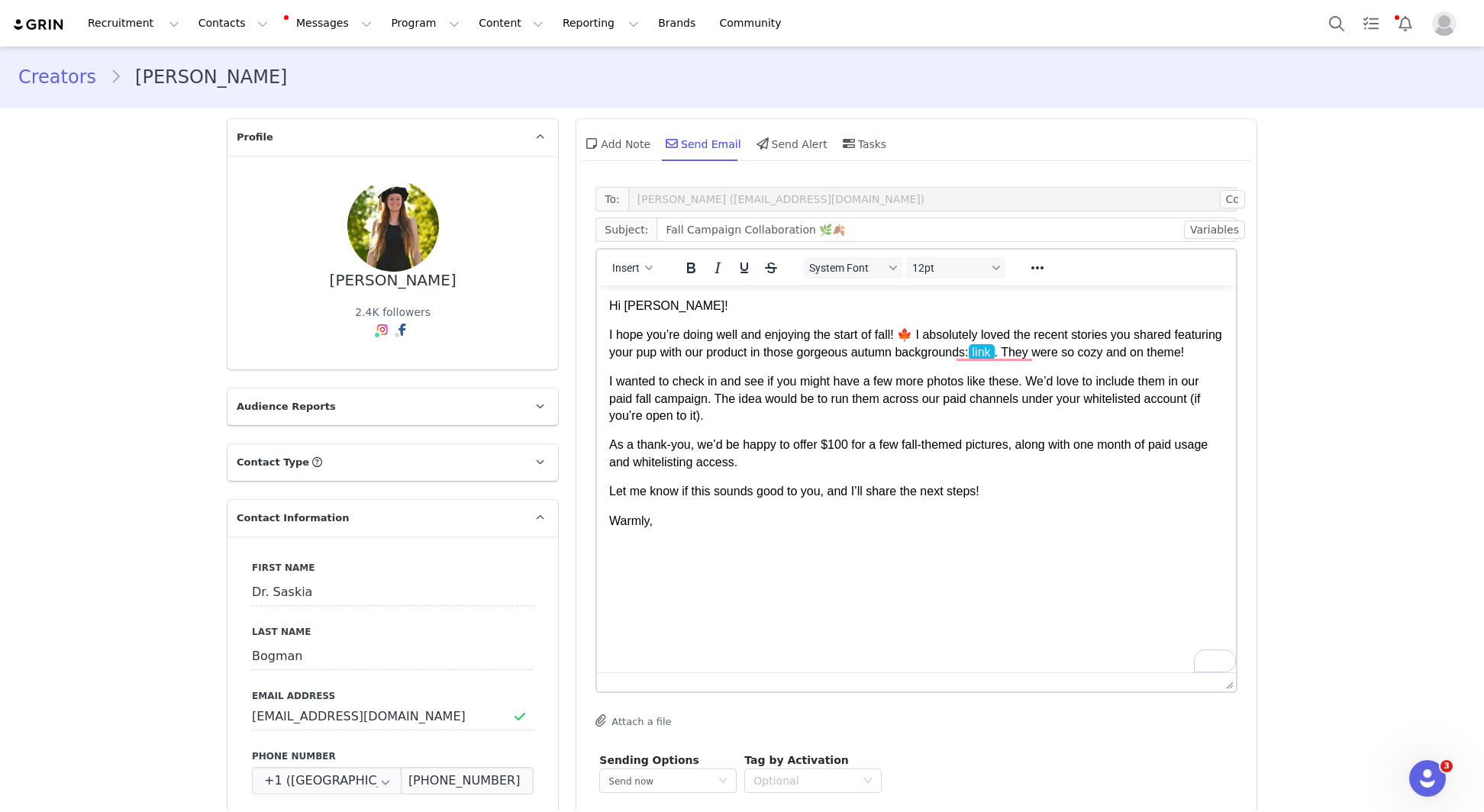
drag, startPoint x: 1228, startPoint y: 431, endPoint x: 1209, endPoint y: 698, distance: 267.7
click at [723, 529] on p "Warmly," at bounding box center [917, 521] width 615 height 17
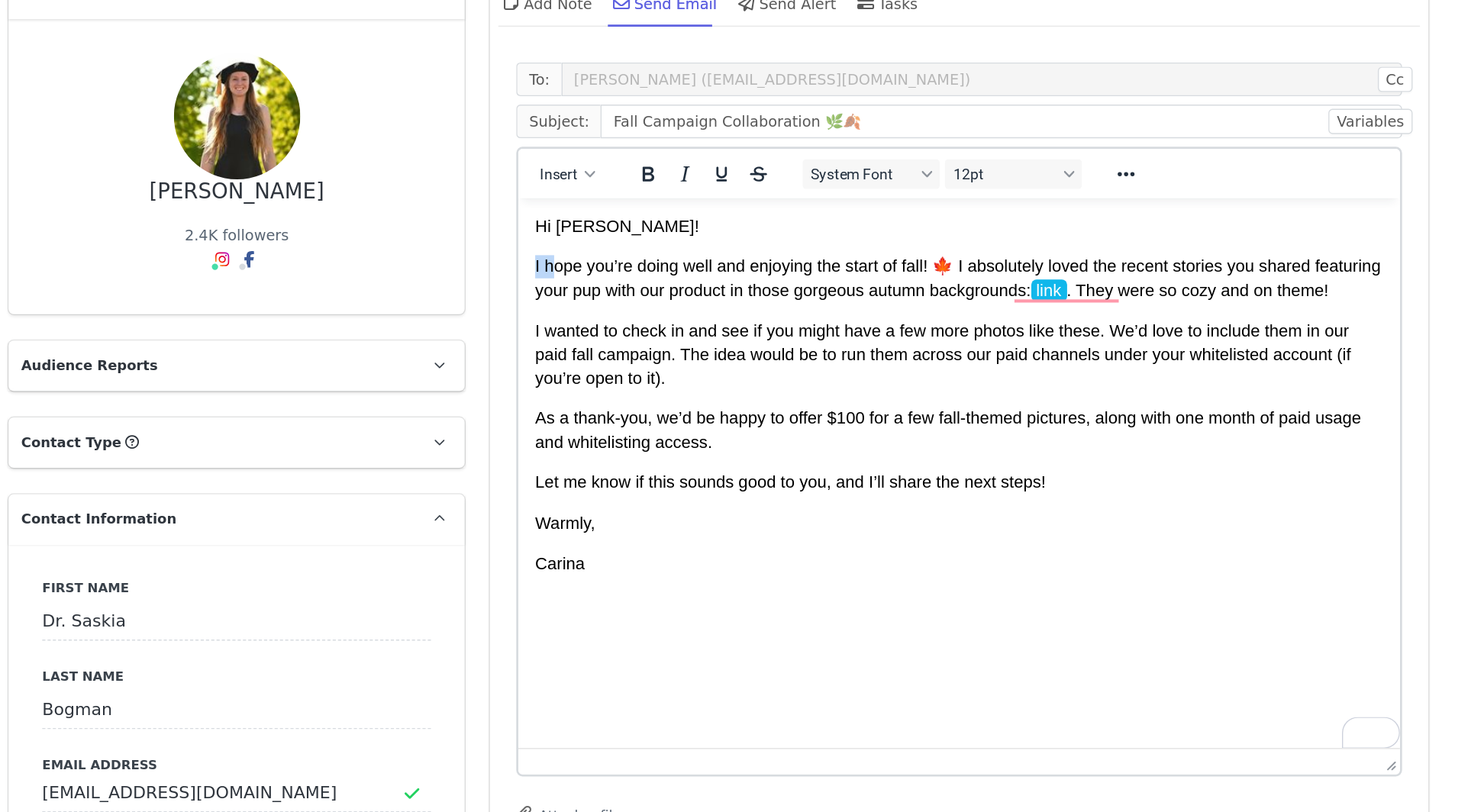
drag, startPoint x: 540, startPoint y: 247, endPoint x: 508, endPoint y: 247, distance: 32.0
click at [519, 247] on html "Hi Saskia! I hope you’re doing well and enjoying the start of fall! 🍁 I absolut…" at bounding box center [838, 340] width 639 height 285
drag, startPoint x: 1149, startPoint y: 265, endPoint x: 983, endPoint y: 263, distance: 166.0
click at [983, 263] on html "Hi [PERSON_NAME]! Hope you’re doing well and enjoying the start of fall! 🍁 I ab…" at bounding box center [838, 340] width 639 height 285
drag, startPoint x: 962, startPoint y: 265, endPoint x: 1113, endPoint y: 263, distance: 151.0
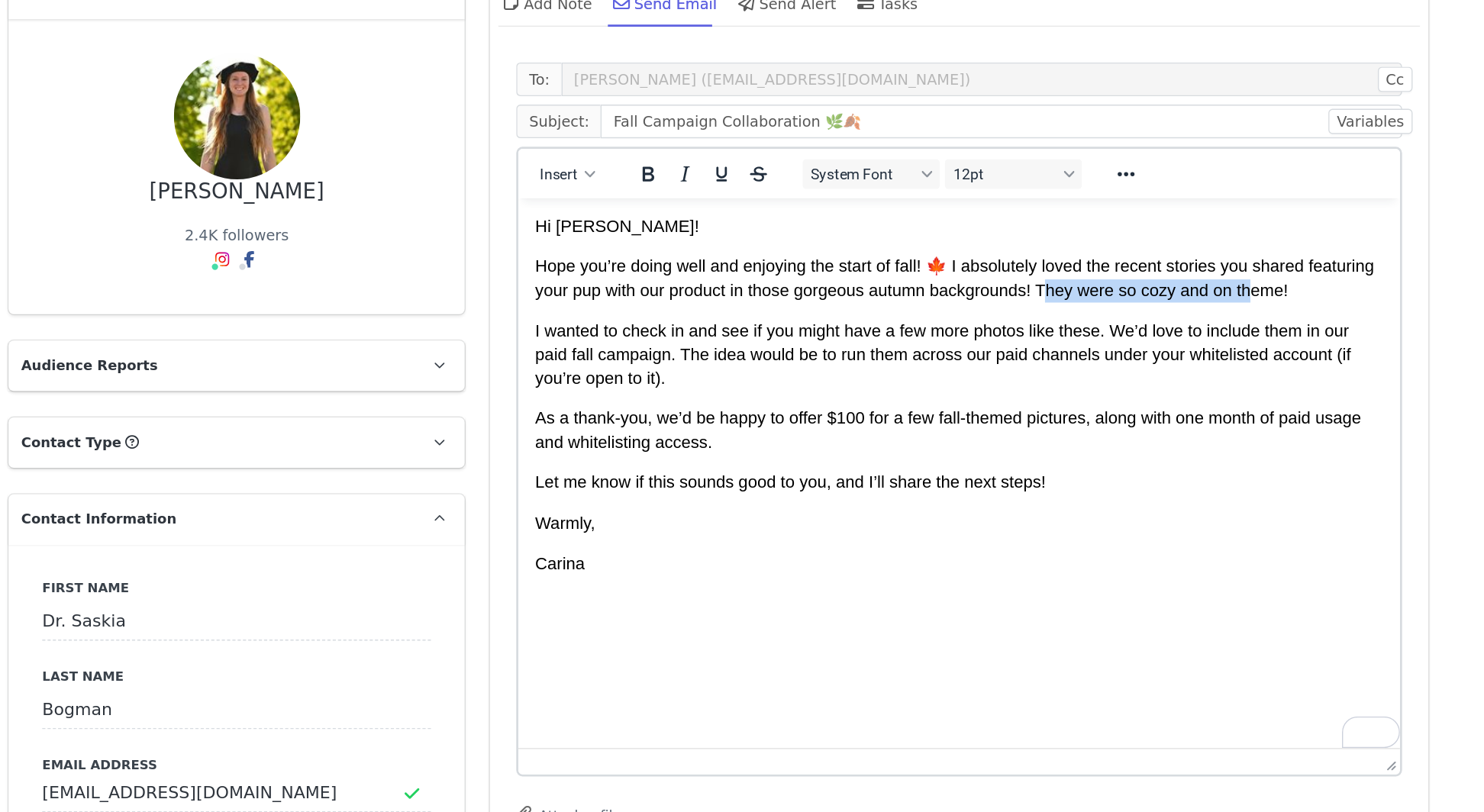
click at [1113, 264] on p "Hope you’re doing well and enjoying the start of fall! 🍁 I absolutely loved the…" at bounding box center [838, 256] width 615 height 35
click at [1086, 270] on p "Hope you’re doing well and enjoying the start of fall! 🍁 I absolutely loved the…" at bounding box center [838, 256] width 615 height 35
click at [1050, 271] on p "Hope you’re doing well and enjoying the start of fall! 🍁 I absolutely loved the…" at bounding box center [838, 256] width 615 height 35
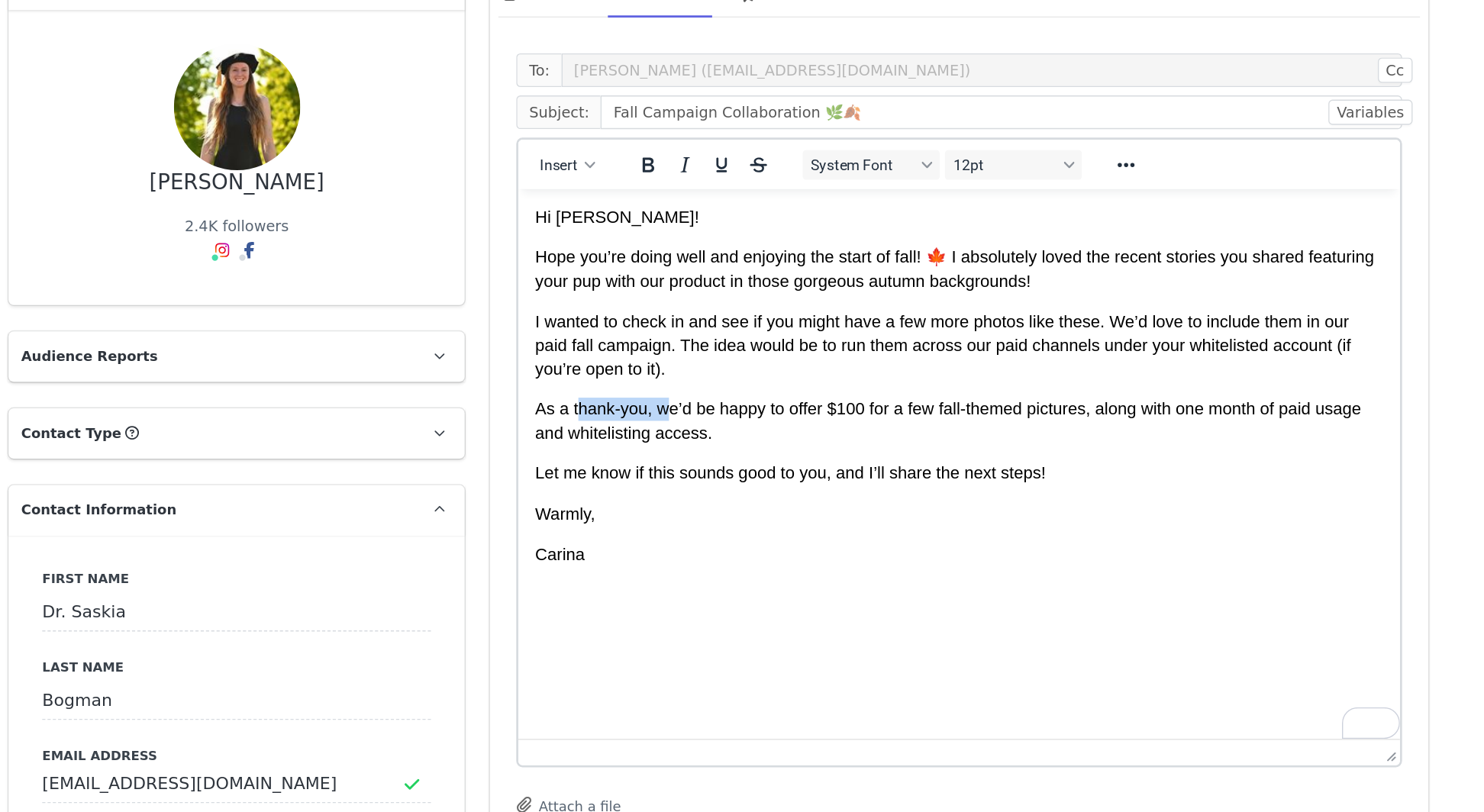
drag, startPoint x: 628, startPoint y: 351, endPoint x: 558, endPoint y: 351, distance: 70.0
click at [559, 351] on p "As a thank-you, we’d be happy to offer $100 for a few fall-themed pictures, alo…" at bounding box center [838, 358] width 615 height 35
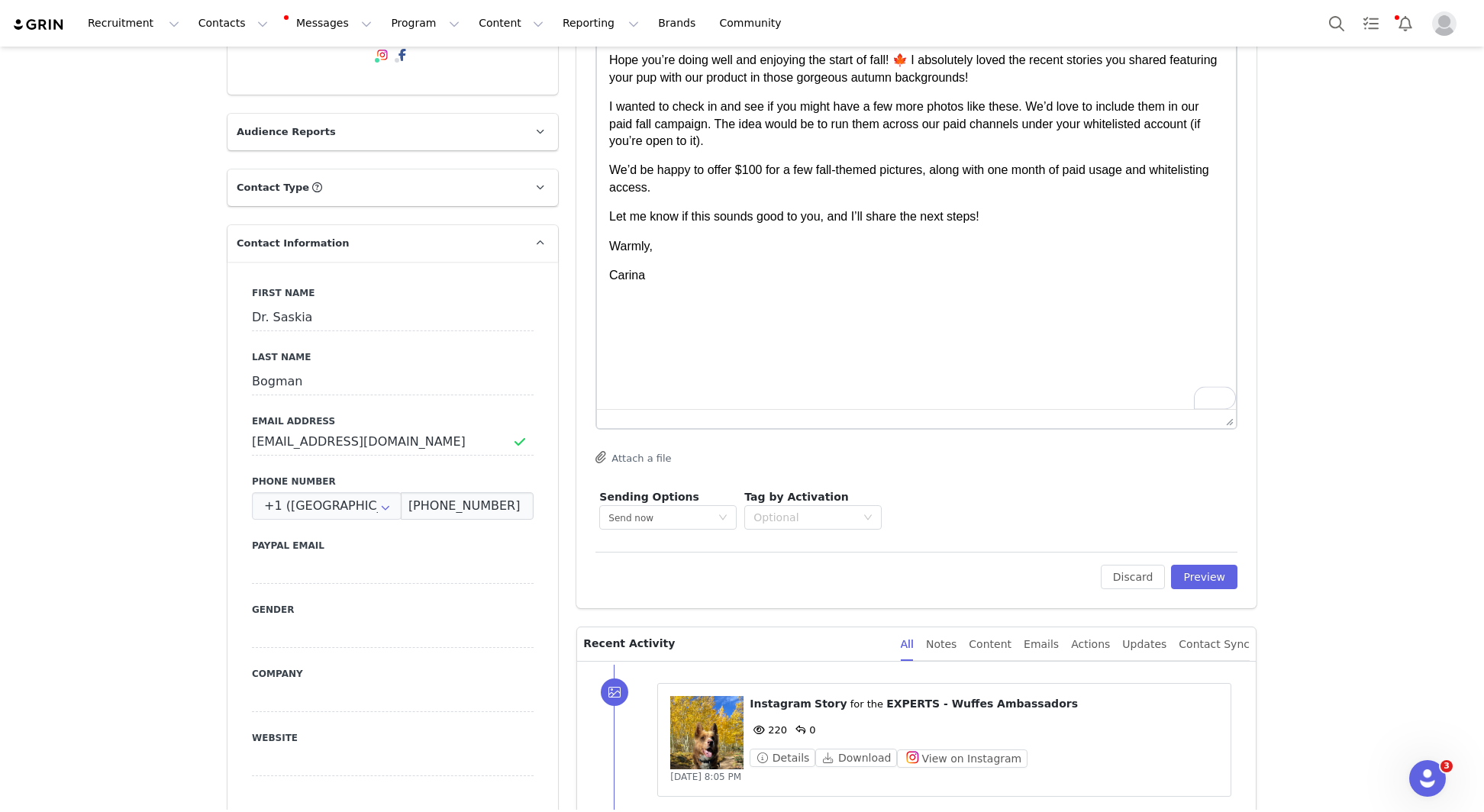
scroll to position [317, 0]
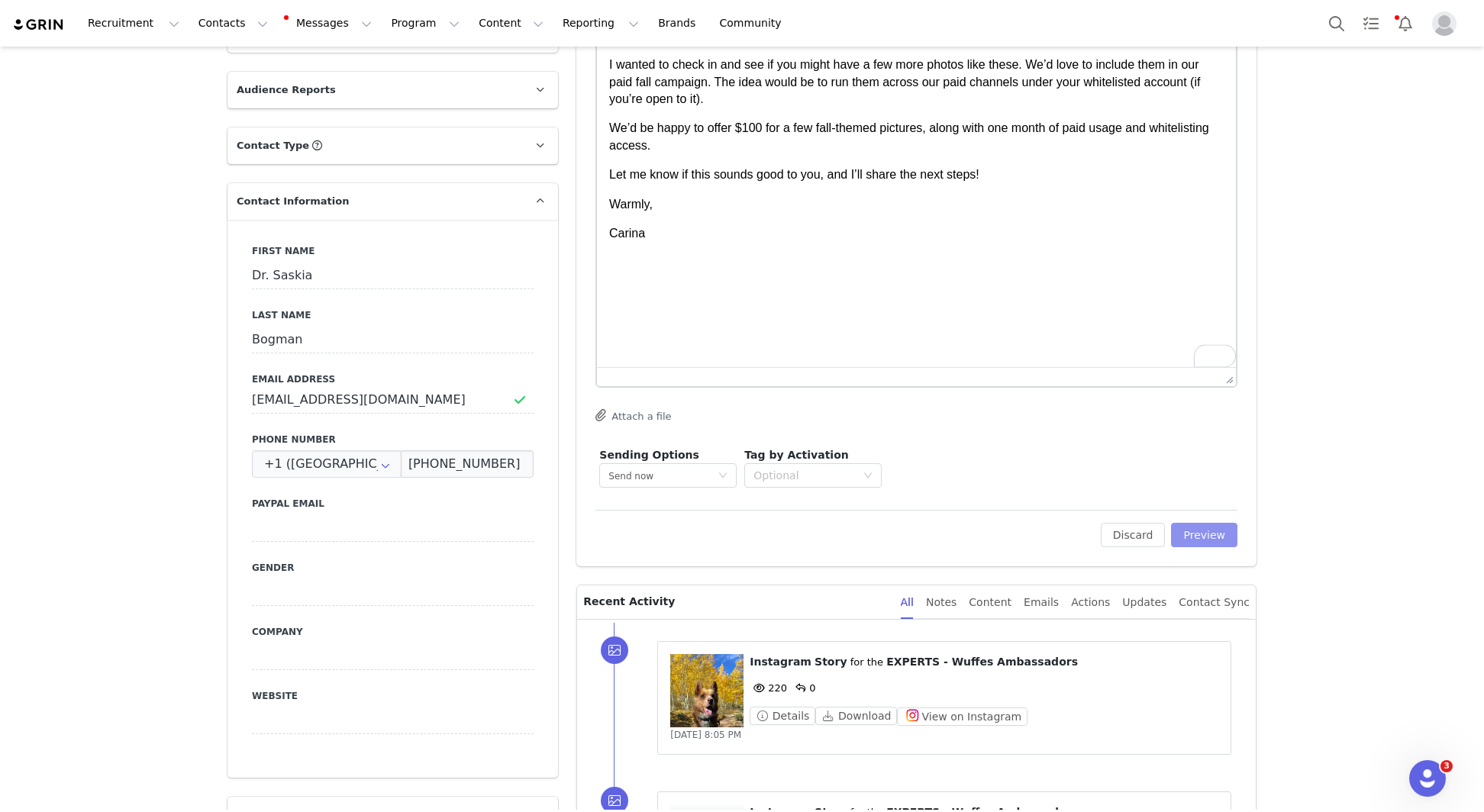
click at [1203, 532] on button "Preview" at bounding box center [1203, 534] width 66 height 25
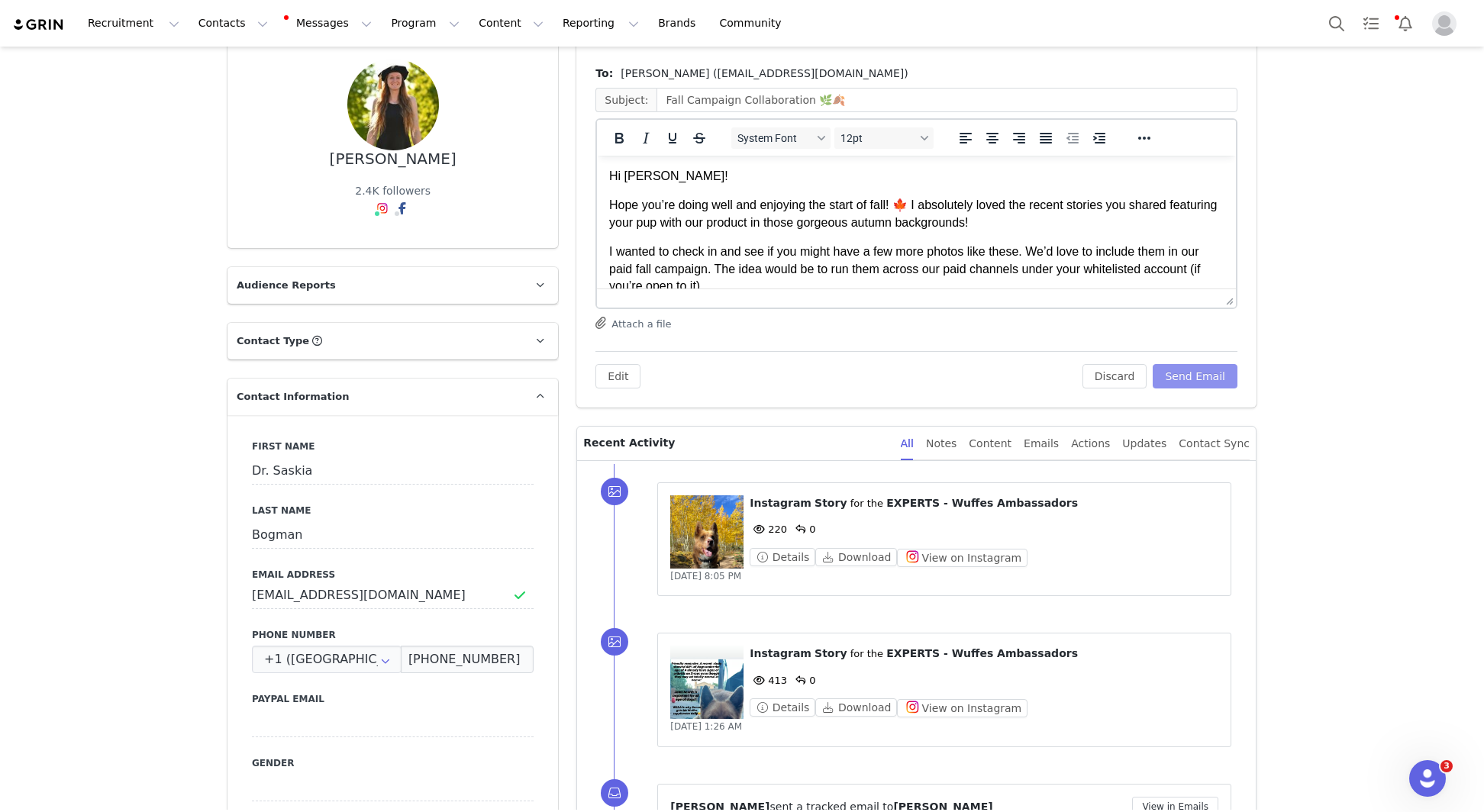
scroll to position [109, 0]
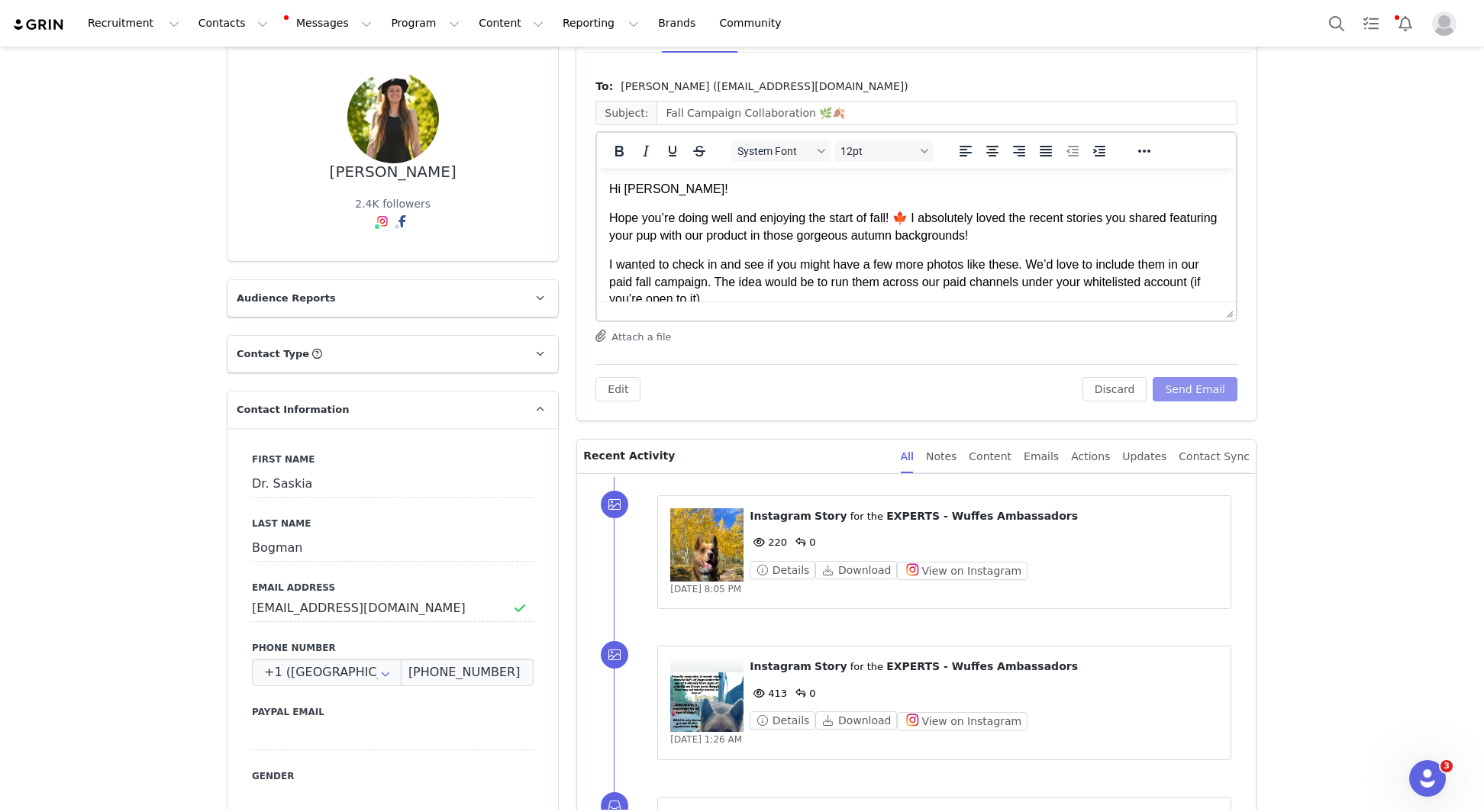
click at [1198, 388] on button "Send Email" at bounding box center [1195, 389] width 85 height 25
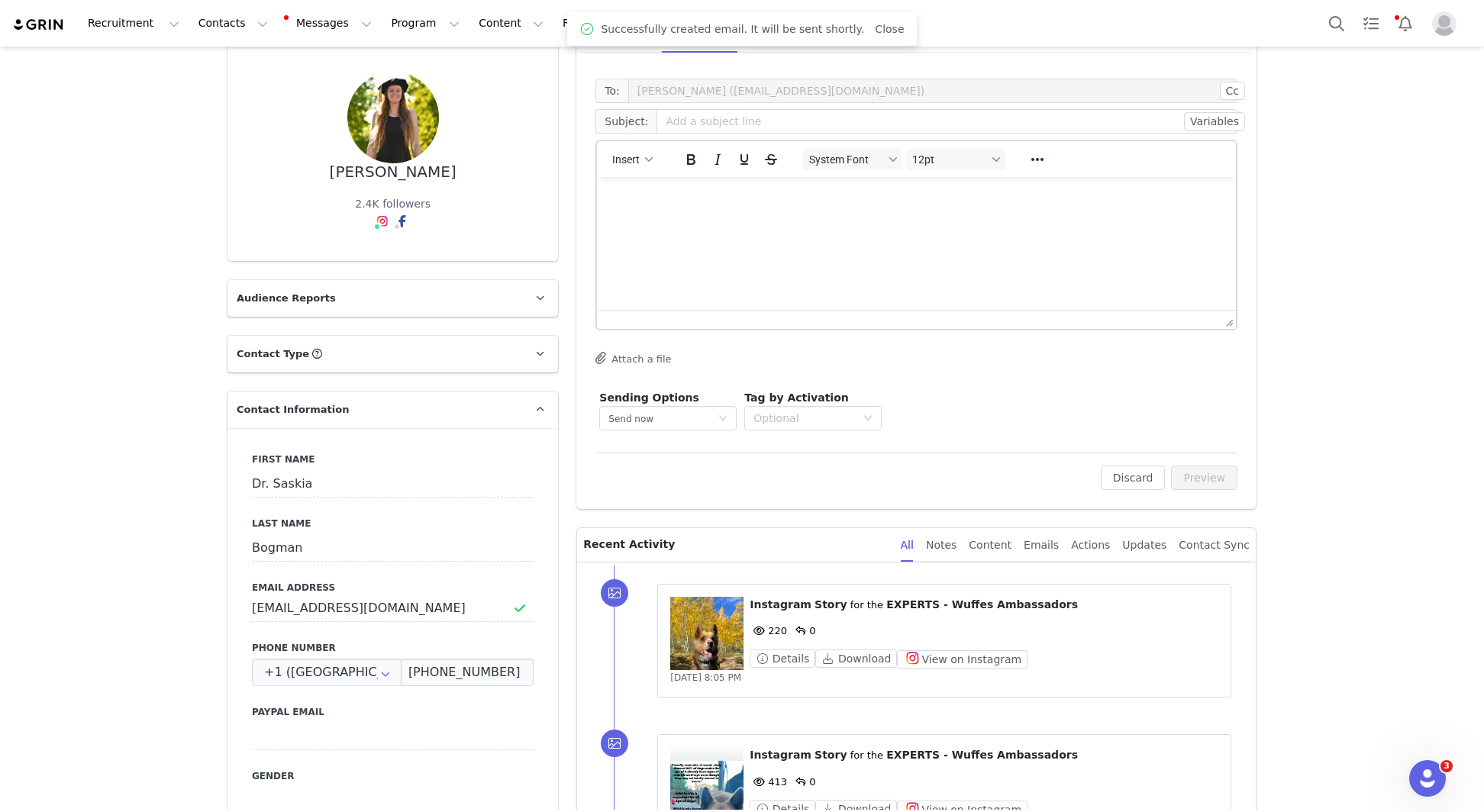
scroll to position [0, 0]
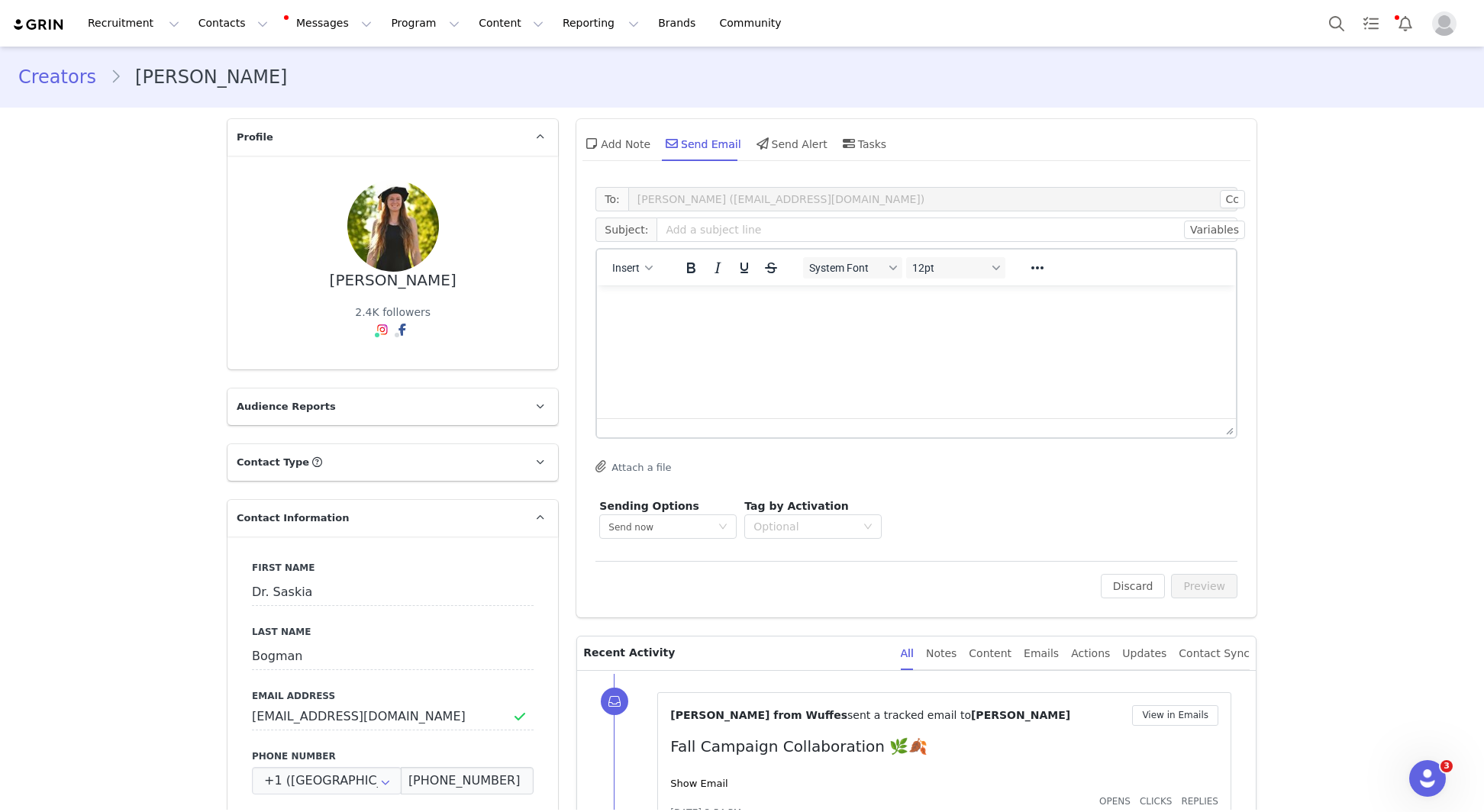
scroll to position [109, 0]
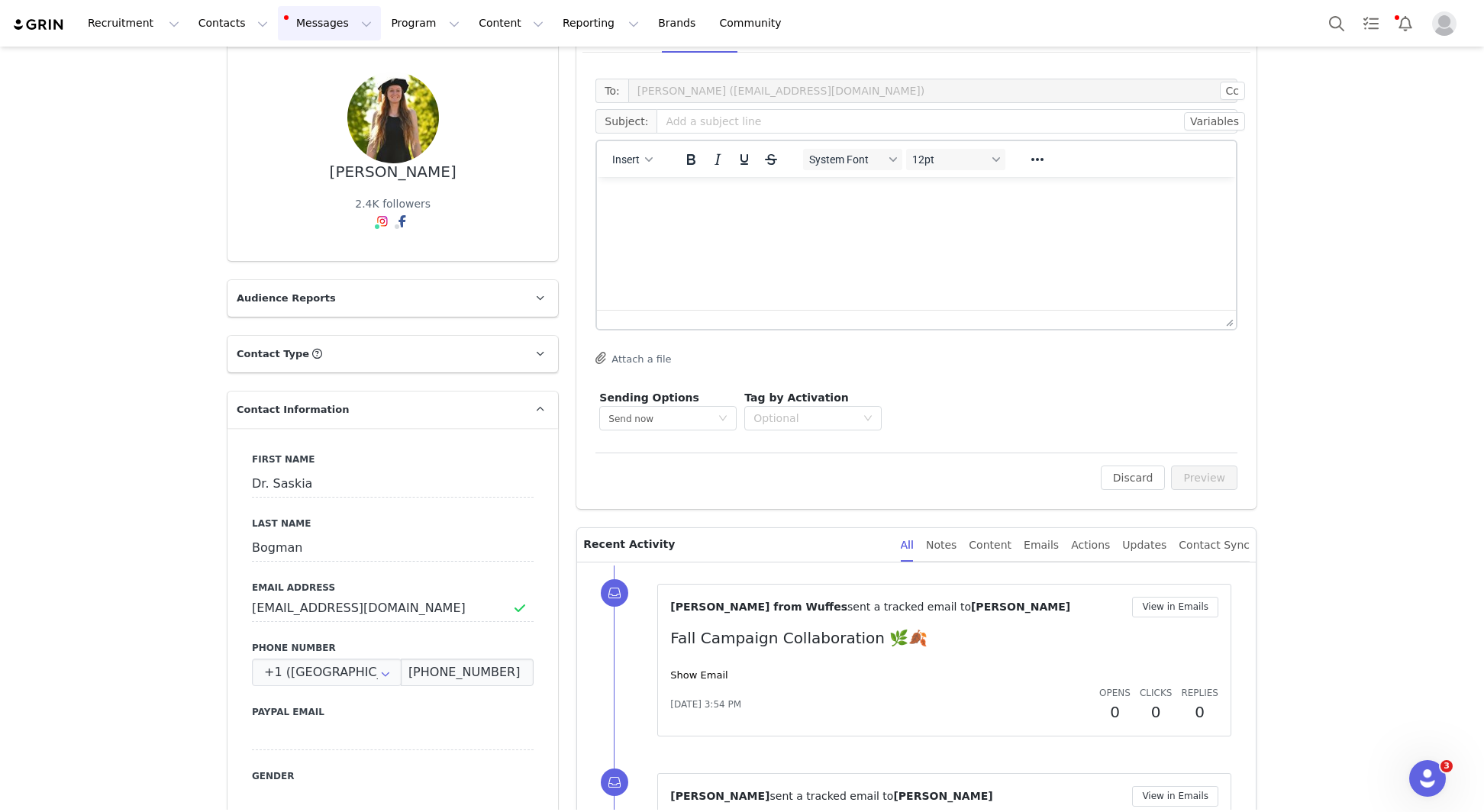
click at [300, 8] on button "Messages Messages" at bounding box center [329, 23] width 103 height 35
click at [349, 104] on link "Inbox 8" at bounding box center [321, 96] width 121 height 29
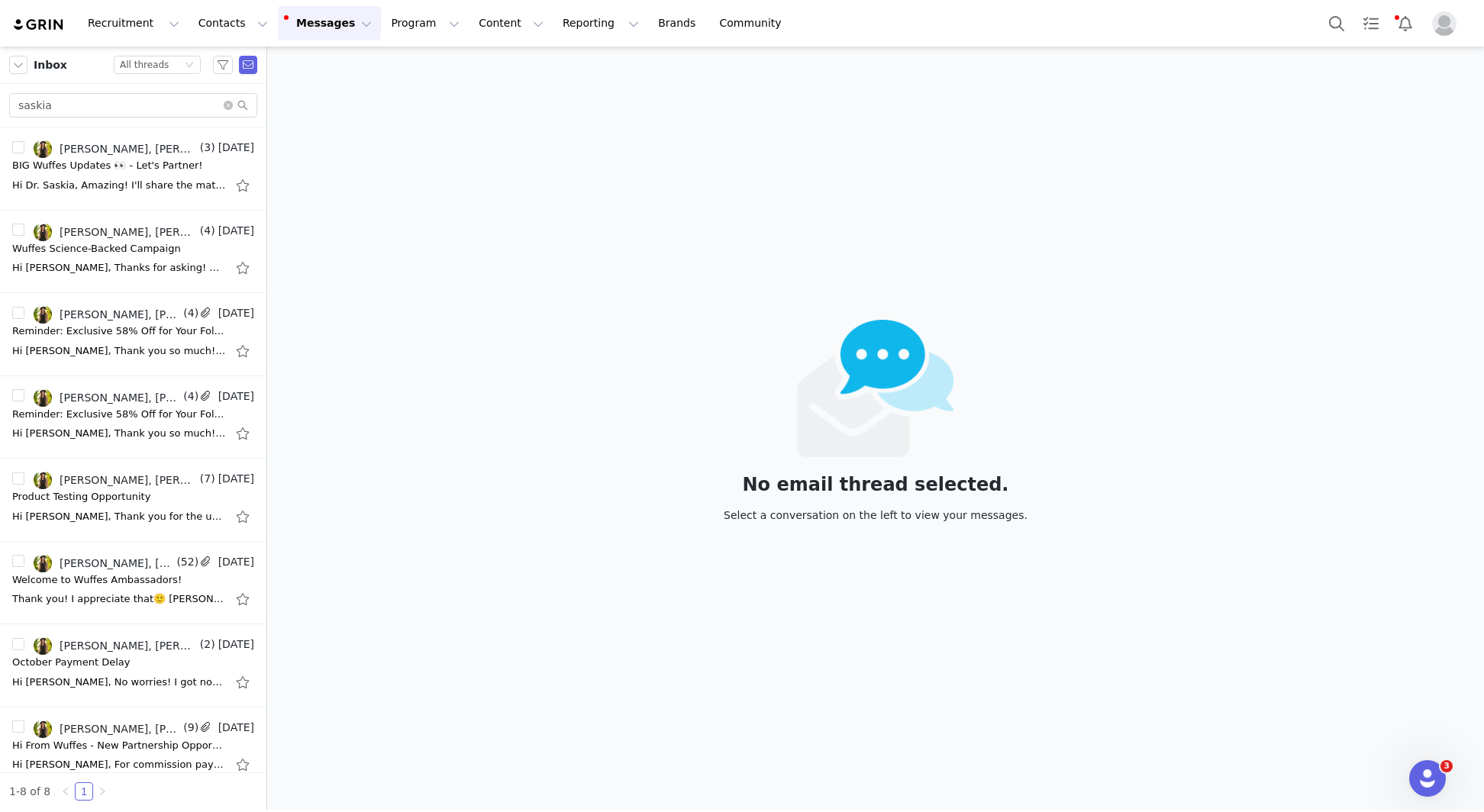
click at [168, 51] on div "Inbox Status All threads" at bounding box center [133, 65] width 267 height 38
click at [168, 78] on div "Inbox Status All threads" at bounding box center [133, 65] width 267 height 38
click at [169, 72] on div "Status All threads" at bounding box center [150, 64] width 62 height 17
click at [146, 120] on li "Read" at bounding box center [158, 117] width 87 height 25
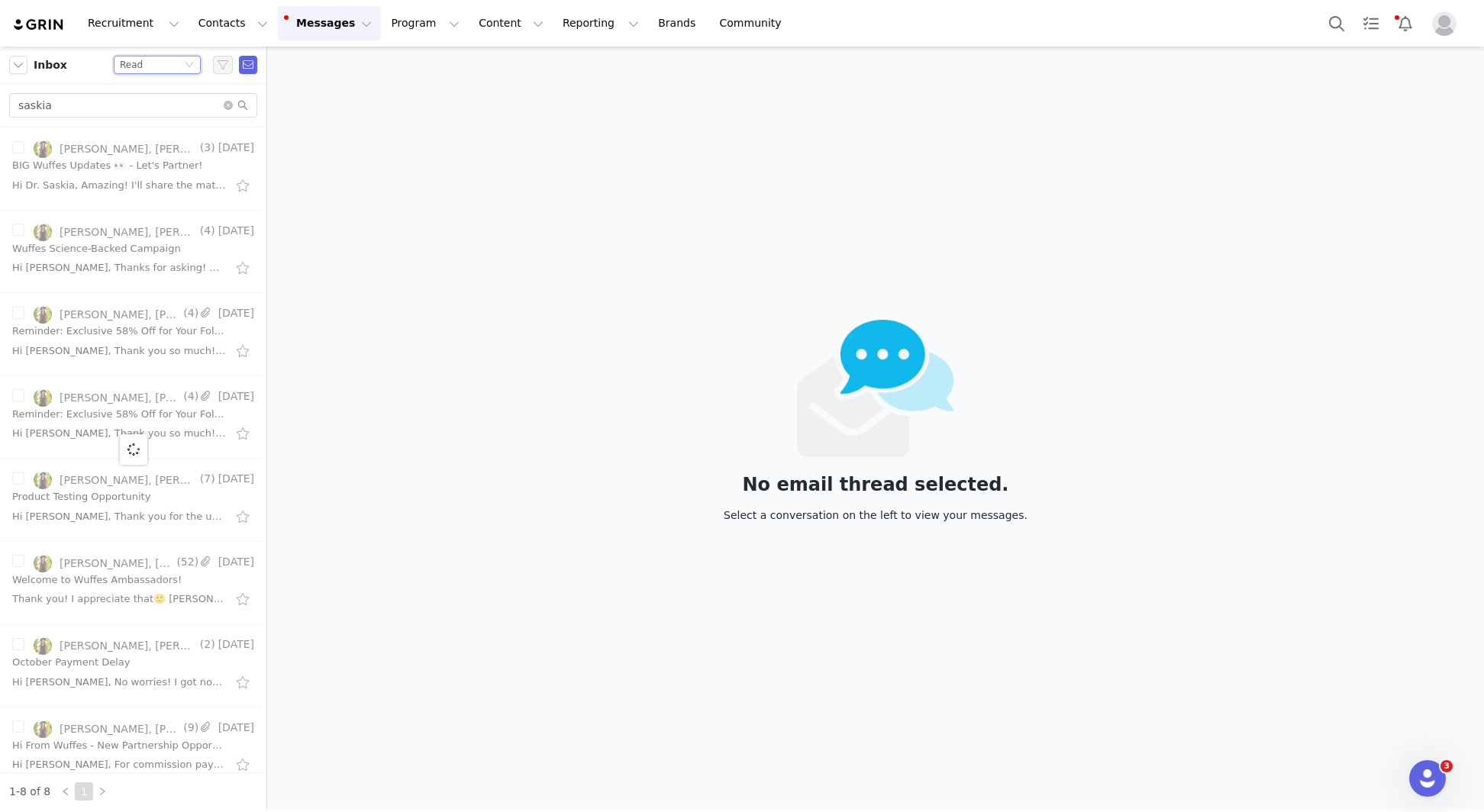
click at [146, 74] on div "Inbox Status Read" at bounding box center [133, 65] width 267 height 38
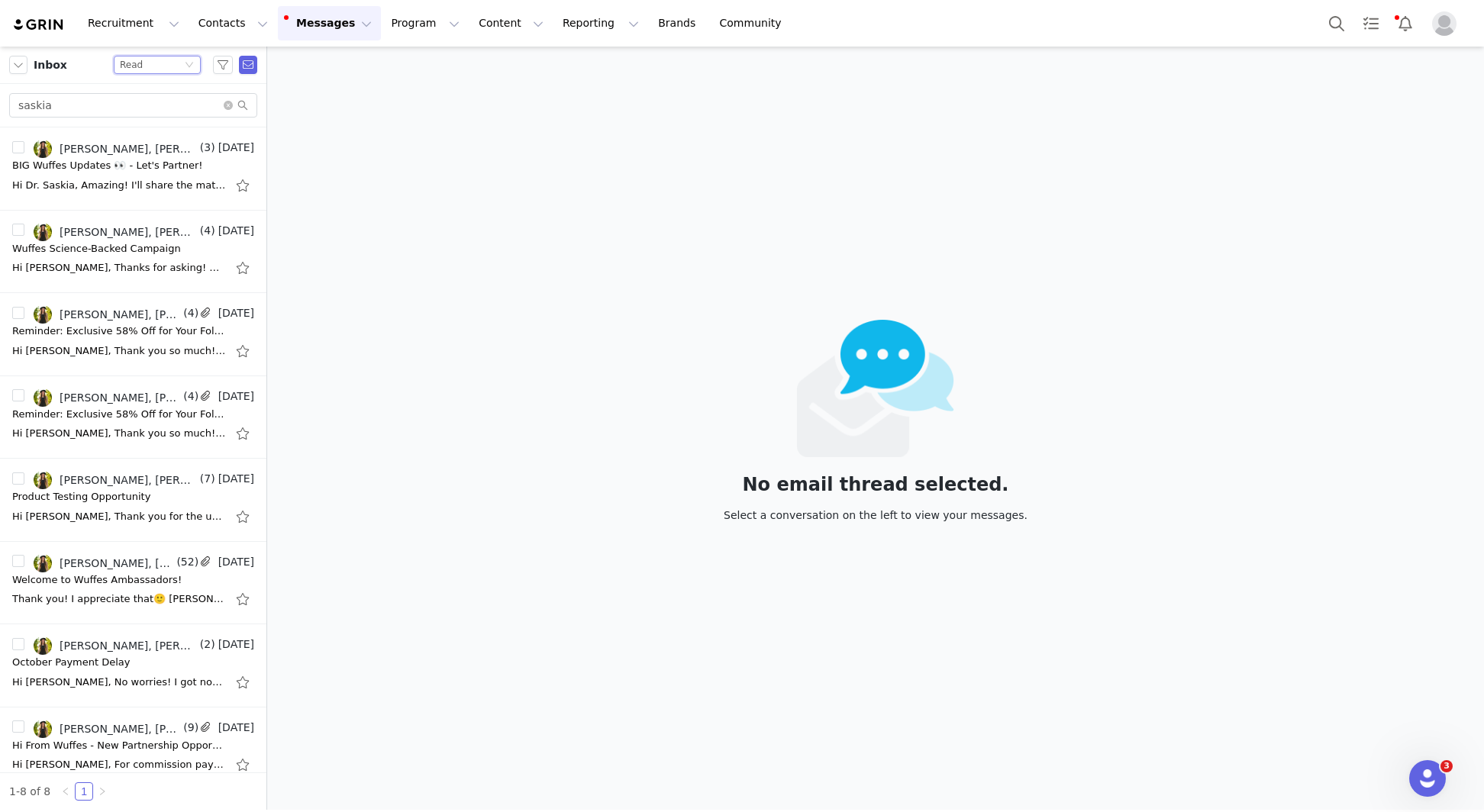
click at [149, 62] on div "Status Read" at bounding box center [150, 64] width 62 height 17
click at [159, 146] on li "Unread only" at bounding box center [158, 141] width 87 height 25
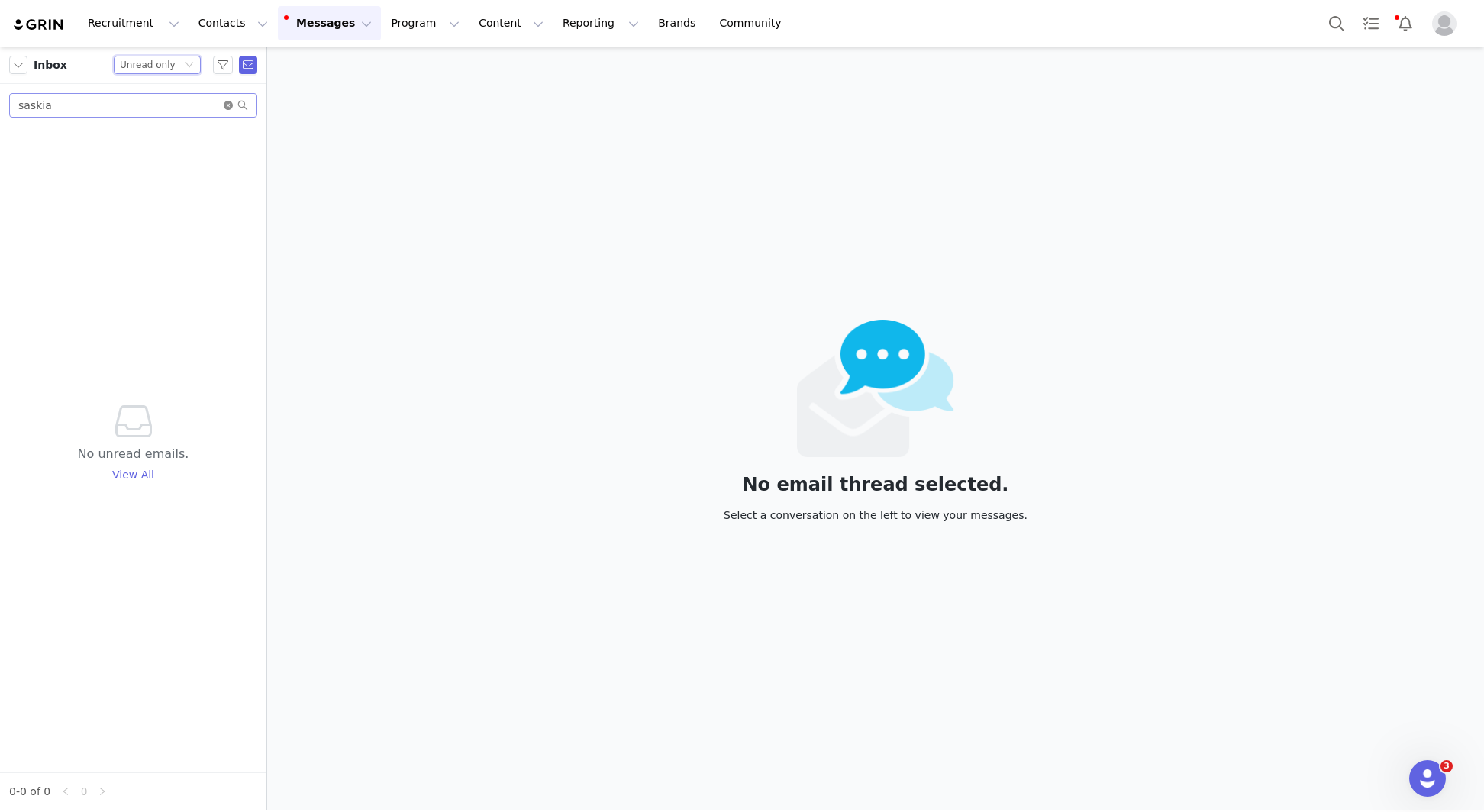
click at [226, 101] on icon "icon: close-circle" at bounding box center [227, 105] width 9 height 9
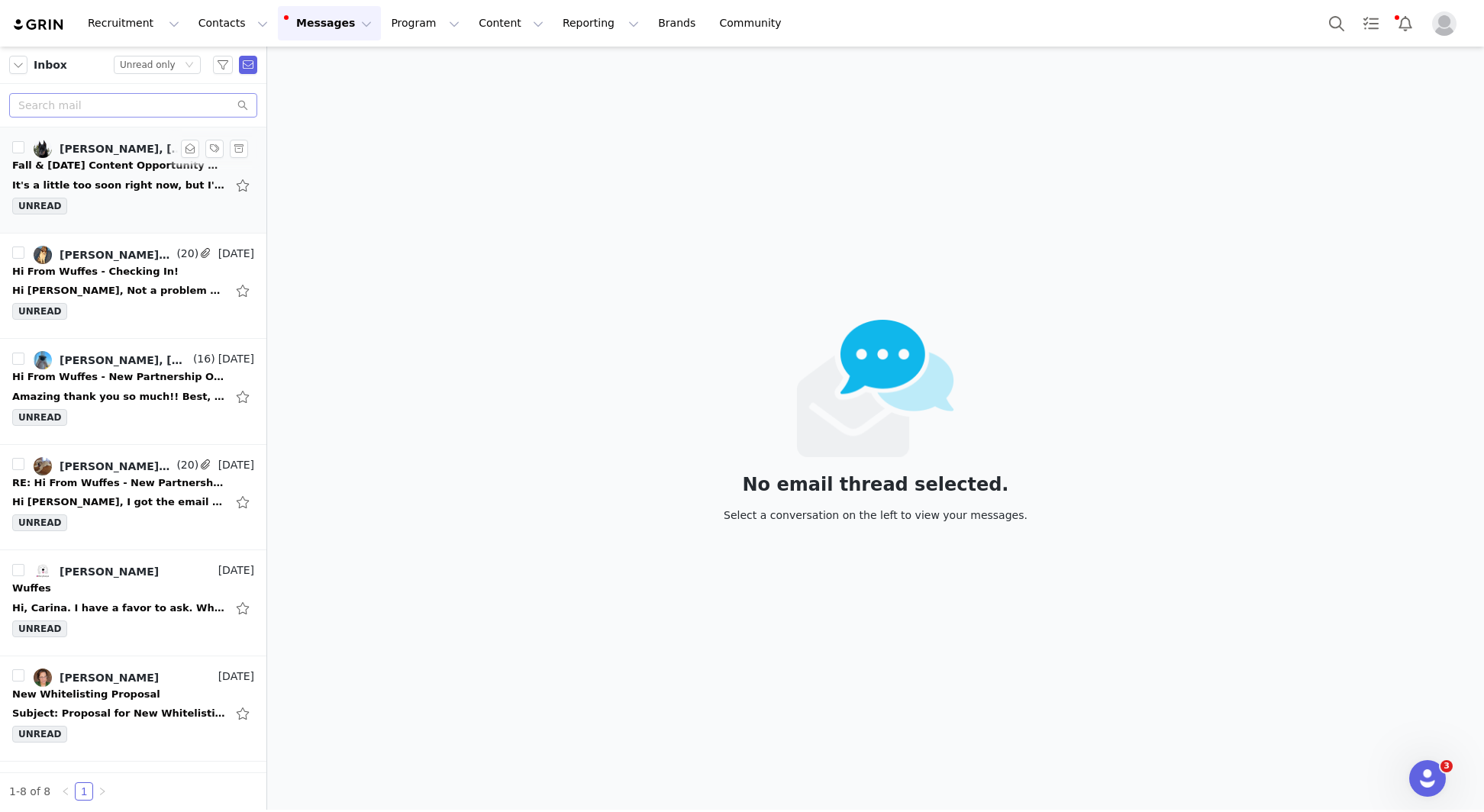
click at [103, 183] on div "It's a little too soon right now, but I'm planning on going to [GEOGRAPHIC_DATA…" at bounding box center [119, 185] width 213 height 15
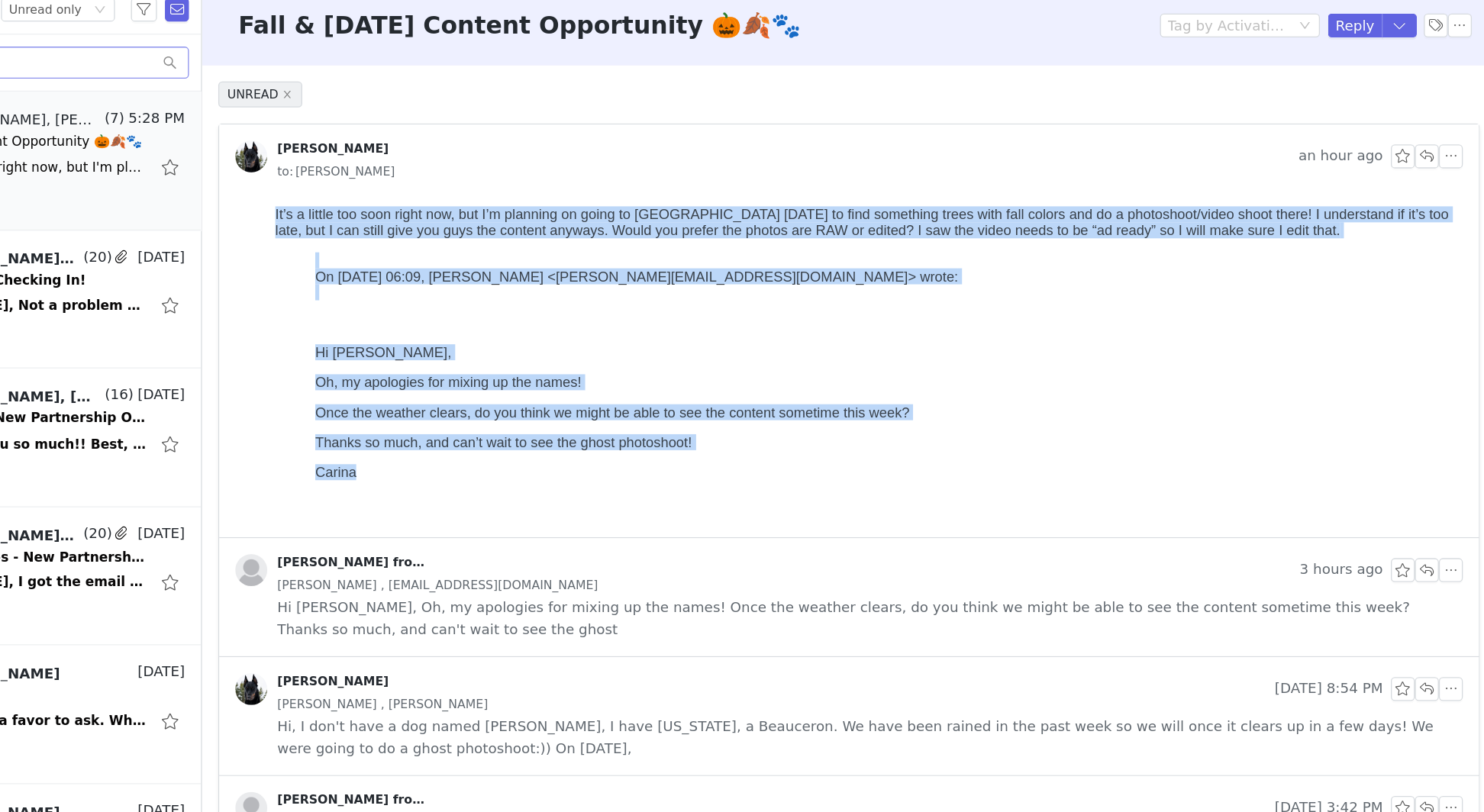
drag, startPoint x: 354, startPoint y: 413, endPoint x: 270, endPoint y: 198, distance: 230.8
click at [270, 199] on html "It’s a little too soon right now, but I’m planning on going to Hope Valley on W…" at bounding box center [723, 328] width 913 height 259
copy body "It’s a little too soon right now, but I’m planning on going to Hope Valley on W…"
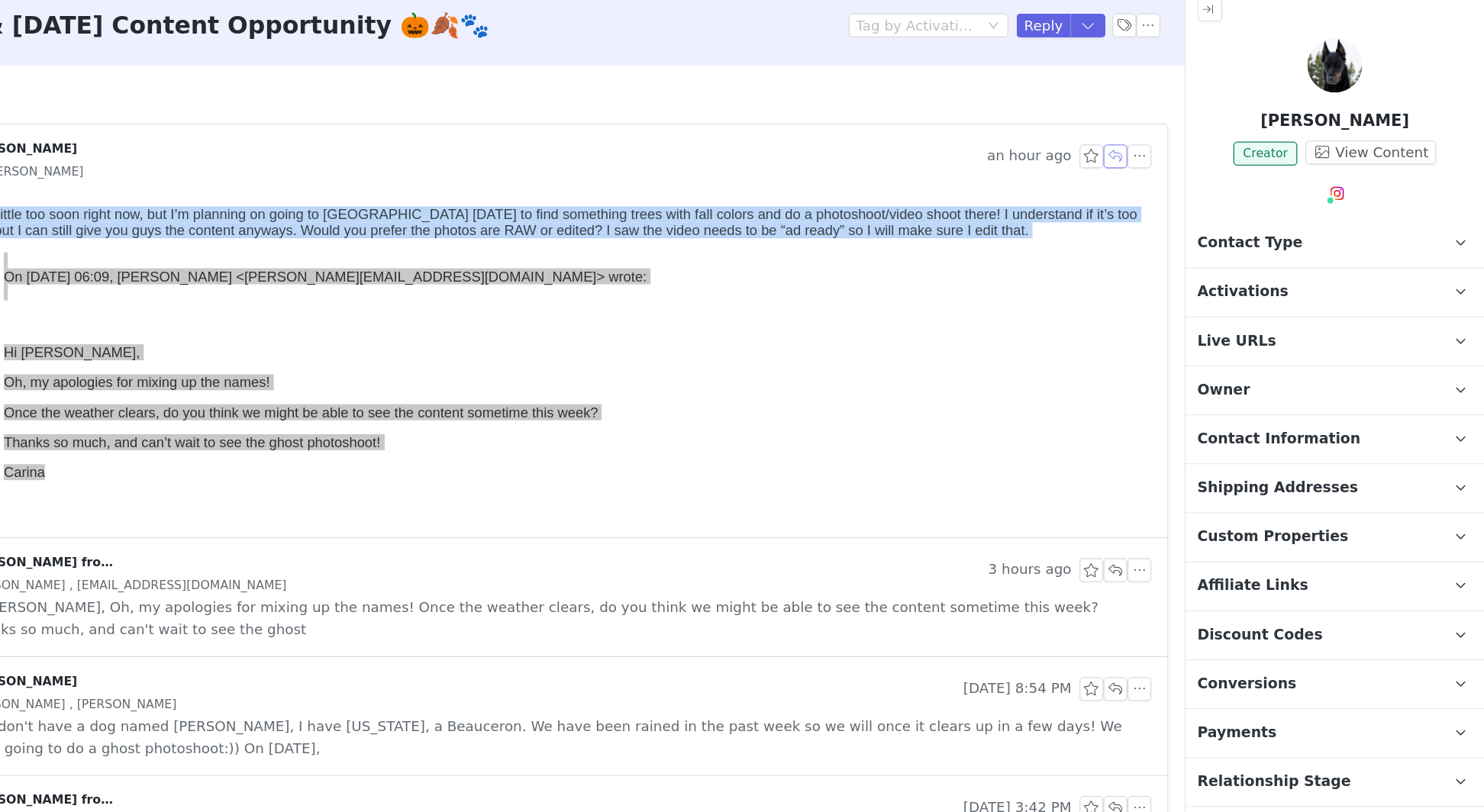
click at [1207, 180] on button "button" at bounding box center [1202, 177] width 19 height 19
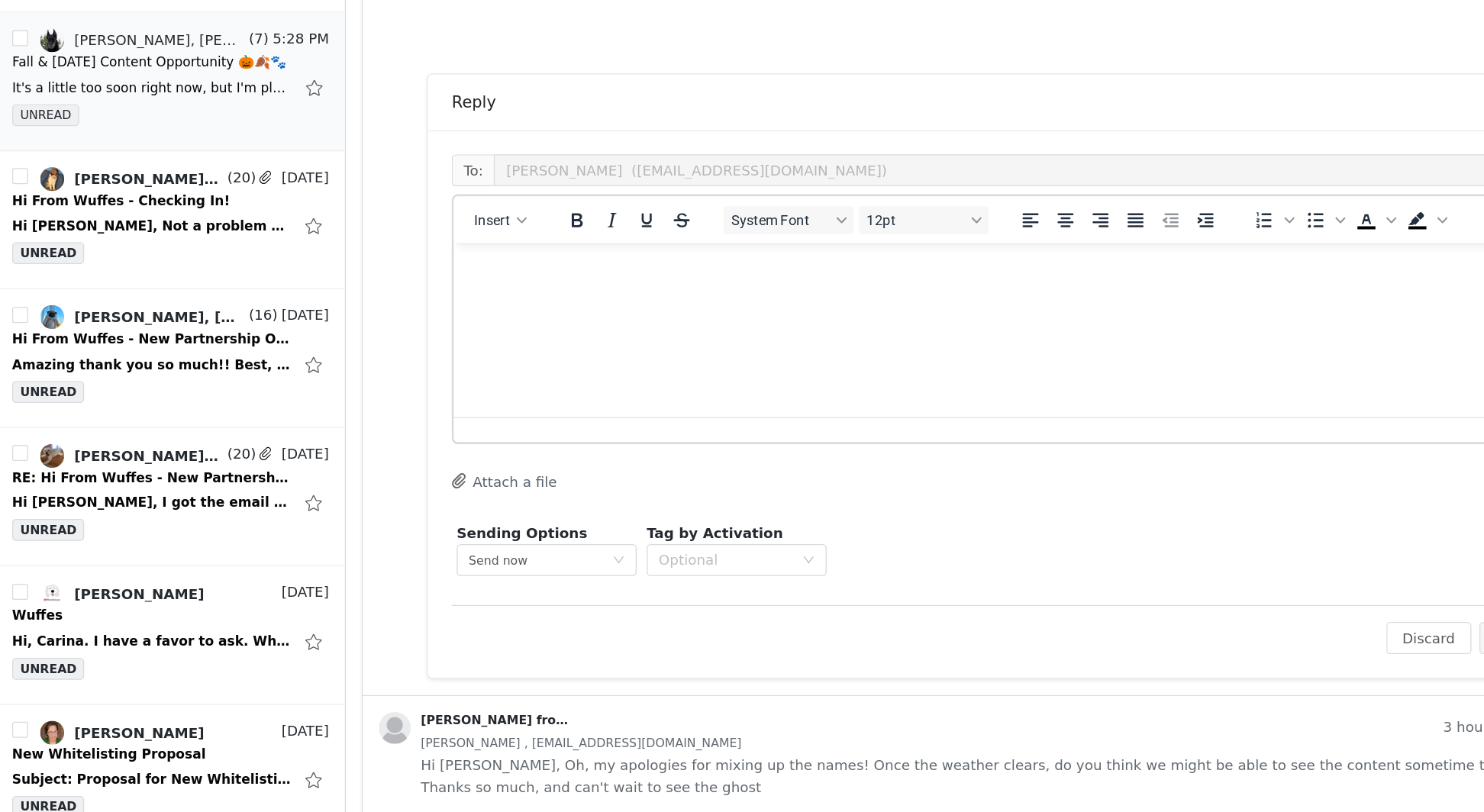
click at [610, 284] on html at bounding box center [877, 264] width 848 height 41
